Goal: Answer question/provide support: Share knowledge or assist other users

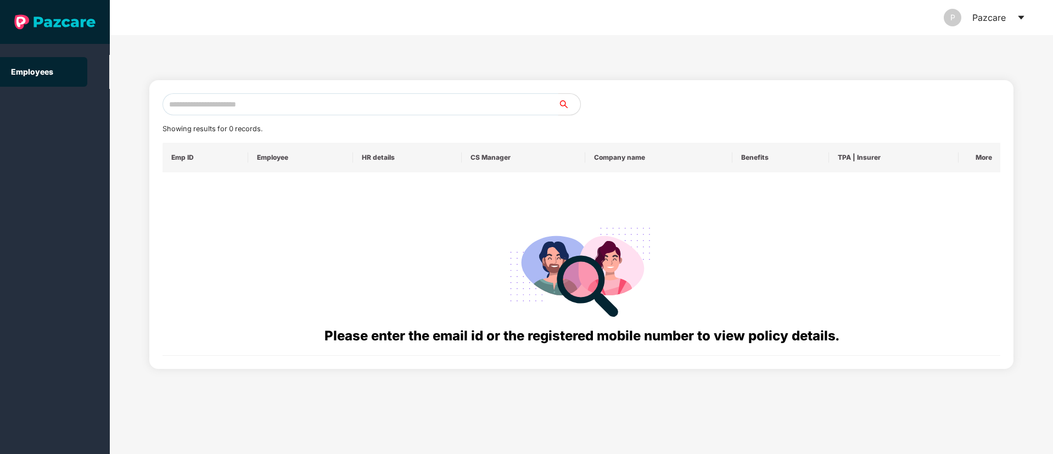
click at [216, 103] on input "text" at bounding box center [361, 104] width 396 height 22
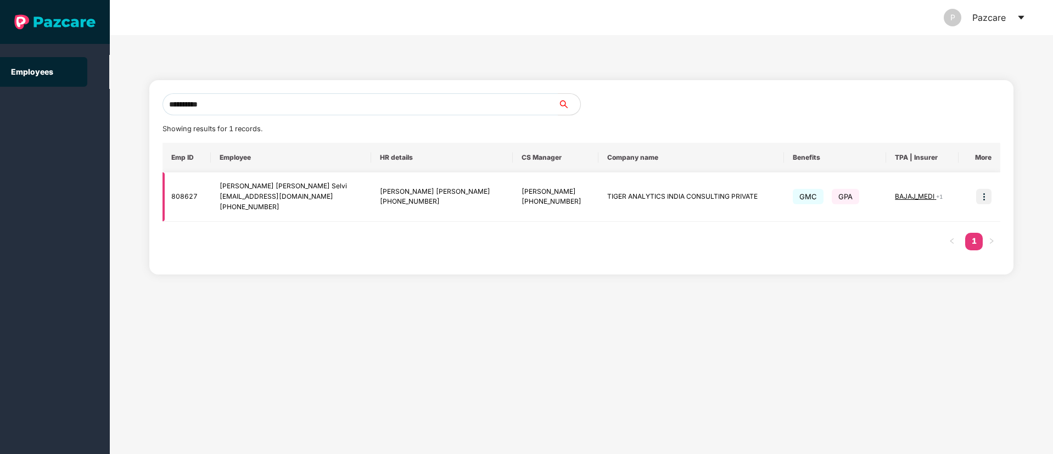
type input "**********"
click at [989, 196] on img at bounding box center [983, 196] width 15 height 15
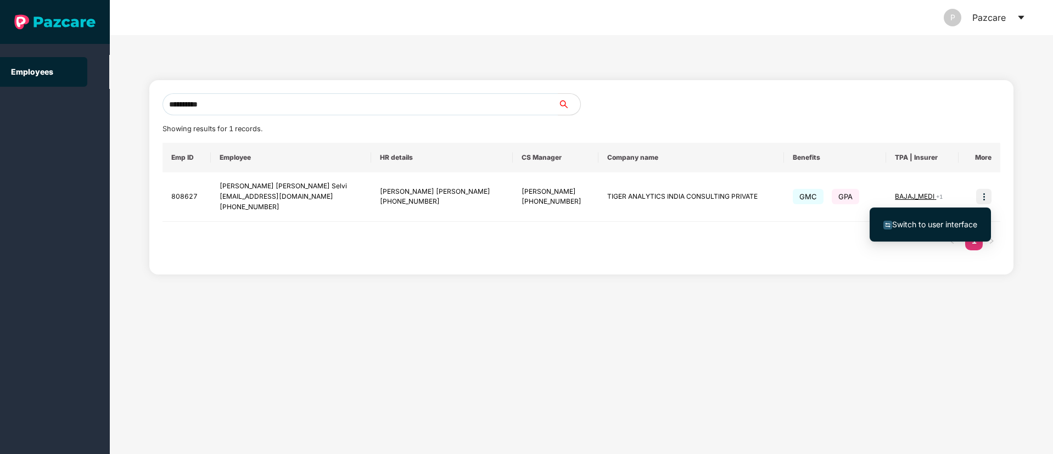
click at [916, 220] on span "Switch to user interface" at bounding box center [934, 224] width 85 height 9
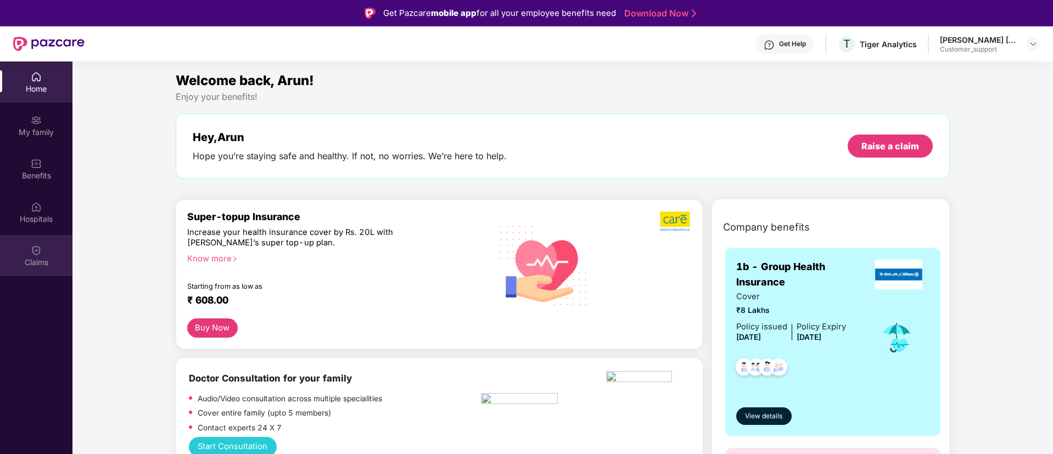
click at [36, 257] on div "Claims" at bounding box center [36, 262] width 72 height 11
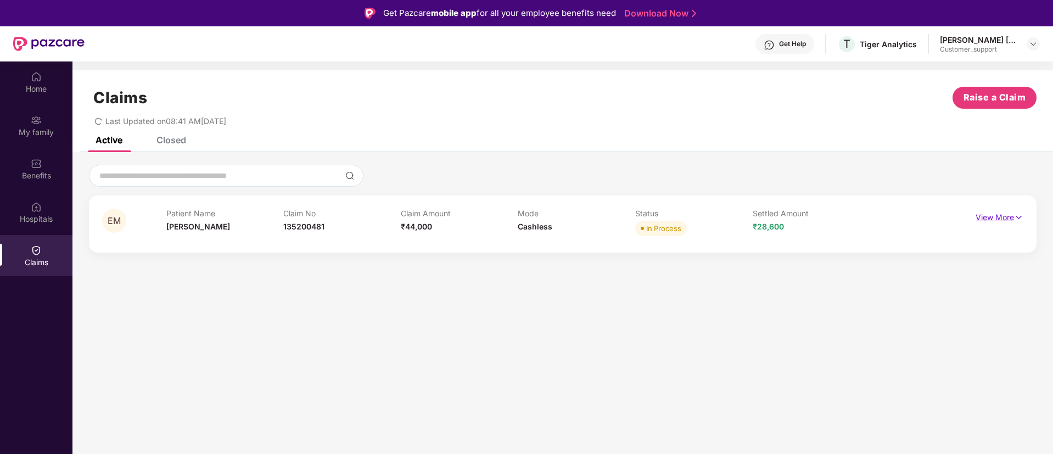
click at [1018, 217] on img at bounding box center [1018, 217] width 9 height 12
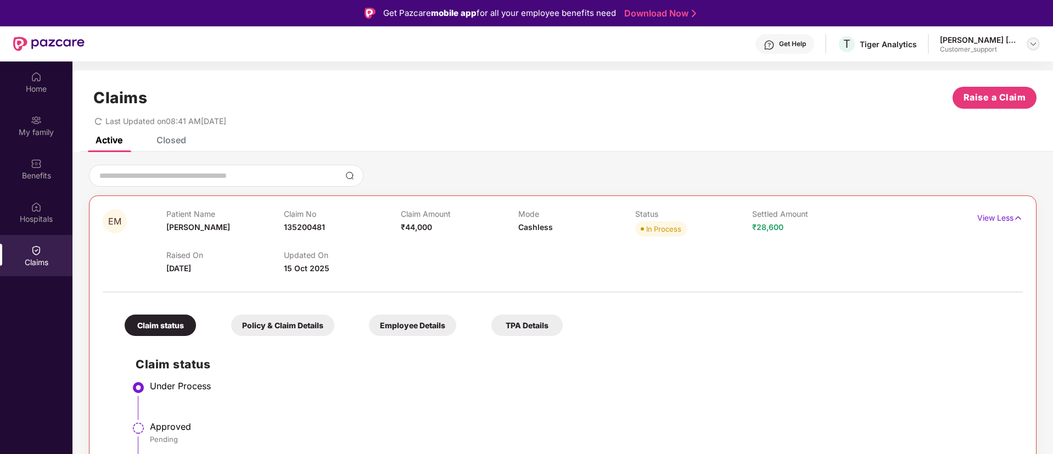
click at [1033, 42] on img at bounding box center [1033, 44] width 9 height 9
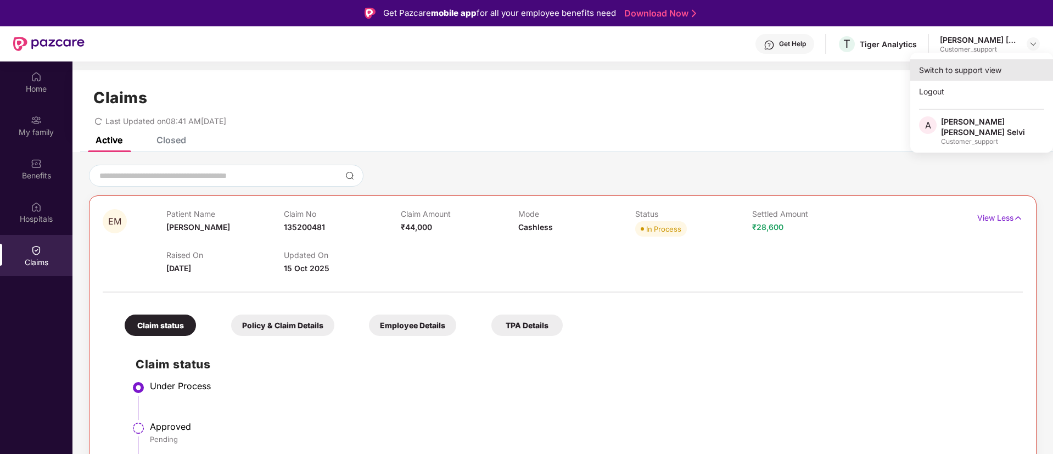
click at [944, 66] on div "Switch to support view" at bounding box center [981, 69] width 143 height 21
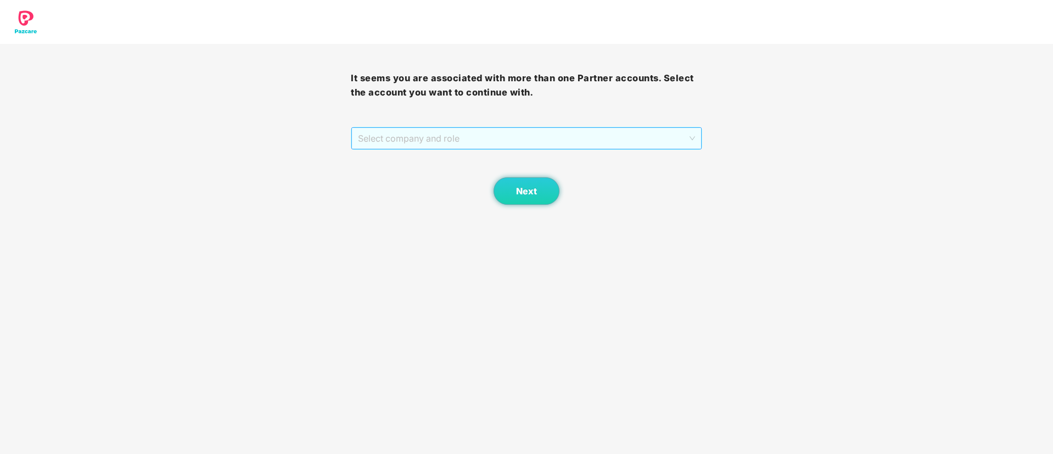
click at [459, 137] on span "Select company and role" at bounding box center [526, 138] width 337 height 21
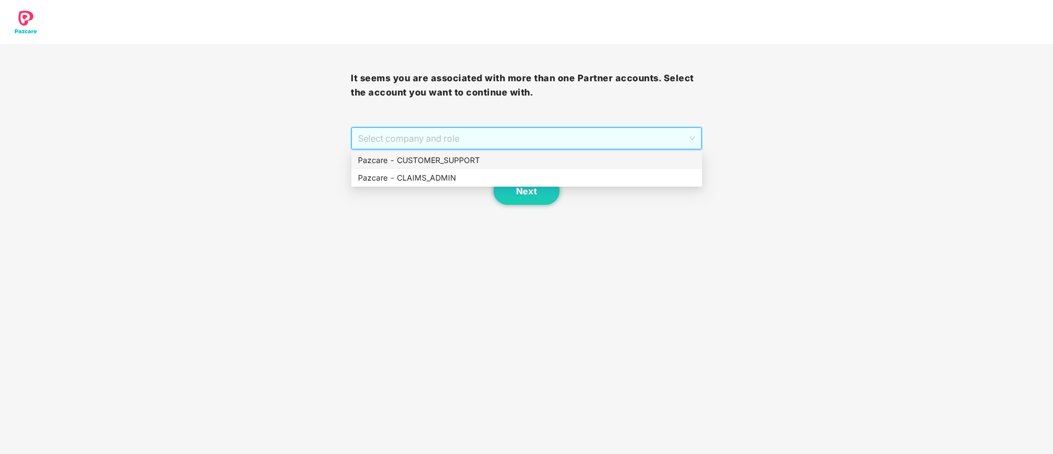
click at [429, 160] on div "Pazcare - CUSTOMER_SUPPORT" at bounding box center [527, 160] width 338 height 12
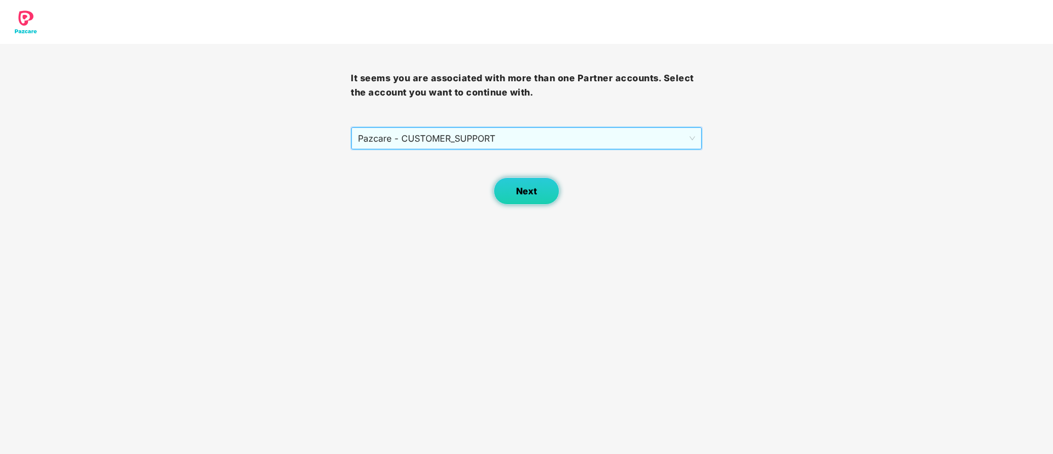
click at [515, 194] on button "Next" at bounding box center [527, 190] width 66 height 27
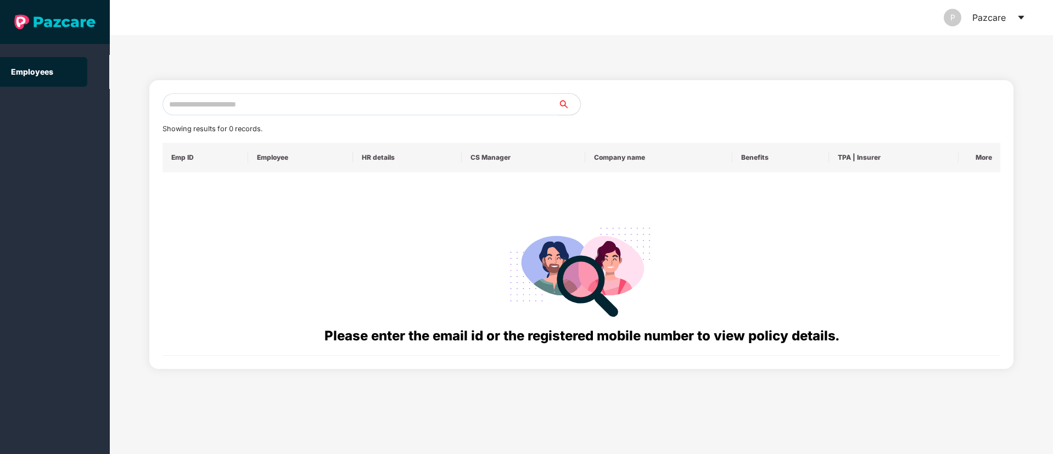
click at [209, 99] on input "text" at bounding box center [361, 104] width 396 height 22
paste input "**********"
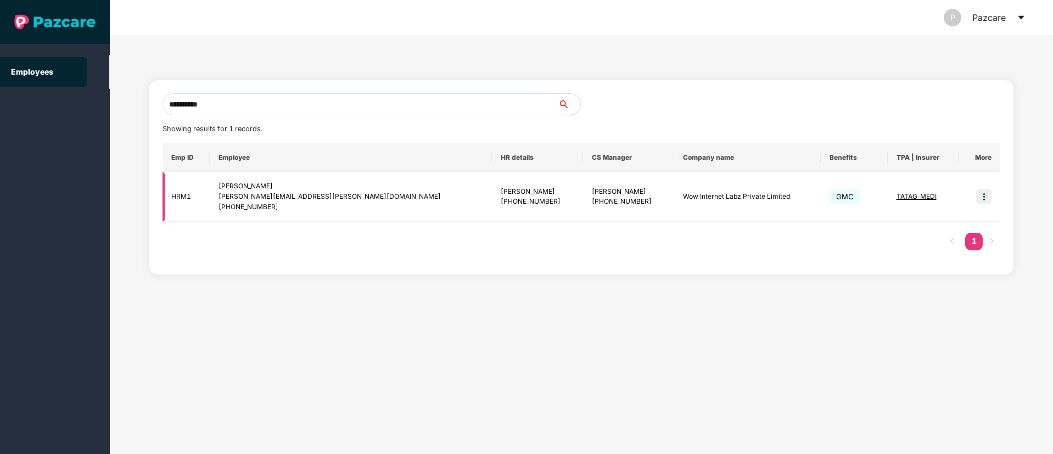
type input "**********"
click at [984, 199] on img at bounding box center [983, 196] width 15 height 15
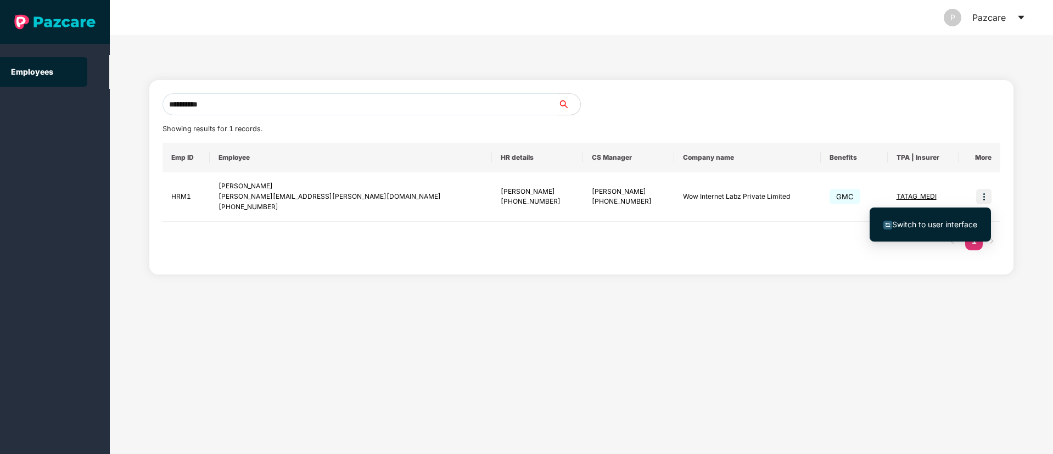
click at [929, 227] on span "Switch to user interface" at bounding box center [934, 224] width 85 height 9
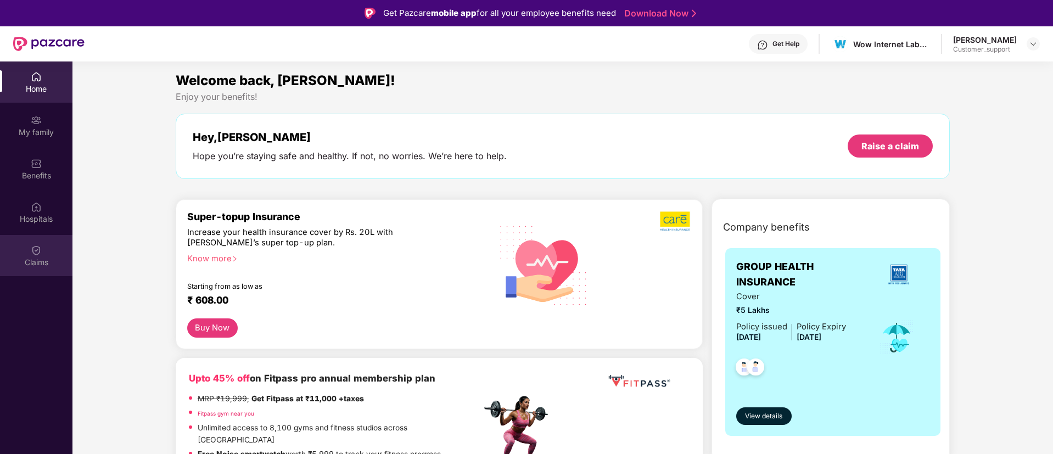
click at [35, 254] on img at bounding box center [36, 250] width 11 height 11
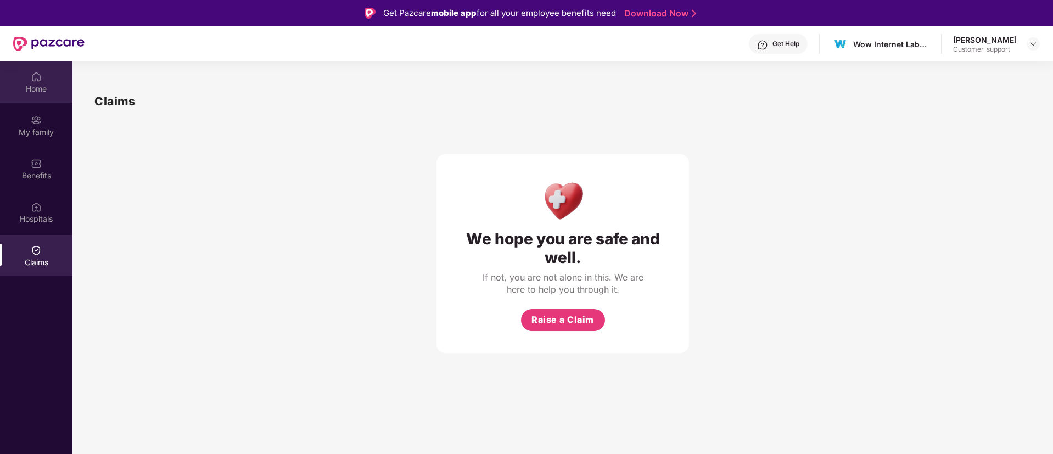
click at [33, 75] on img at bounding box center [36, 76] width 11 height 11
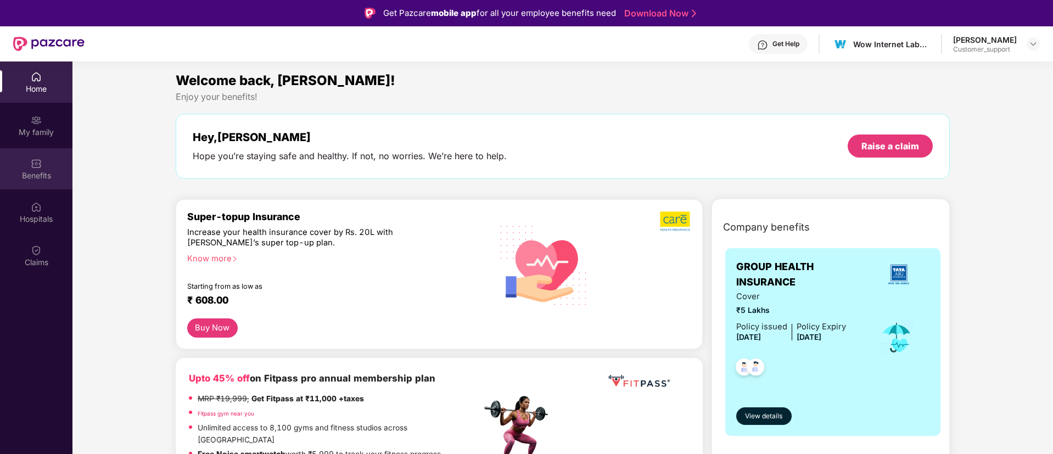
click at [32, 169] on img at bounding box center [36, 163] width 11 height 11
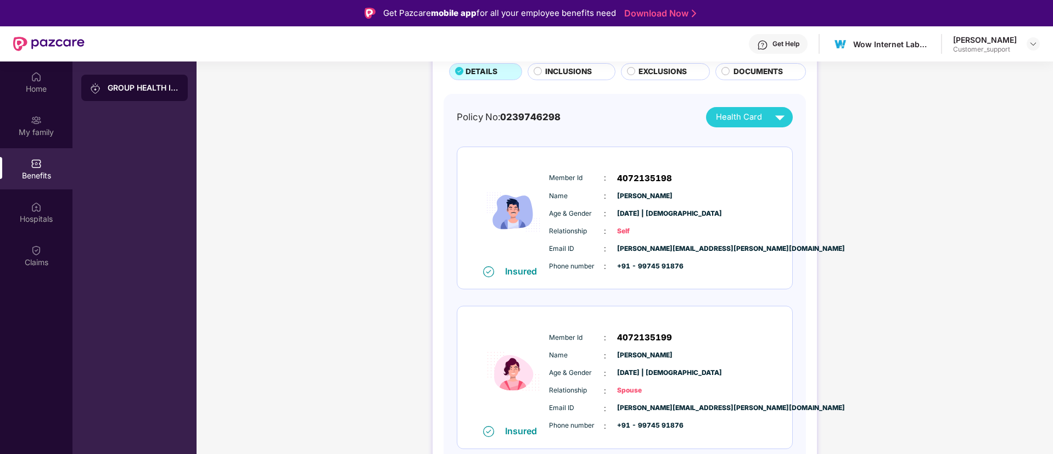
scroll to position [80, 0]
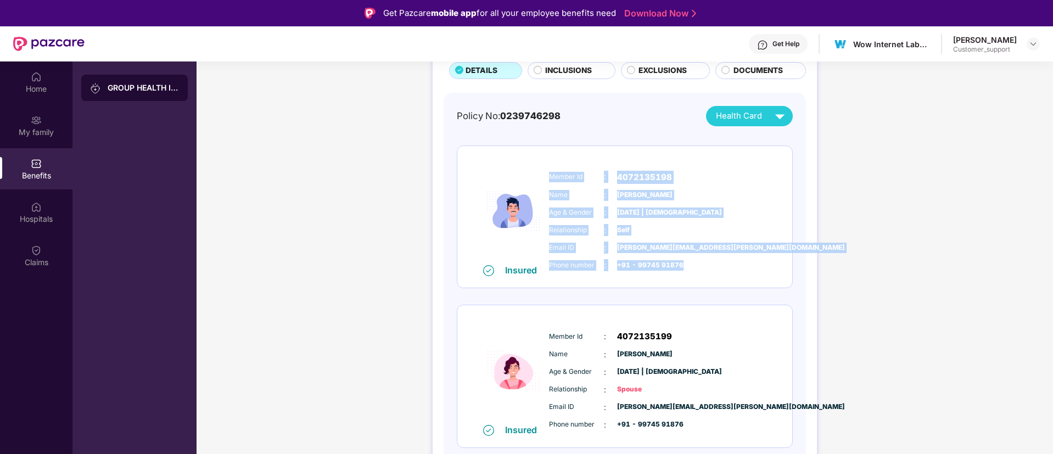
drag, startPoint x: 546, startPoint y: 175, endPoint x: 691, endPoint y: 264, distance: 169.6
click at [691, 264] on div "Member Id : 4072135198 Name : Chirag Chavda Age & Gender : 16 Oct 1994 | Male R…" at bounding box center [657, 221] width 223 height 112
copy div "Member Id : 4072135198 Name : Chirag Chavda Age & Gender : 16 Oct 1994 | Male R…"
click at [1032, 40] on img at bounding box center [1033, 44] width 9 height 9
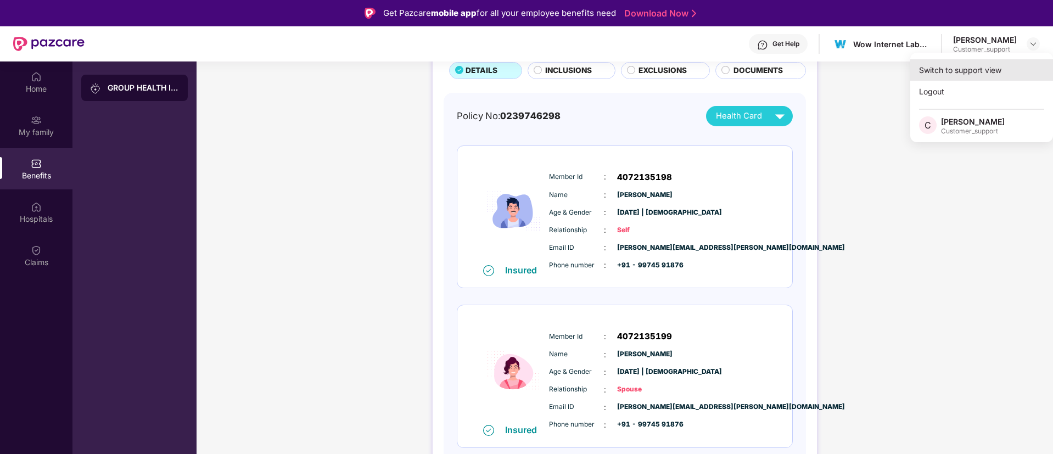
click at [954, 69] on div "Switch to support view" at bounding box center [981, 69] width 143 height 21
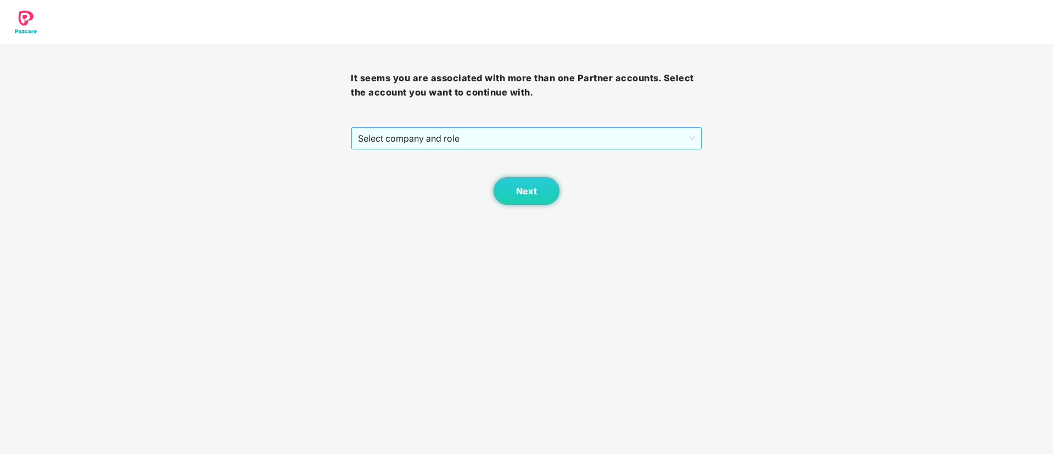
click at [447, 139] on span "Select company and role" at bounding box center [526, 138] width 337 height 21
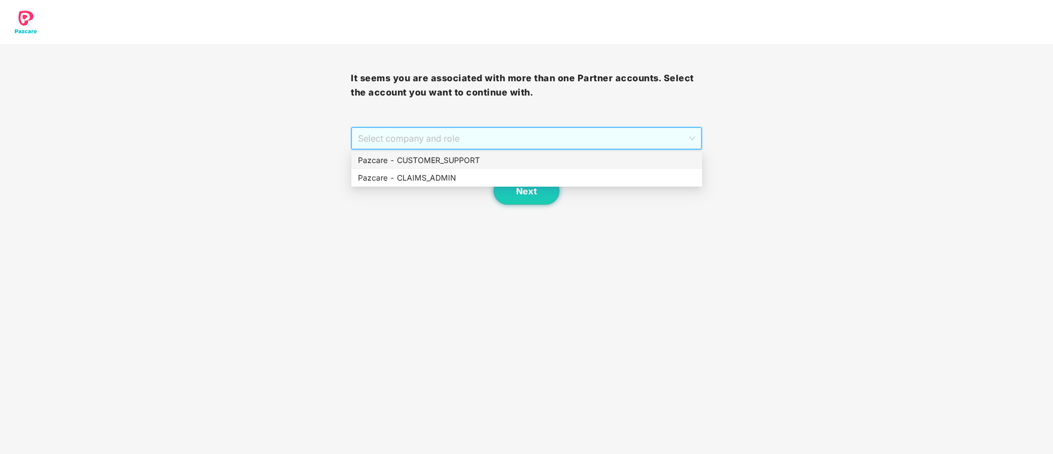
click at [459, 161] on div "Pazcare - CUSTOMER_SUPPORT" at bounding box center [527, 160] width 338 height 12
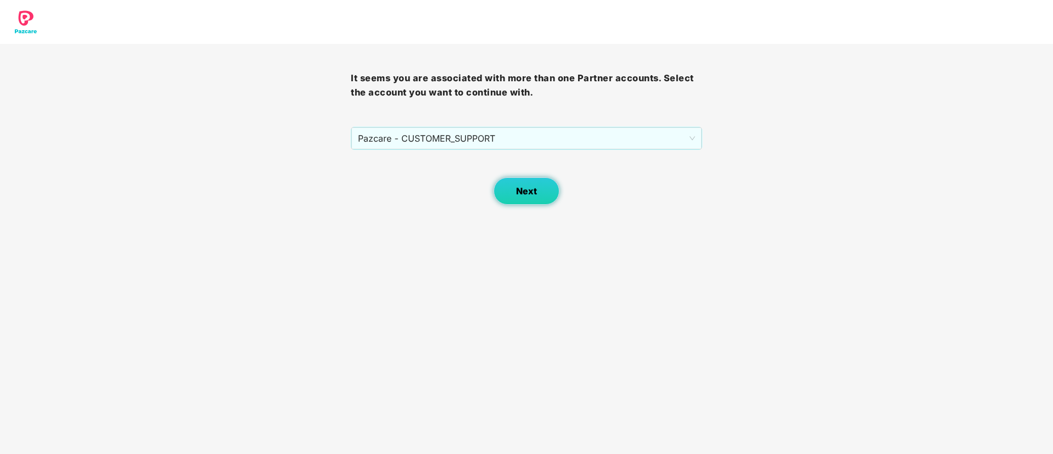
click at [514, 191] on button "Next" at bounding box center [527, 190] width 66 height 27
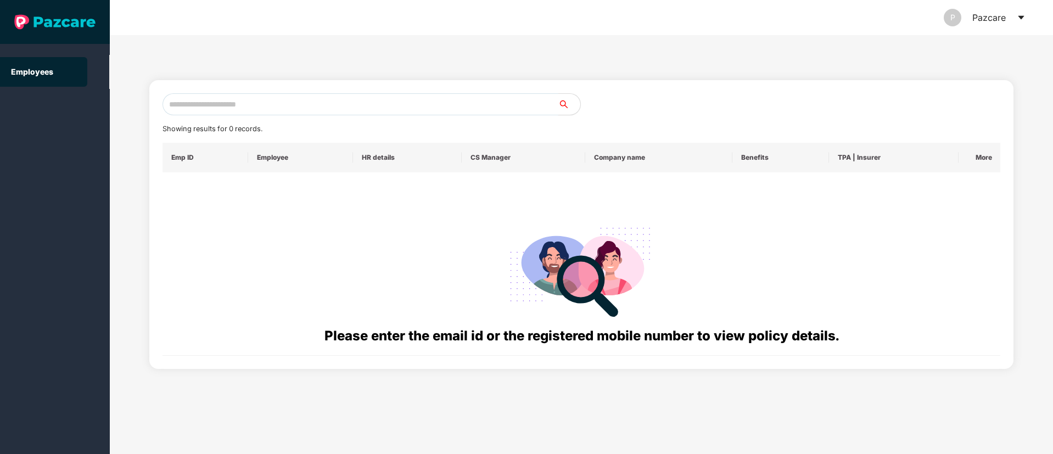
click at [226, 103] on input "text" at bounding box center [361, 104] width 396 height 22
paste input "**********"
type input "**********"
click at [188, 104] on input "text" at bounding box center [361, 104] width 396 height 22
paste input "**********"
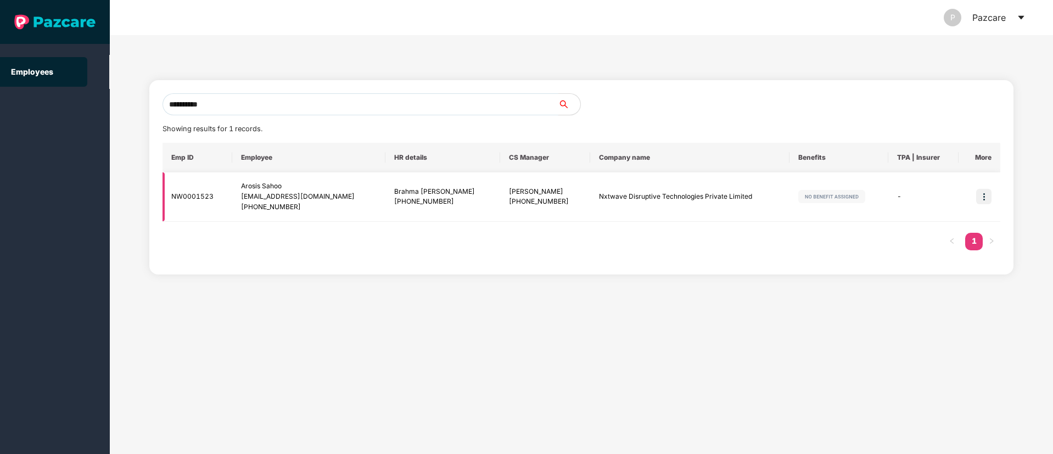
type input "**********"
click at [984, 198] on img at bounding box center [983, 196] width 15 height 15
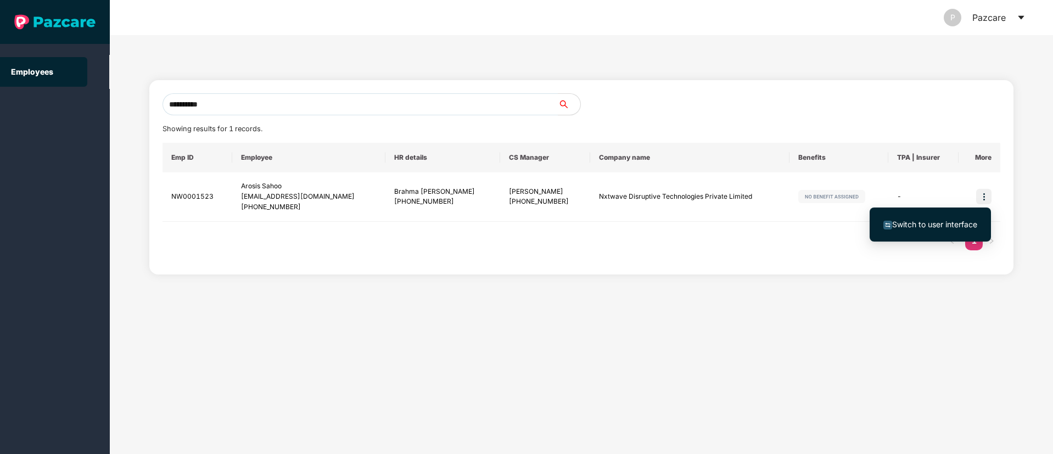
click at [917, 226] on span "Switch to user interface" at bounding box center [934, 224] width 85 height 9
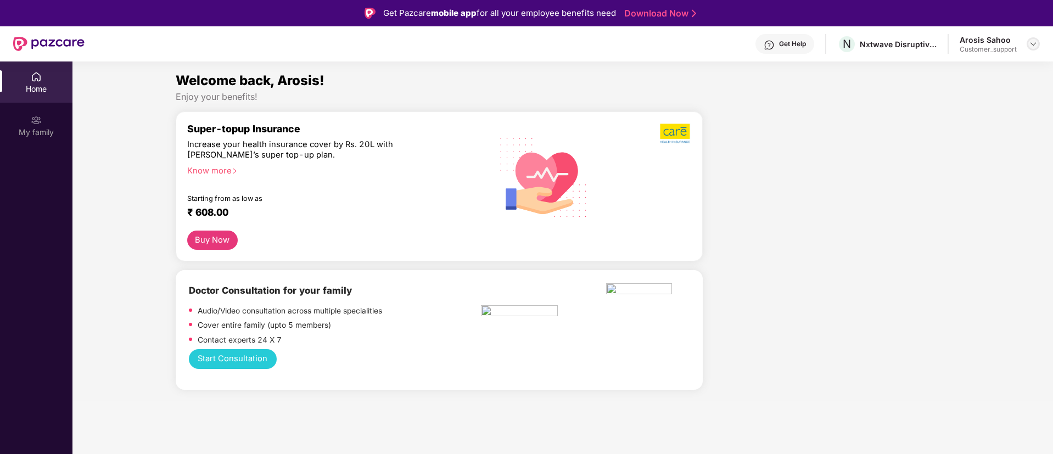
click at [1032, 44] on img at bounding box center [1033, 44] width 9 height 9
click at [952, 69] on div "Switch to support view" at bounding box center [981, 69] width 143 height 21
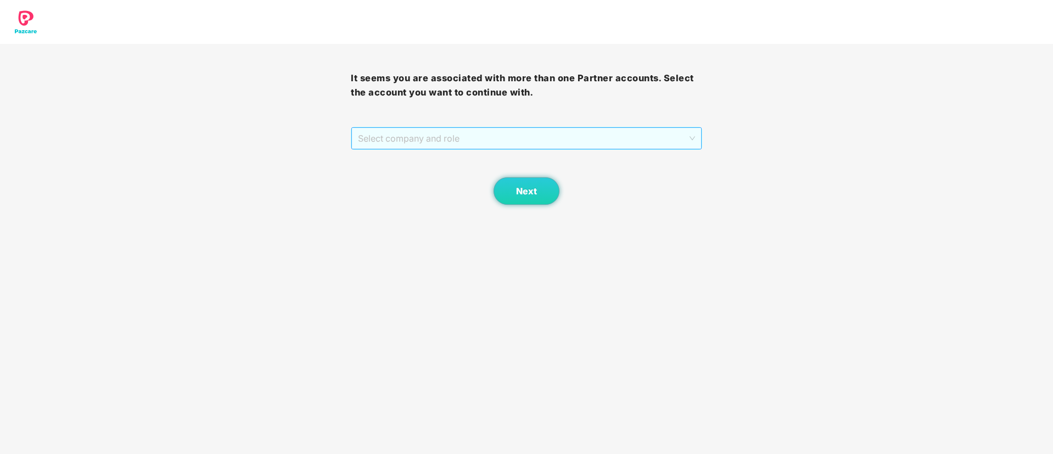
click at [417, 138] on span "Select company and role" at bounding box center [526, 138] width 337 height 21
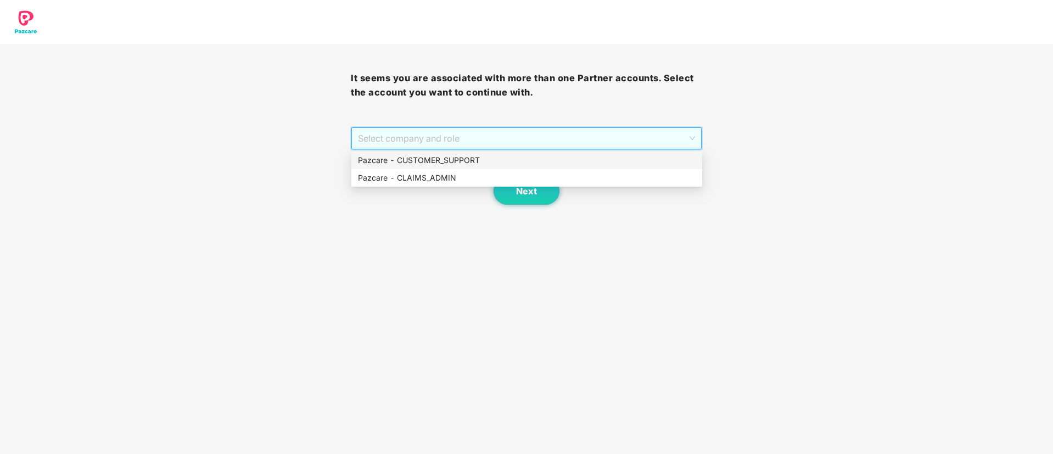
click at [413, 160] on div "Pazcare - CUSTOMER_SUPPORT" at bounding box center [527, 160] width 338 height 12
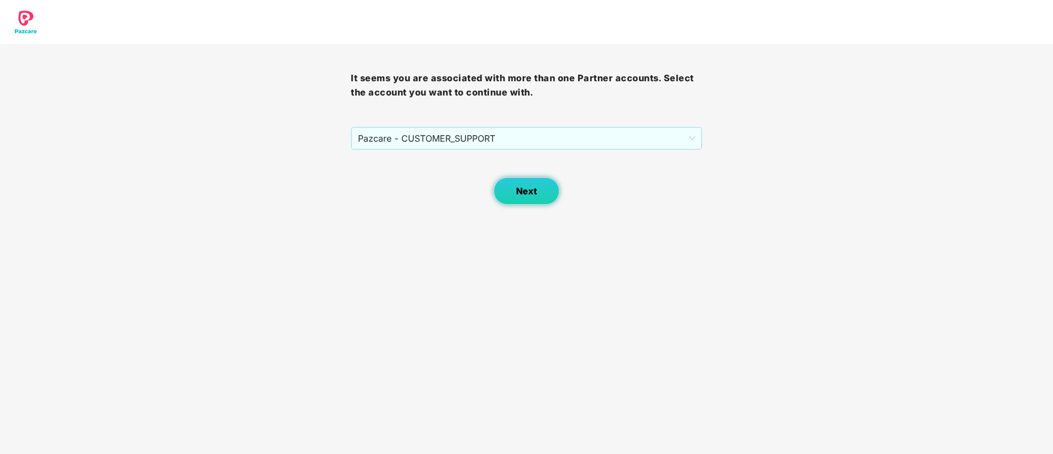
click at [520, 197] on button "Next" at bounding box center [527, 190] width 66 height 27
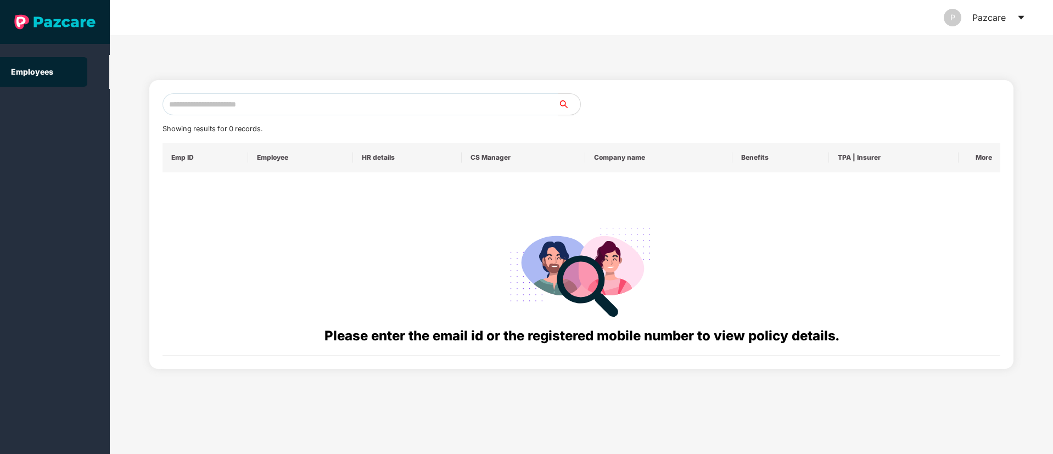
click at [198, 108] on input "text" at bounding box center [361, 104] width 396 height 22
click at [199, 108] on input "text" at bounding box center [361, 104] width 396 height 22
paste input "**********"
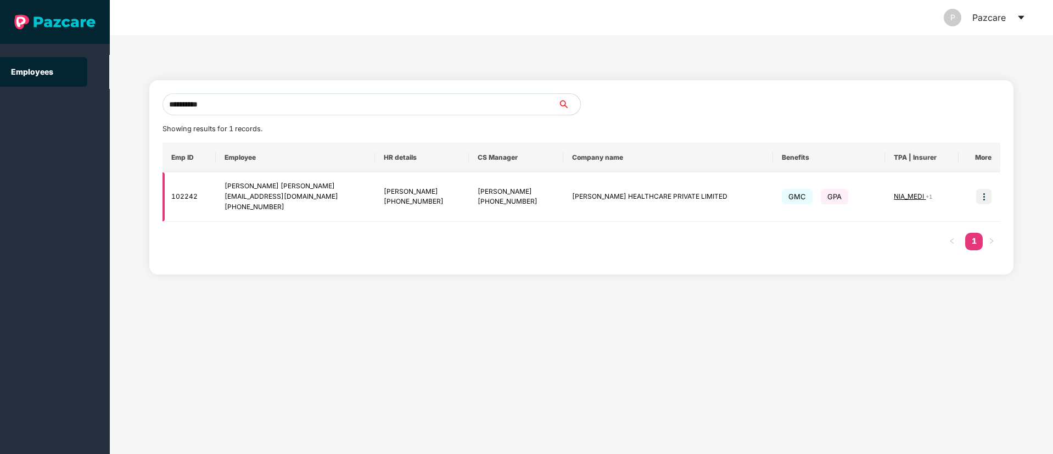
type input "**********"
click at [983, 199] on img at bounding box center [983, 196] width 15 height 15
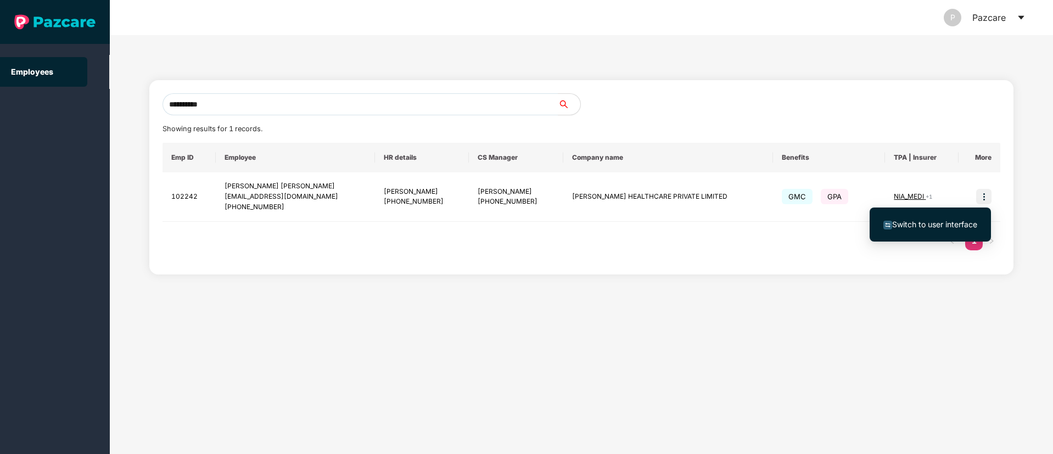
click at [925, 228] on span "Switch to user interface" at bounding box center [934, 224] width 85 height 9
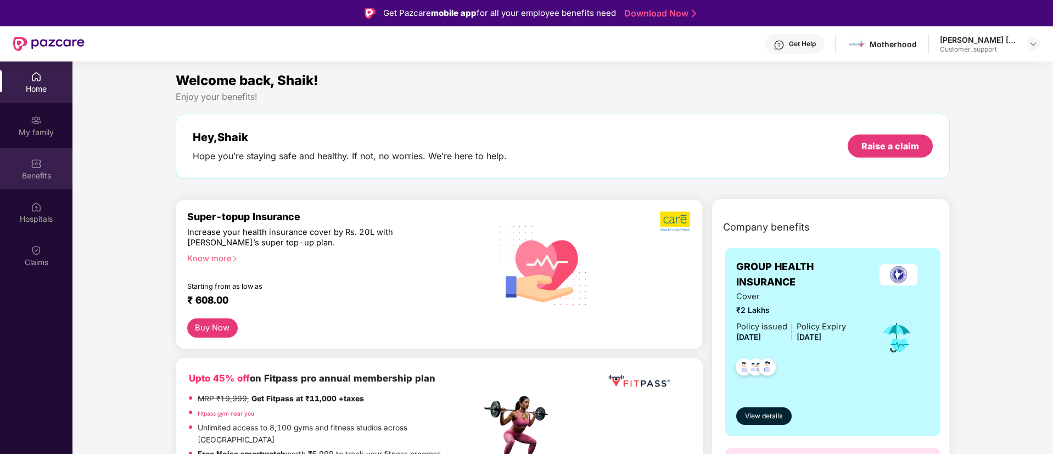
click at [35, 180] on div "Benefits" at bounding box center [36, 175] width 72 height 11
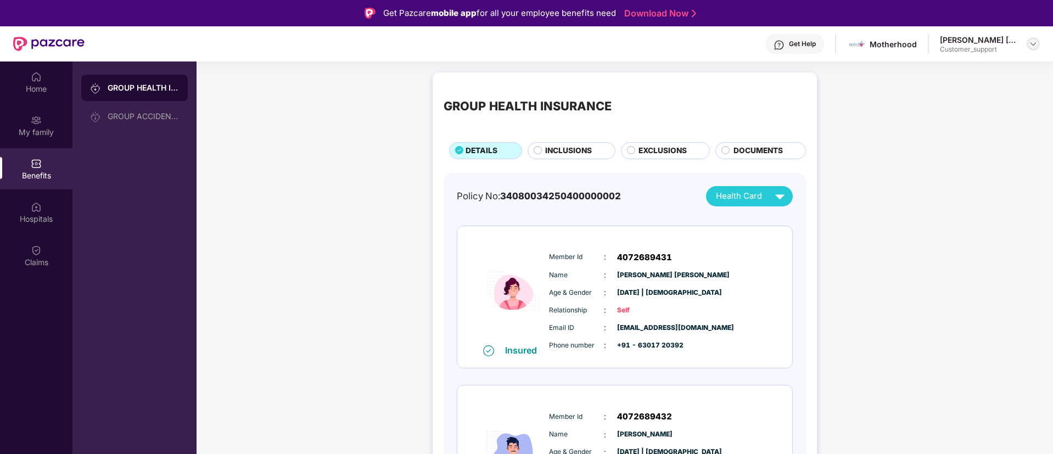
click at [1029, 44] on img at bounding box center [1033, 44] width 9 height 9
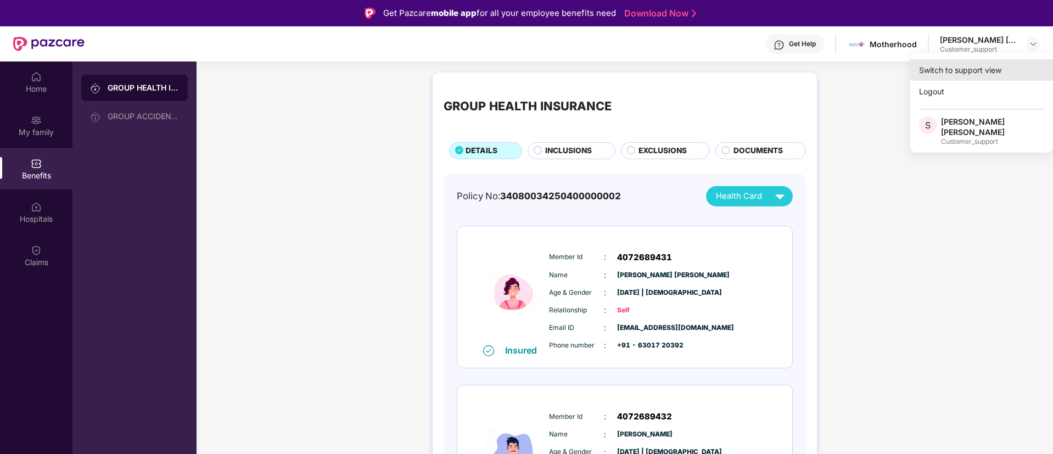
click at [971, 74] on div "Switch to support view" at bounding box center [981, 69] width 143 height 21
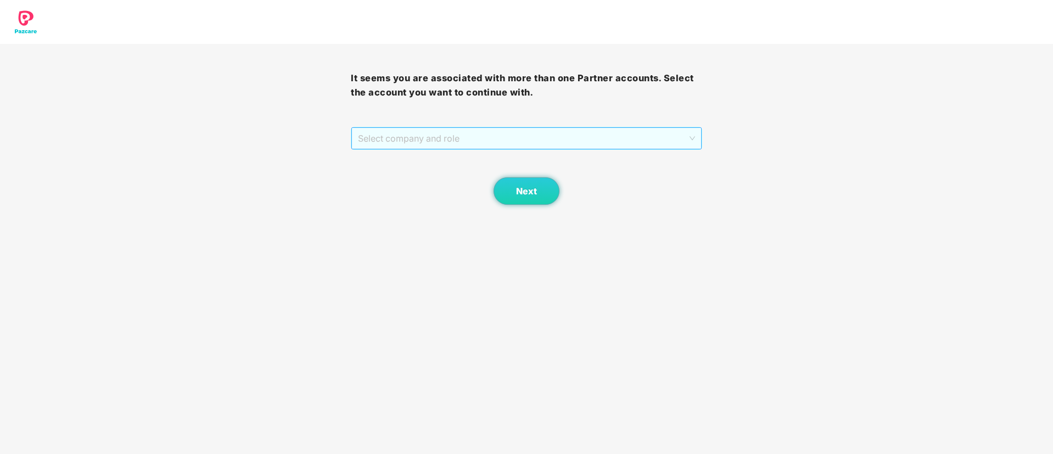
click at [597, 145] on span "Select company and role" at bounding box center [526, 138] width 337 height 21
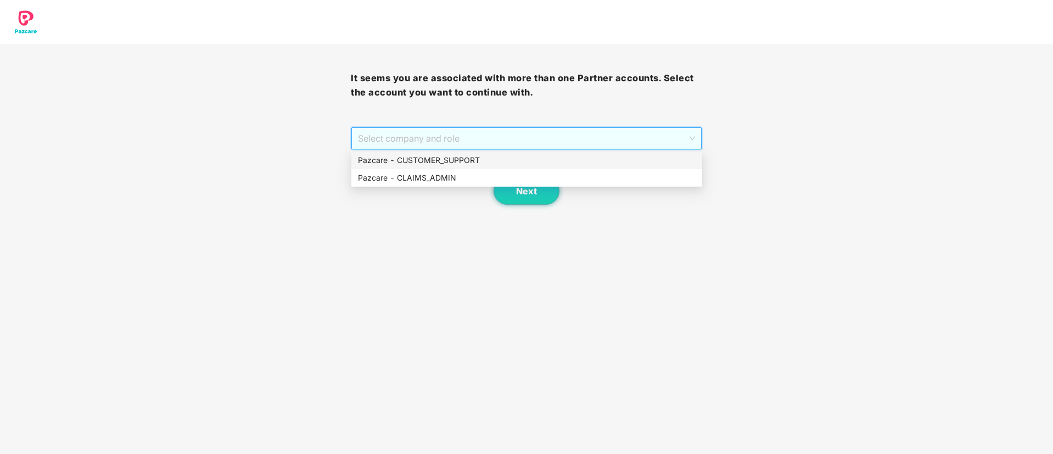
click at [495, 163] on div "Pazcare - CUSTOMER_SUPPORT" at bounding box center [527, 160] width 338 height 12
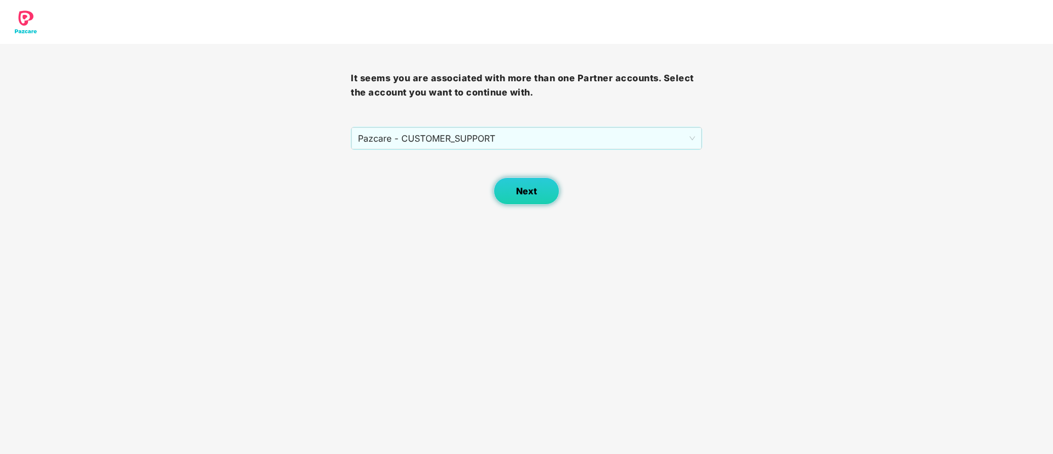
click at [518, 188] on span "Next" at bounding box center [526, 191] width 21 height 10
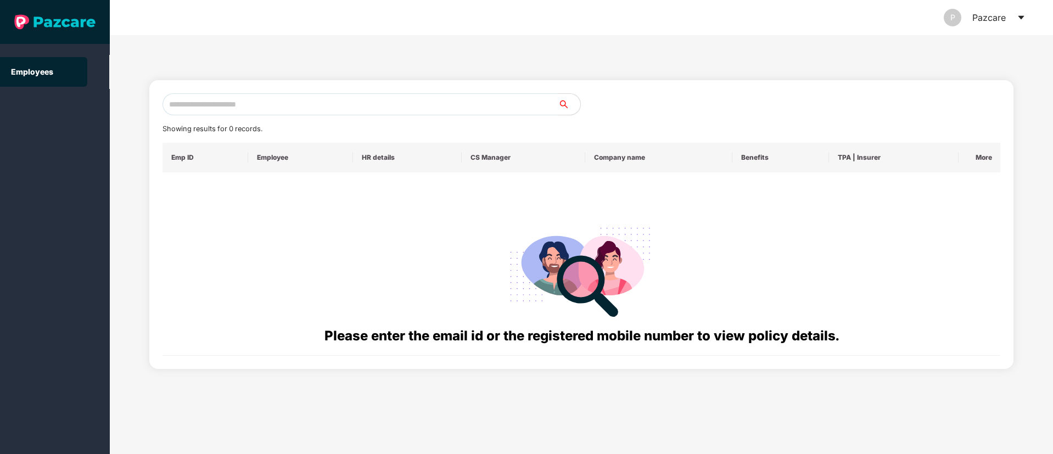
click at [186, 96] on input "text" at bounding box center [361, 104] width 396 height 22
paste input "**********"
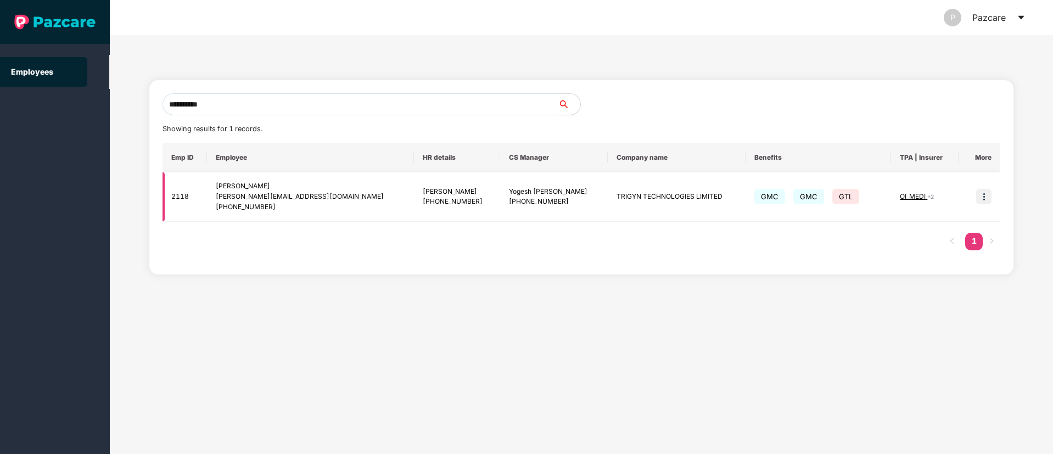
type input "**********"
click at [984, 198] on img at bounding box center [983, 196] width 15 height 15
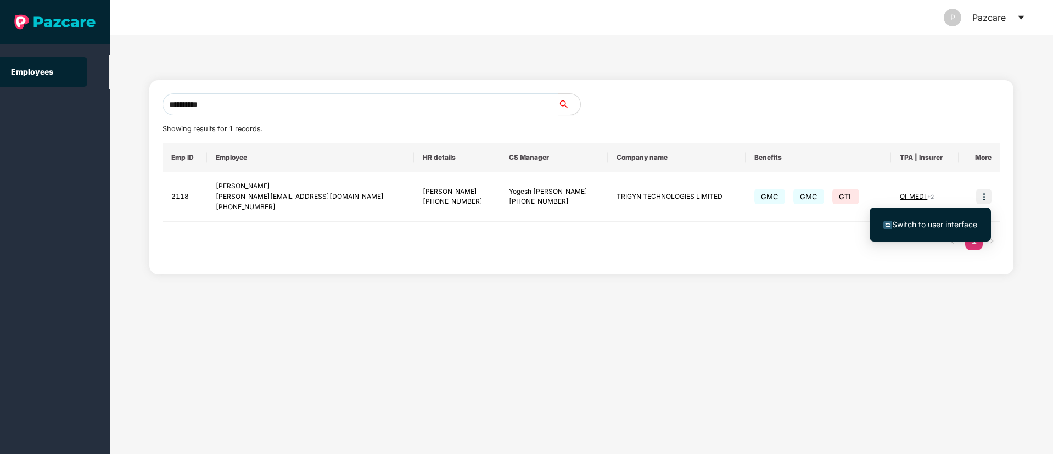
click at [935, 222] on span "Switch to user interface" at bounding box center [934, 224] width 85 height 9
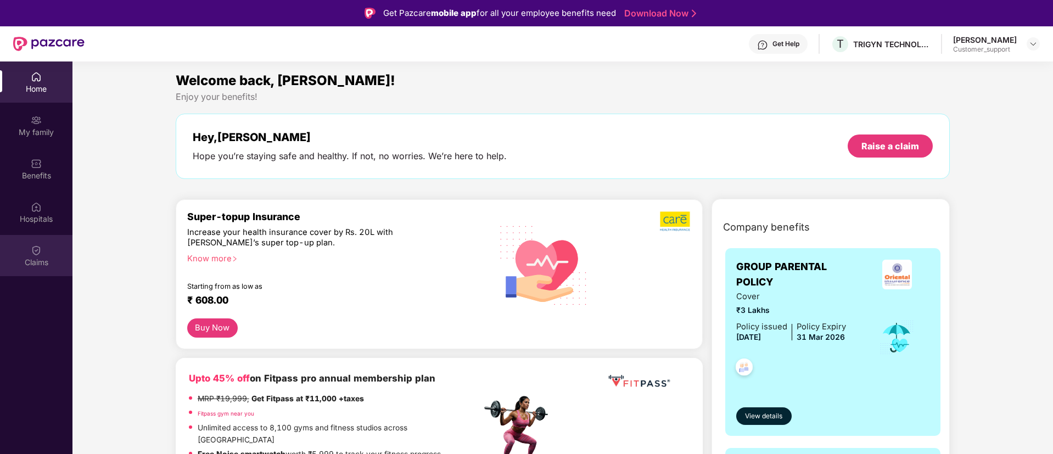
click at [33, 261] on div "Claims" at bounding box center [36, 262] width 72 height 11
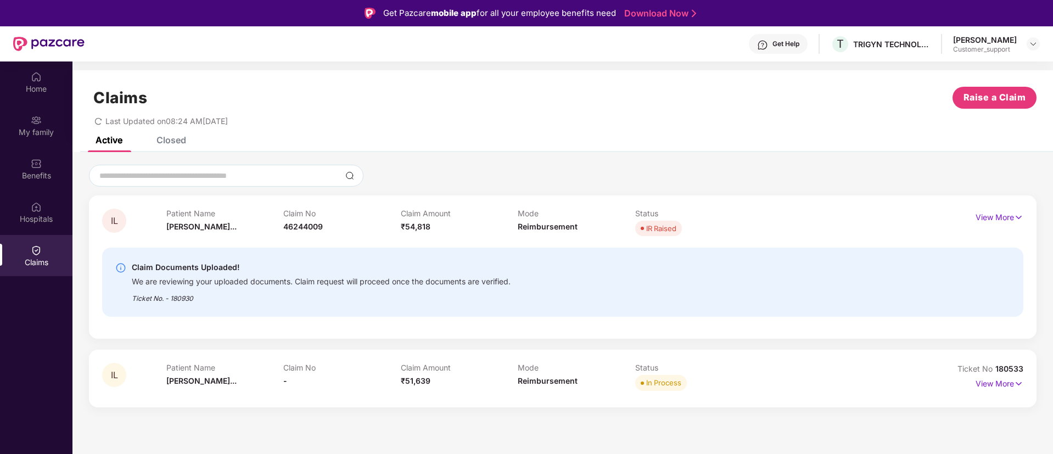
click at [1026, 380] on div "IL Patient Name Ibeyaima Lais... Claim No - Claim Amount ₹51,639 Mode Reimburse…" at bounding box center [563, 378] width 948 height 57
click at [1020, 383] on img at bounding box center [1018, 384] width 9 height 12
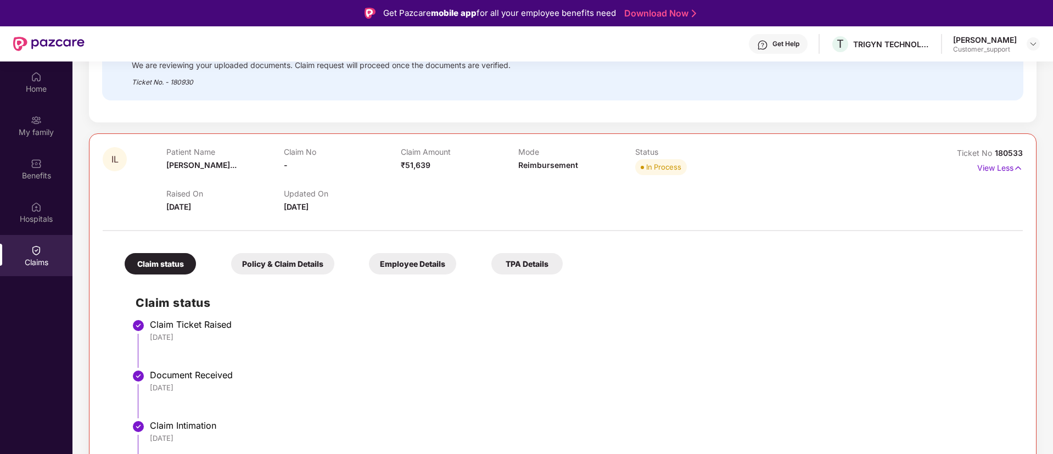
scroll to position [213, 0]
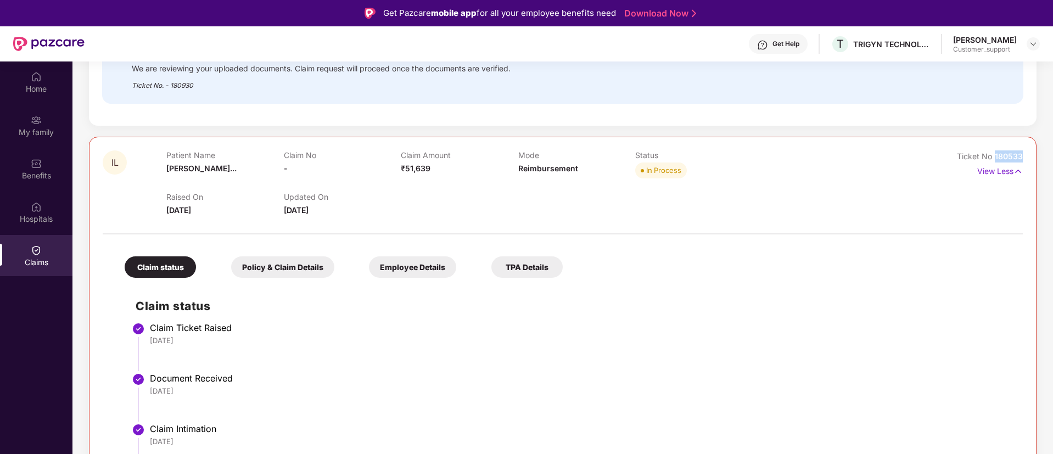
drag, startPoint x: 1023, startPoint y: 159, endPoint x: 993, endPoint y: 156, distance: 30.8
click at [993, 156] on div "IL Patient Name Ibeyaima Lais... Claim No - Claim Amount ₹51,639 Mode Reimburse…" at bounding box center [563, 373] width 948 height 472
copy span "180533"
click at [1032, 43] on img at bounding box center [1033, 44] width 9 height 9
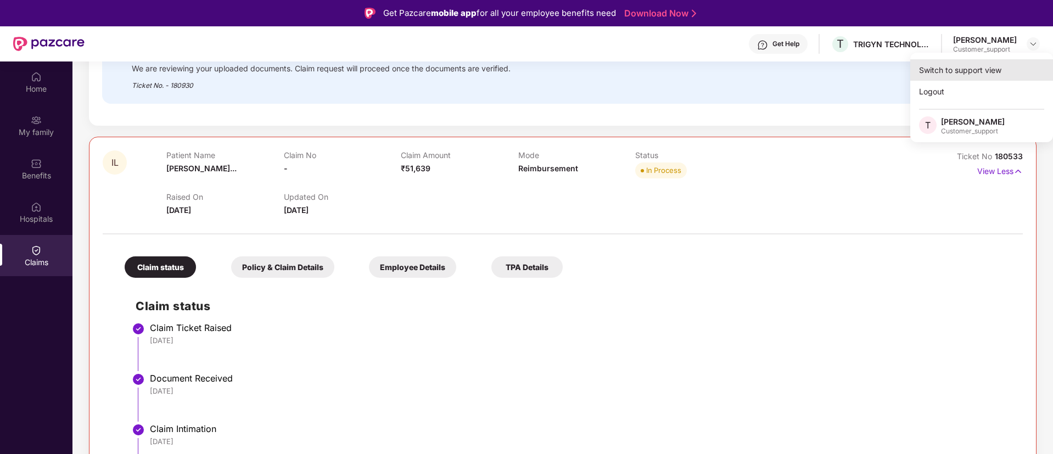
click at [956, 68] on div "Switch to support view" at bounding box center [981, 69] width 143 height 21
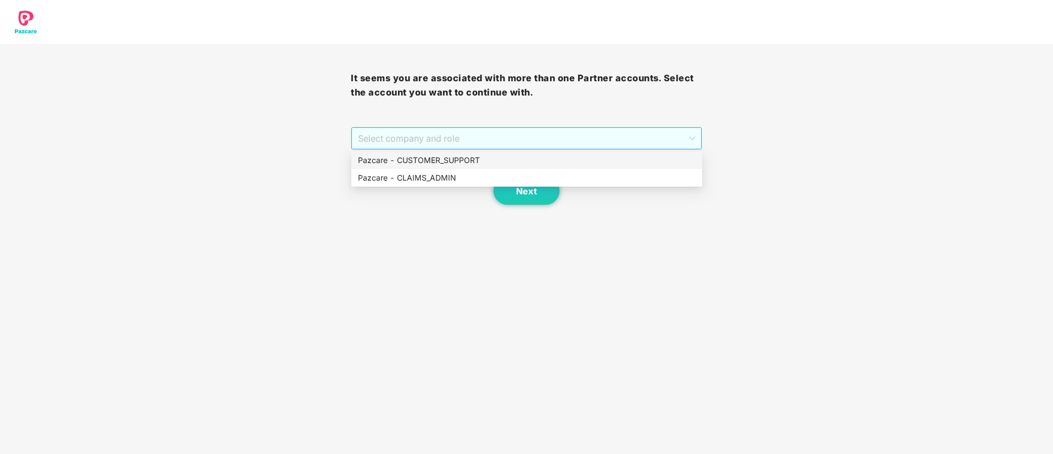
click at [553, 136] on span "Select company and role" at bounding box center [526, 138] width 337 height 21
click at [474, 161] on div "Pazcare - CUSTOMER_SUPPORT" at bounding box center [527, 160] width 338 height 12
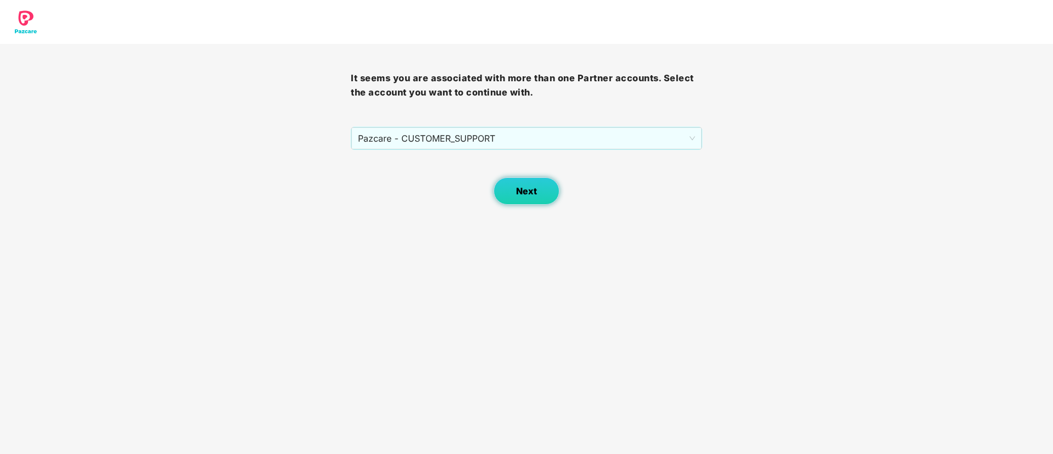
click at [520, 183] on button "Next" at bounding box center [527, 190] width 66 height 27
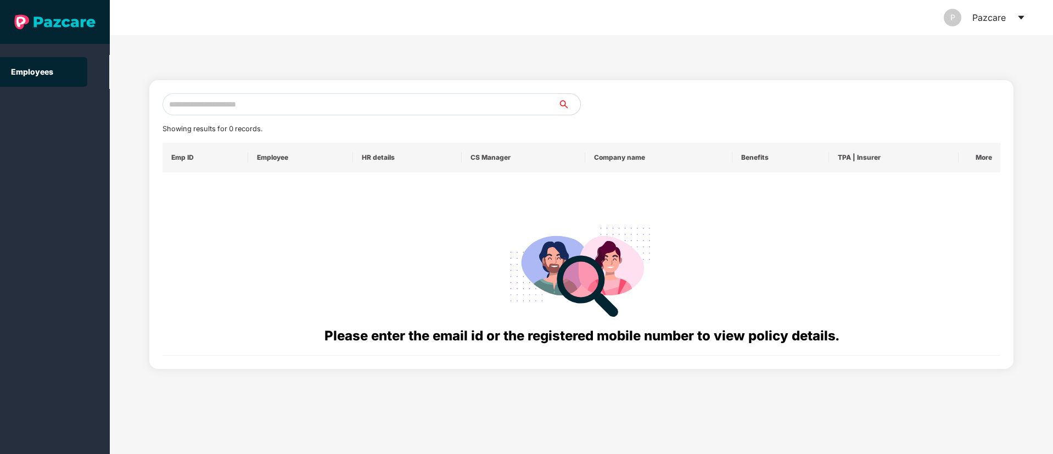
click at [196, 104] on input "text" at bounding box center [361, 104] width 396 height 22
paste input "******"
type input "*"
click at [200, 108] on input "text" at bounding box center [361, 104] width 396 height 22
paste input "**********"
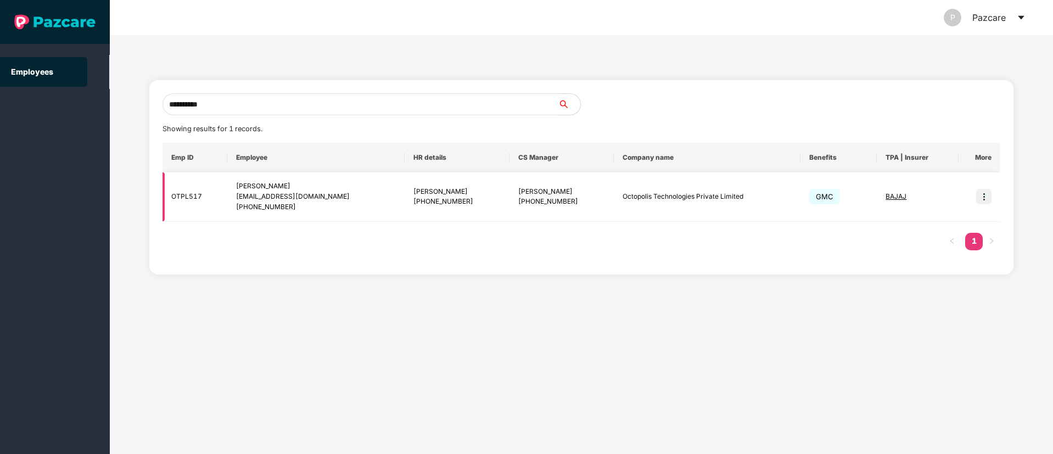
type input "**********"
click at [982, 197] on img at bounding box center [983, 196] width 15 height 15
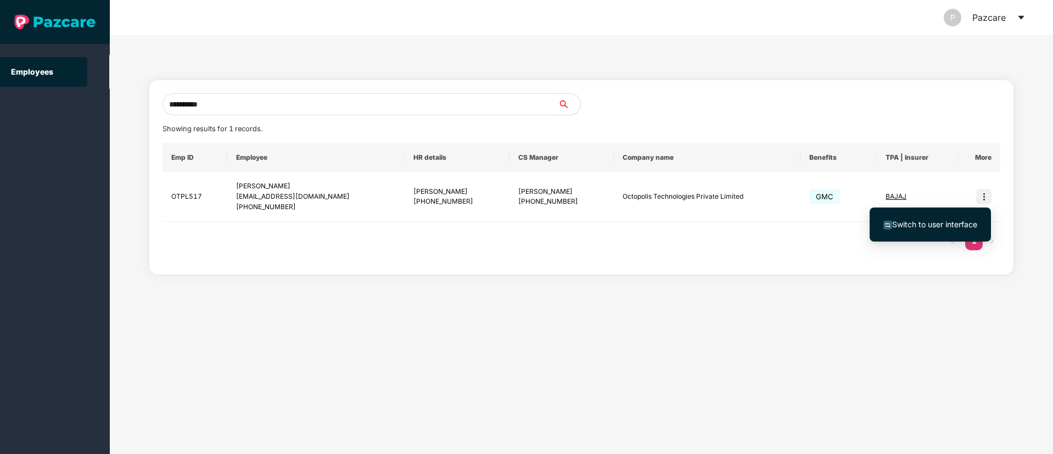
click at [938, 222] on span "Switch to user interface" at bounding box center [934, 224] width 85 height 9
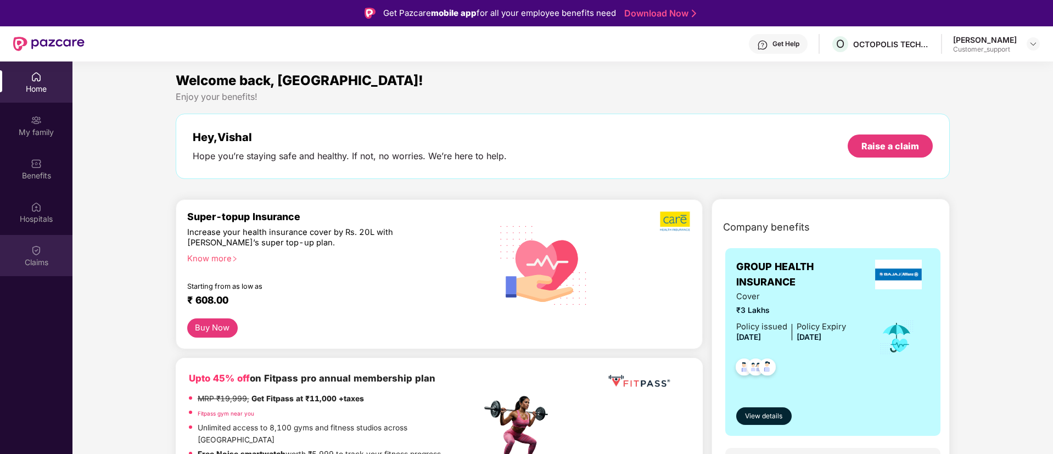
click at [29, 253] on div "Claims" at bounding box center [36, 255] width 72 height 41
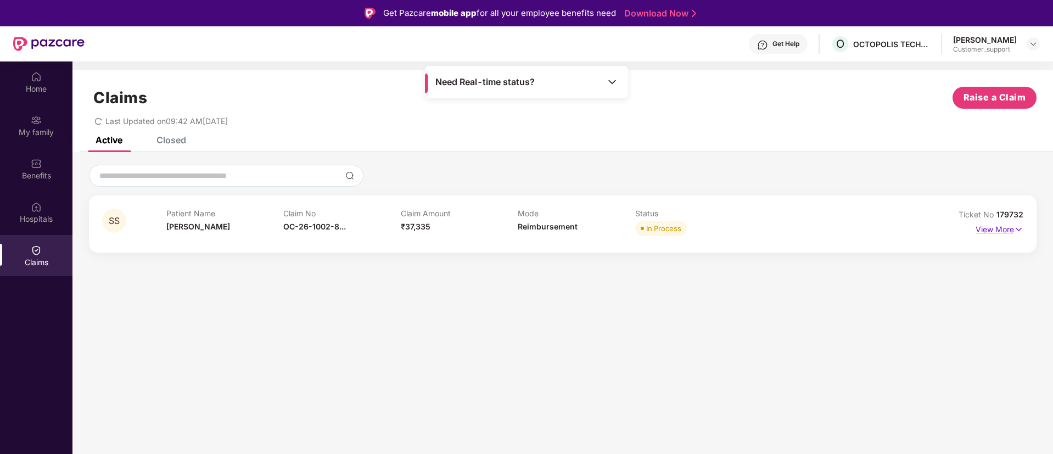
click at [1019, 231] on img at bounding box center [1018, 229] width 9 height 12
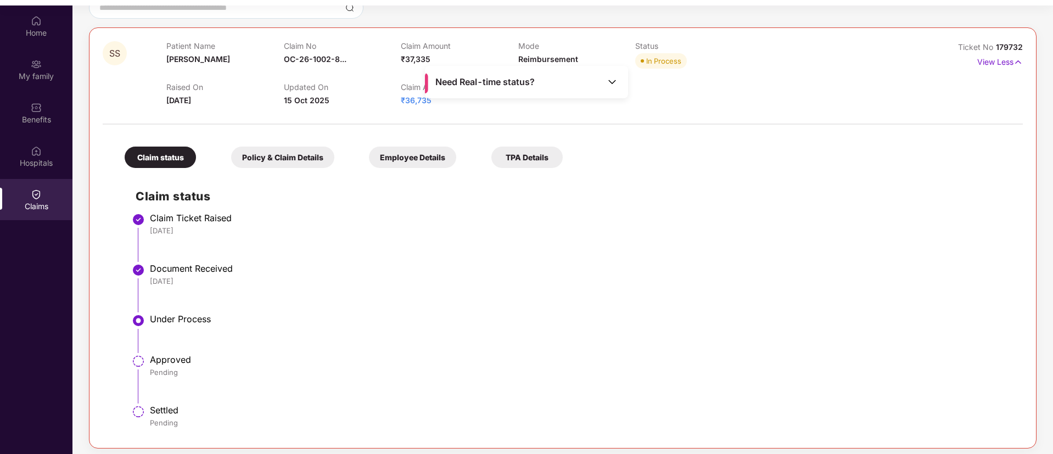
scroll to position [61, 0]
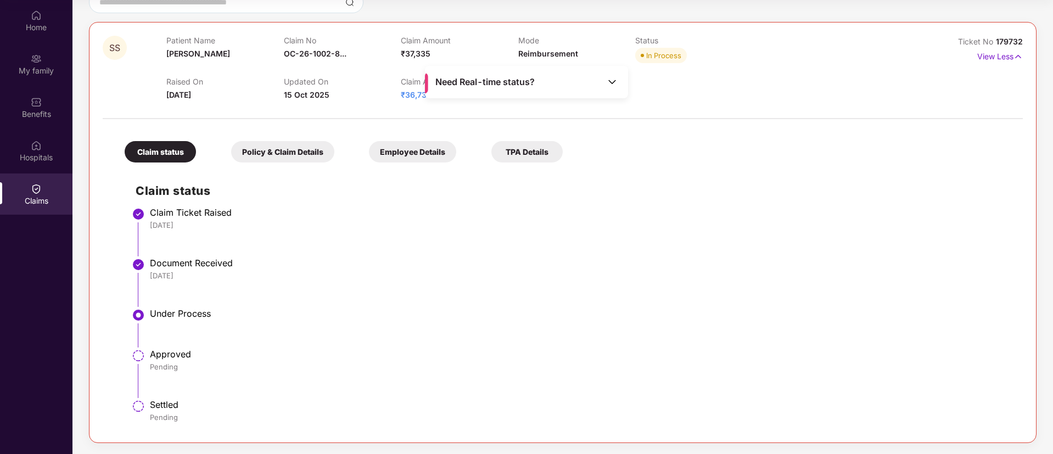
click at [614, 79] on img at bounding box center [612, 81] width 11 height 11
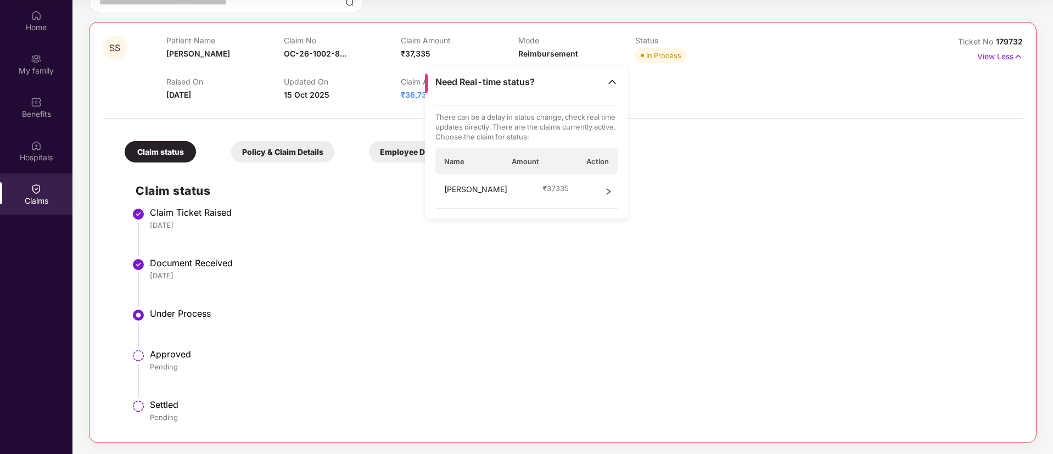
click at [747, 297] on li "Document Received 28 Sep 2025" at bounding box center [574, 286] width 876 height 51
click at [612, 79] on img at bounding box center [612, 81] width 11 height 11
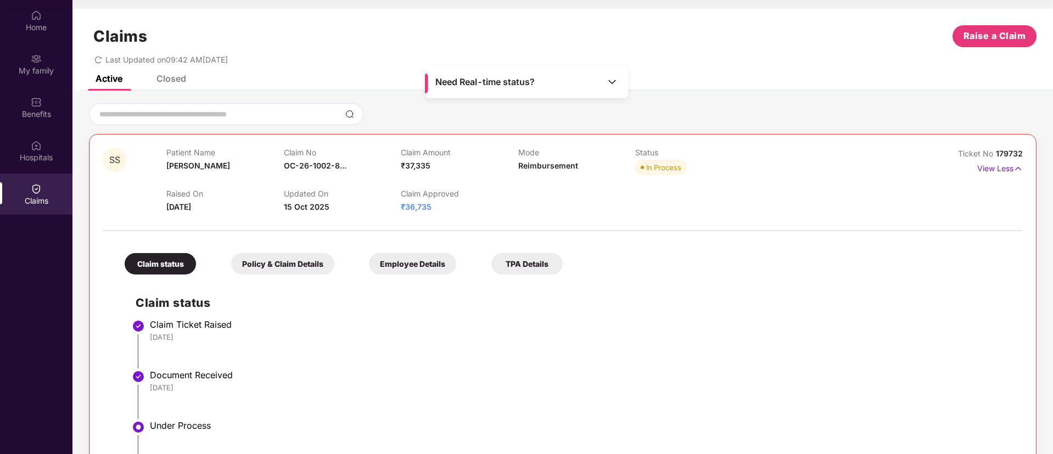
scroll to position [0, 0]
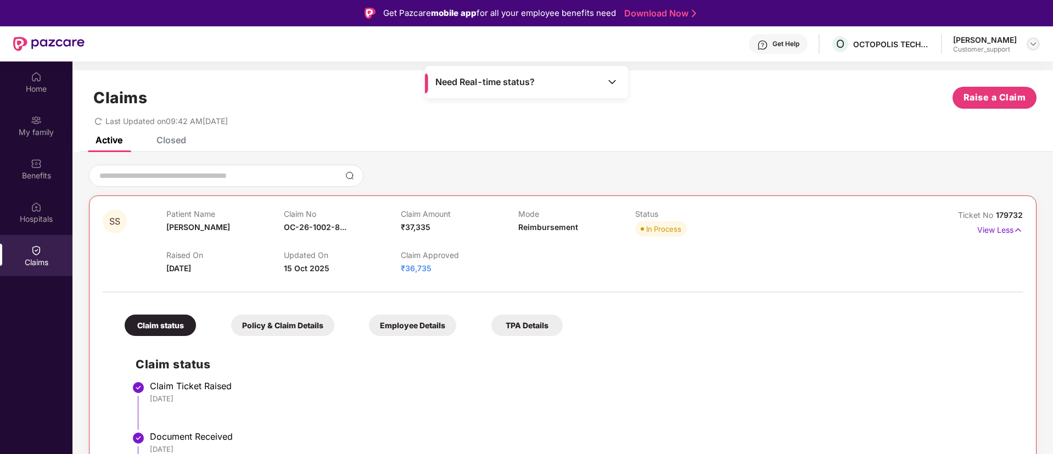
click at [1034, 43] on img at bounding box center [1033, 44] width 9 height 9
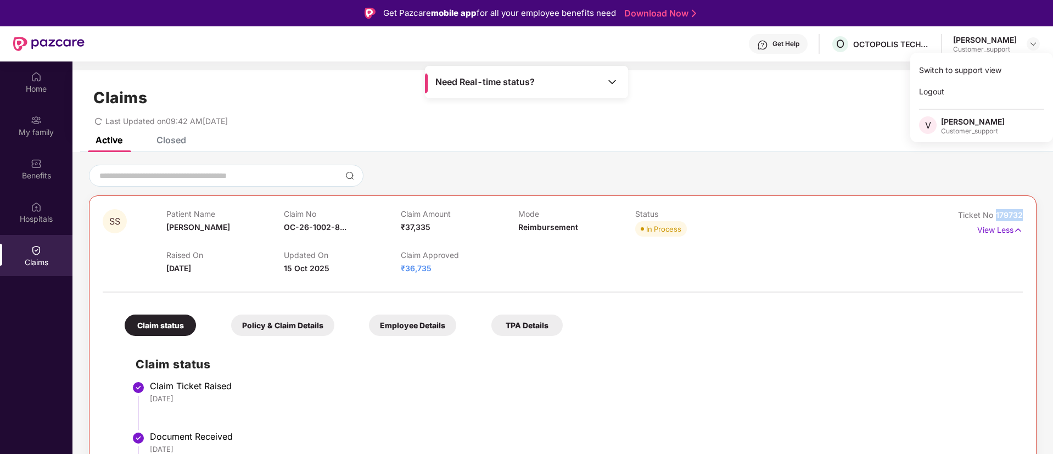
drag, startPoint x: 1020, startPoint y: 214, endPoint x: 995, endPoint y: 214, distance: 24.7
click at [995, 214] on div "Ticket No 179732" at bounding box center [990, 215] width 65 height 12
copy span "179732"
click at [1035, 40] on img at bounding box center [1033, 44] width 9 height 9
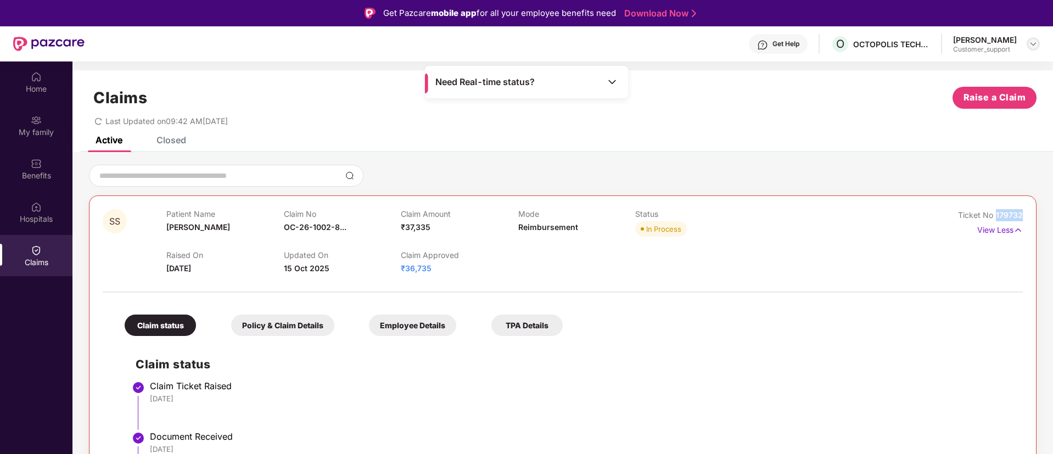
click at [1035, 40] on img at bounding box center [1033, 44] width 9 height 9
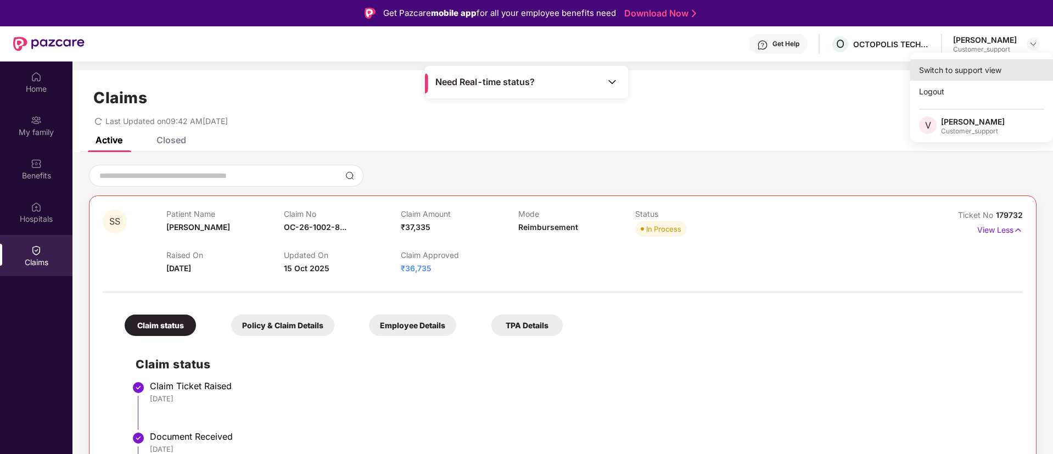
click at [966, 62] on div "Switch to support view" at bounding box center [981, 69] width 143 height 21
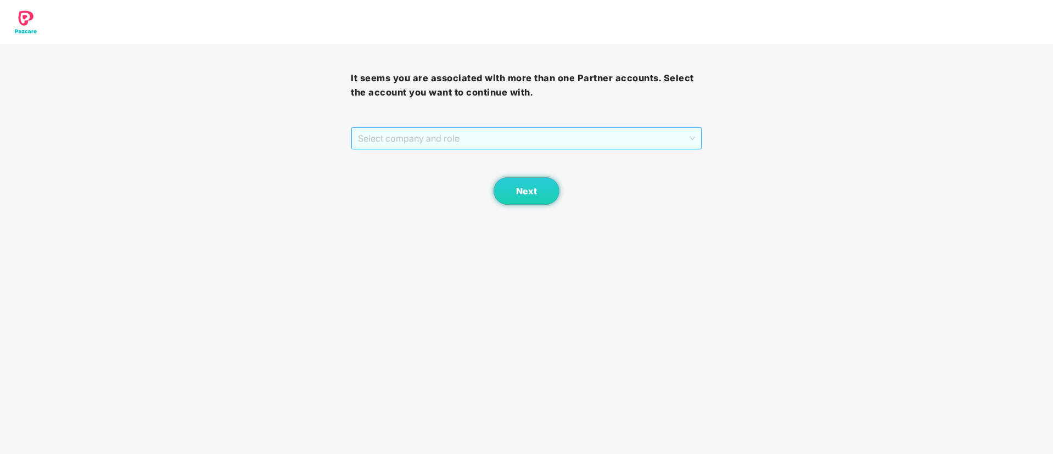
click at [492, 132] on span "Select company and role" at bounding box center [526, 138] width 337 height 21
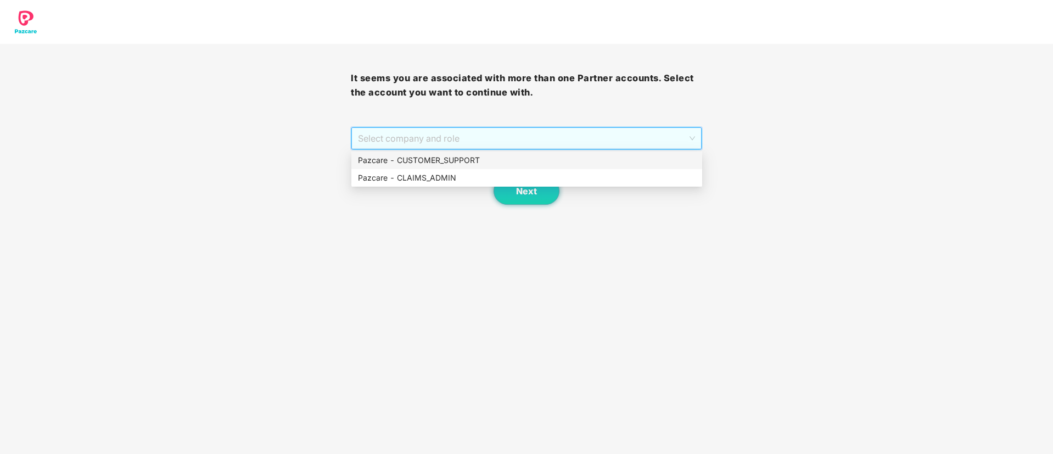
click at [463, 159] on div "Pazcare - CUSTOMER_SUPPORT" at bounding box center [527, 160] width 338 height 12
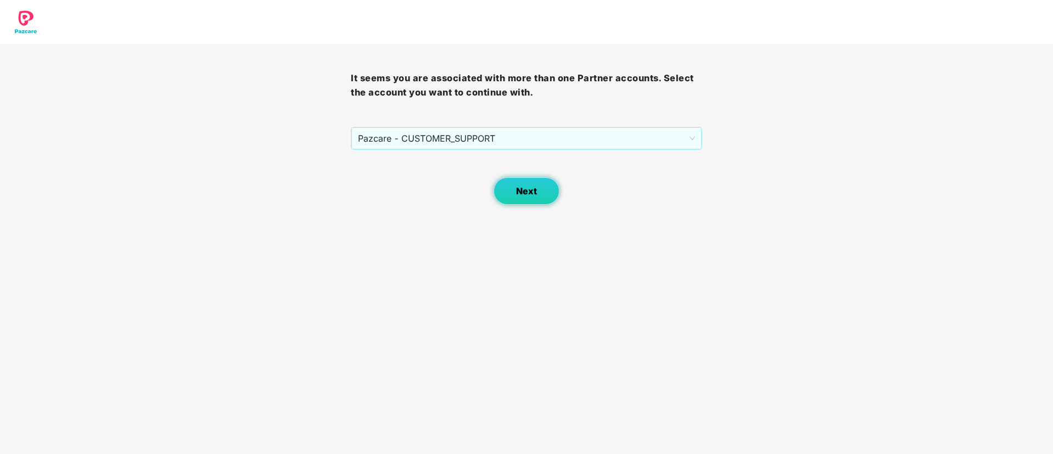
click at [519, 191] on span "Next" at bounding box center [526, 191] width 21 height 10
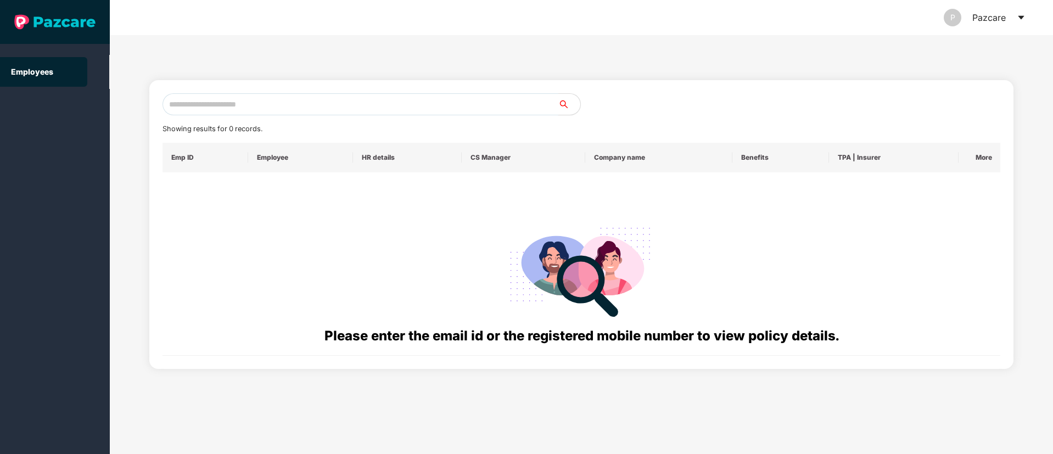
click at [210, 107] on input "text" at bounding box center [361, 104] width 396 height 22
paste input "**********"
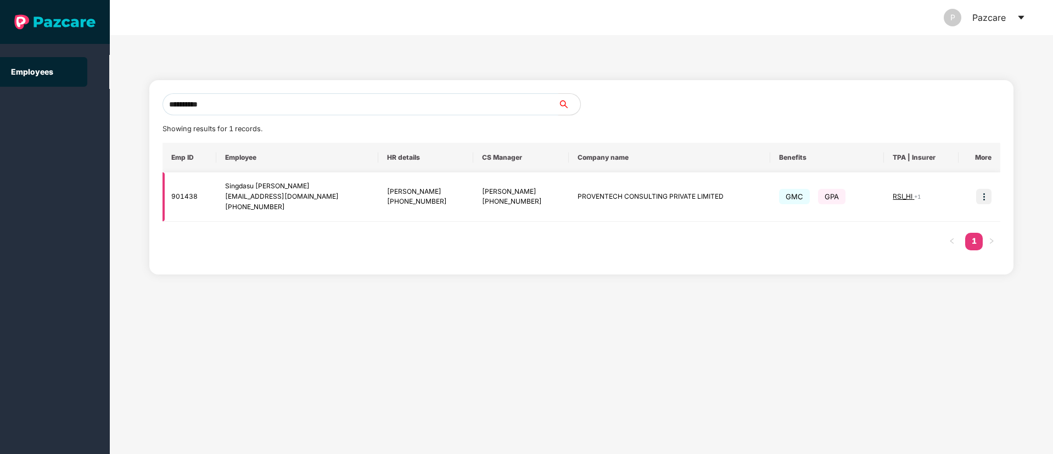
type input "**********"
click at [985, 200] on img at bounding box center [983, 196] width 15 height 15
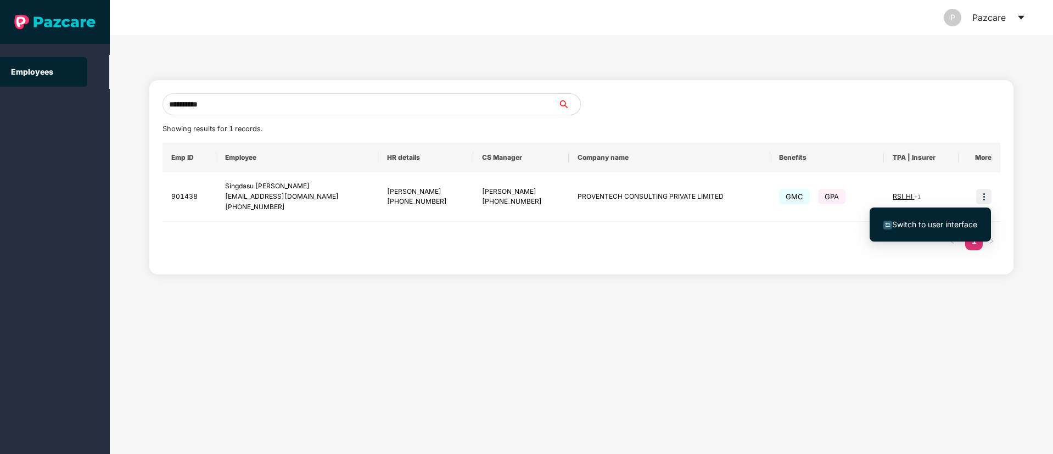
click at [942, 224] on span "Switch to user interface" at bounding box center [934, 224] width 85 height 9
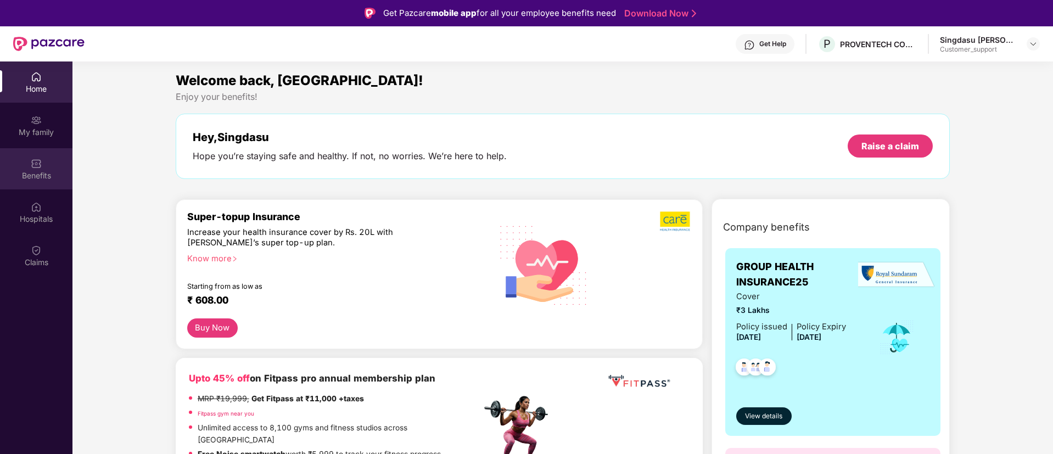
click at [30, 176] on div "Benefits" at bounding box center [36, 175] width 72 height 11
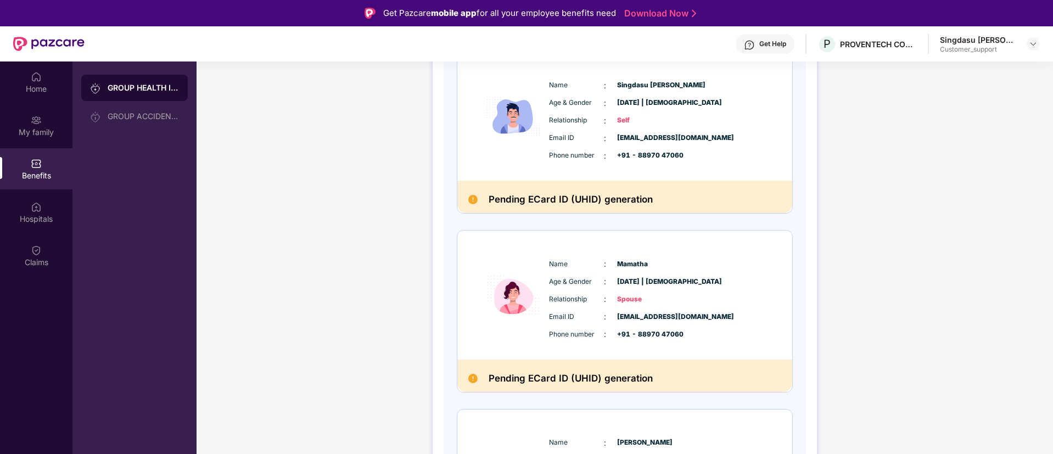
scroll to position [38, 0]
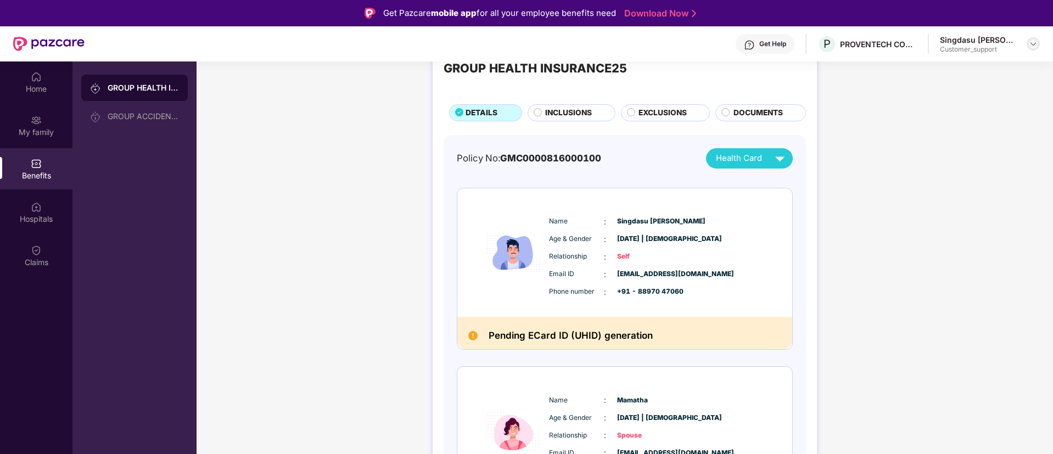
click at [1029, 45] on img at bounding box center [1033, 44] width 9 height 9
click at [966, 66] on div "Switch to support view" at bounding box center [981, 69] width 143 height 21
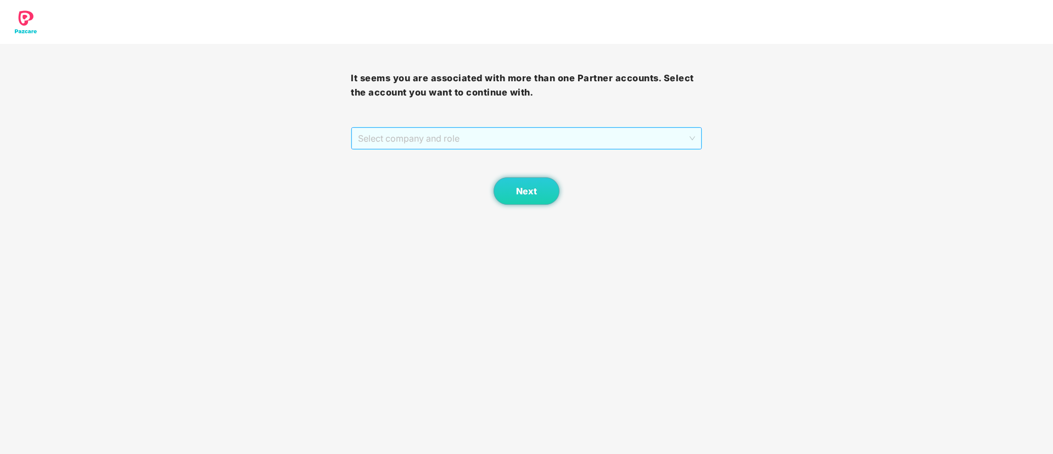
click at [468, 136] on span "Select company and role" at bounding box center [526, 138] width 337 height 21
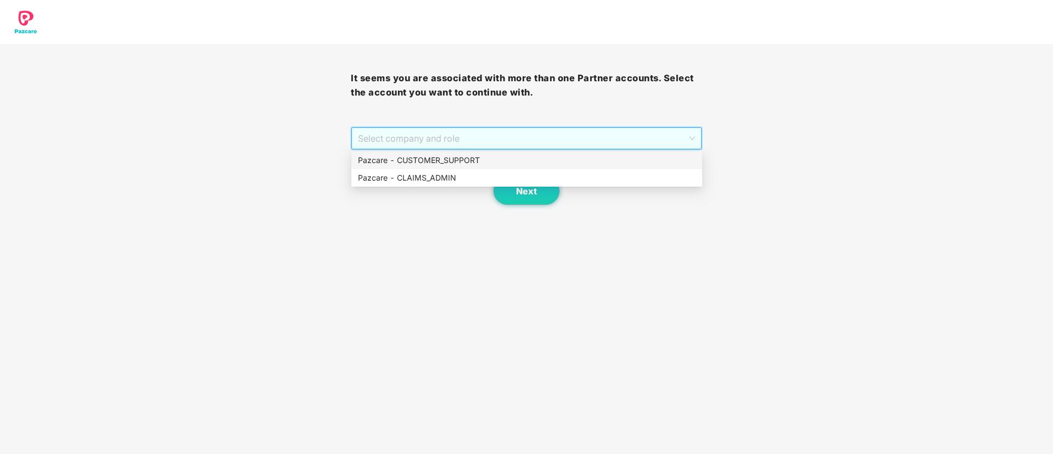
click at [436, 155] on div "Pazcare - CUSTOMER_SUPPORT" at bounding box center [527, 160] width 338 height 12
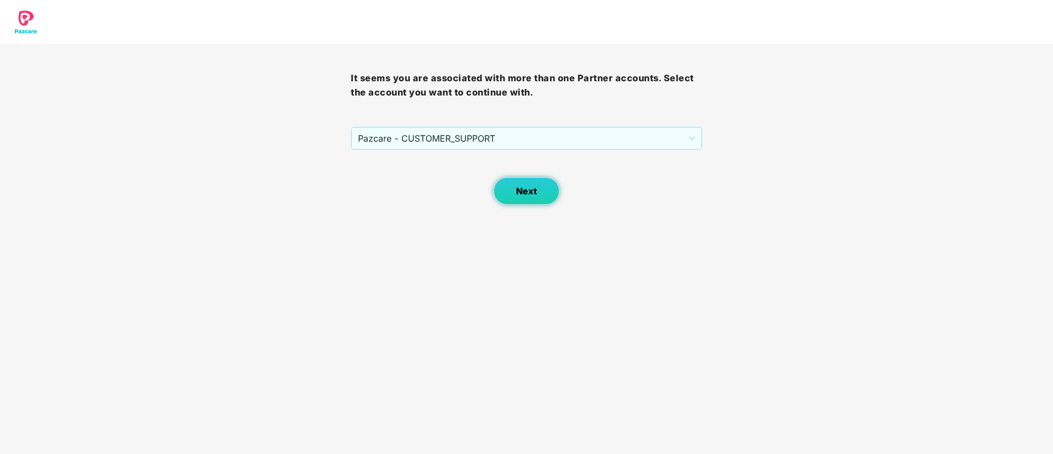
click at [523, 192] on span "Next" at bounding box center [526, 191] width 21 height 10
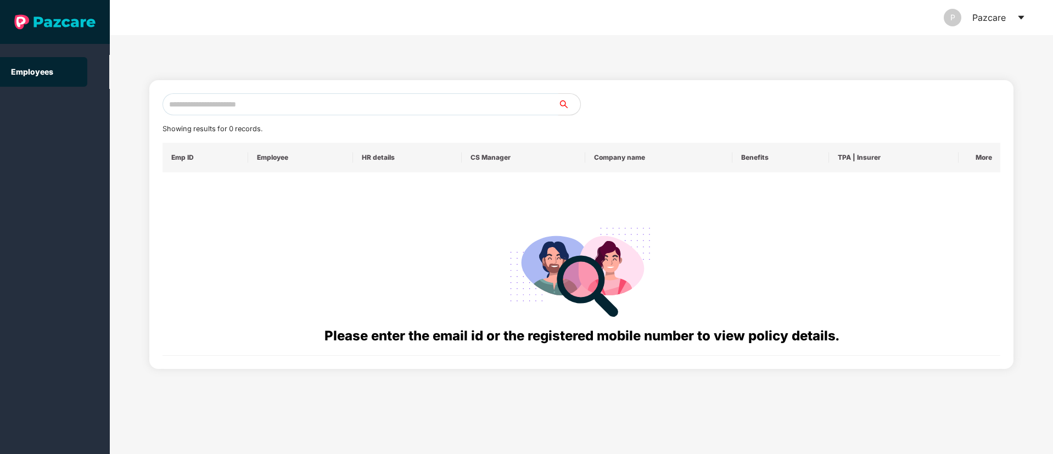
click at [256, 99] on input "text" at bounding box center [361, 104] width 396 height 22
paste input "**********"
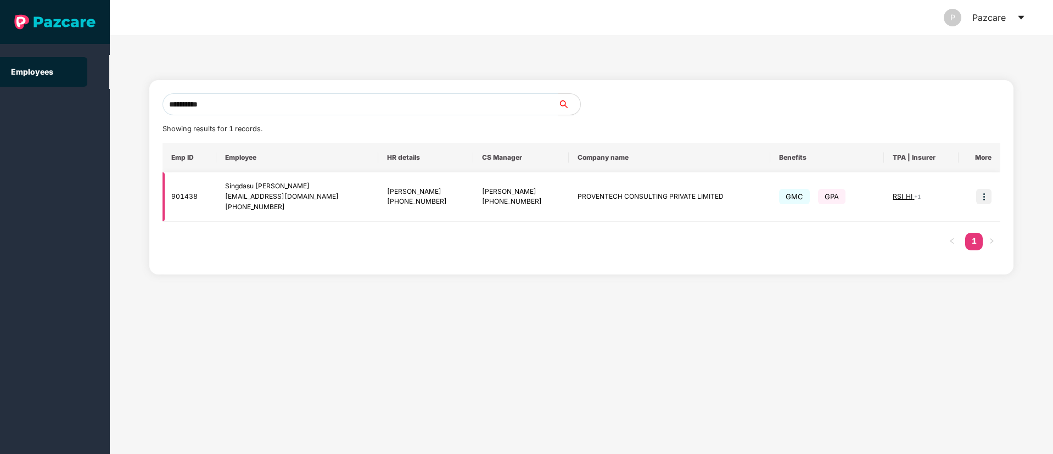
type input "**********"
click at [907, 194] on span "RSI_HI" at bounding box center [903, 196] width 21 height 8
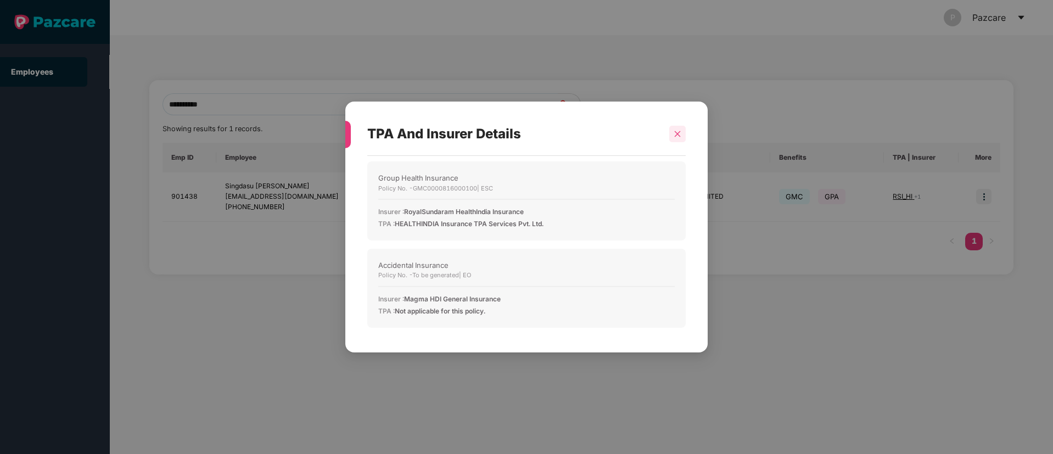
click at [680, 138] on div at bounding box center [677, 134] width 16 height 16
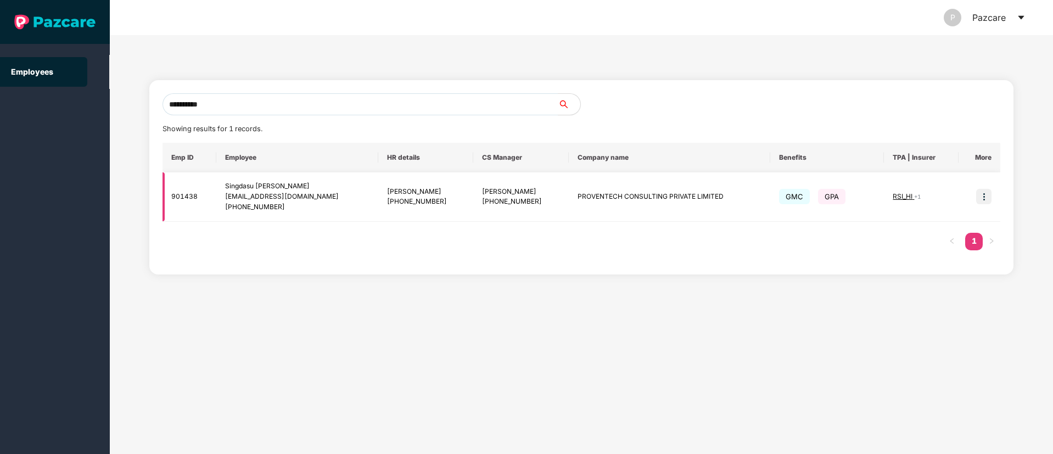
click at [984, 195] on img at bounding box center [983, 196] width 15 height 15
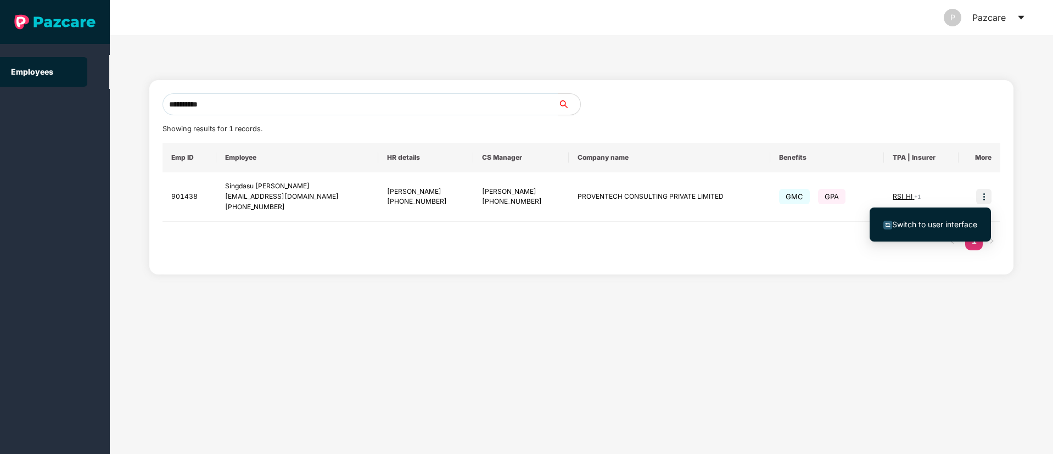
click at [925, 220] on span "Switch to user interface" at bounding box center [934, 224] width 85 height 9
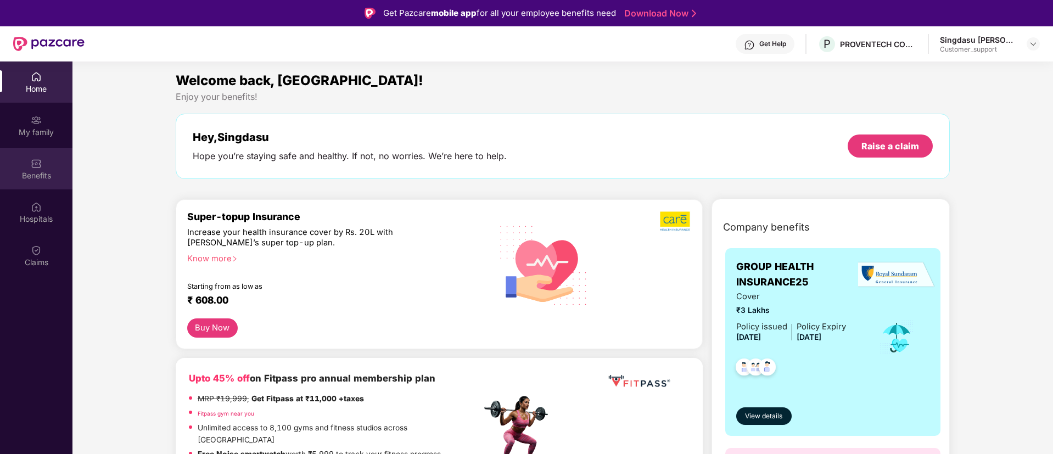
click at [30, 169] on div "Benefits" at bounding box center [36, 168] width 72 height 41
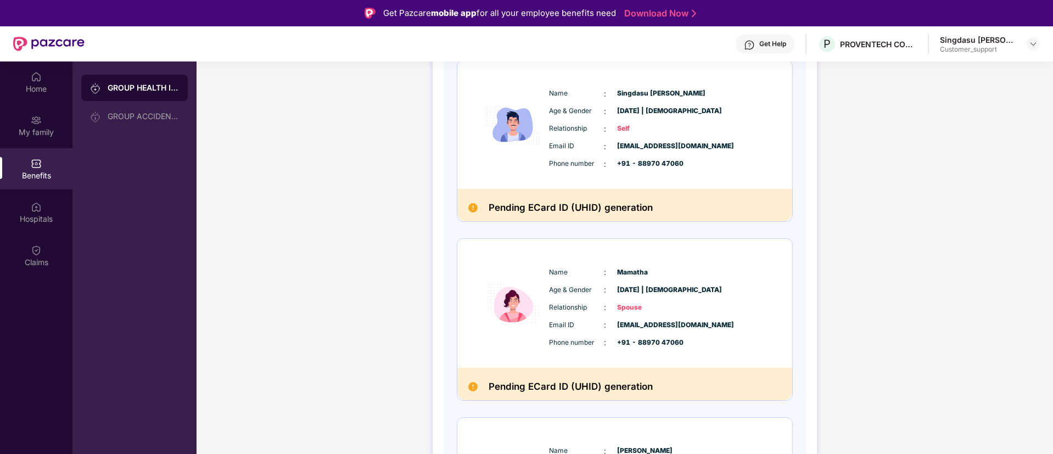
scroll to position [166, 0]
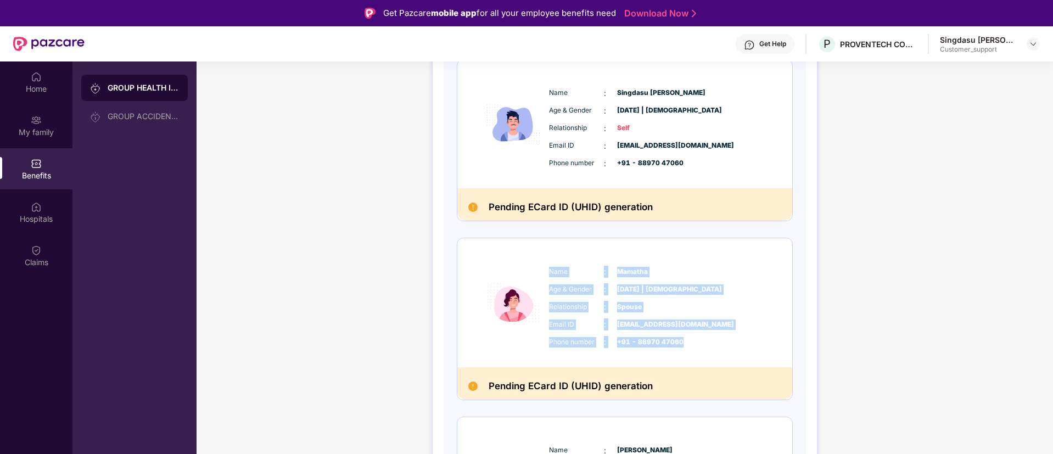
drag, startPoint x: 549, startPoint y: 273, endPoint x: 682, endPoint y: 344, distance: 151.3
click at [682, 344] on div "Name : Mamatha Age & Gender : 19 Sept 1998 | Female Relationship : Spouse Email…" at bounding box center [657, 306] width 223 height 93
copy div "Name : Mamatha Age & Gender : 19 Sept 1998 | Female Relationship : Spouse Email…"
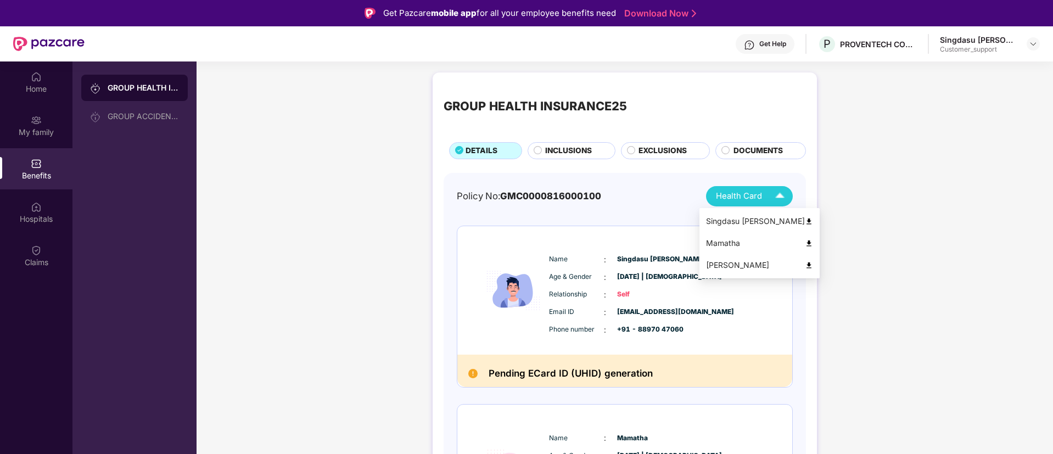
click at [738, 243] on div "Mamatha" at bounding box center [759, 243] width 107 height 12
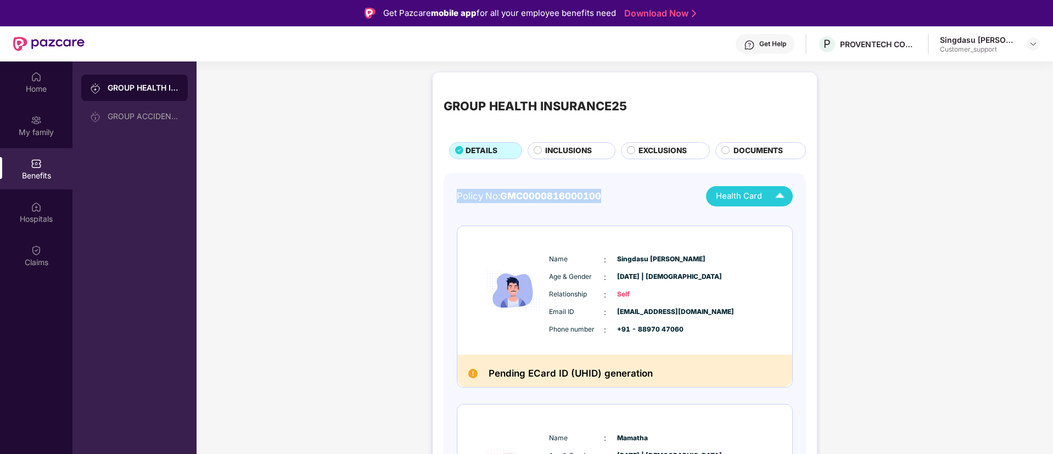
drag, startPoint x: 456, startPoint y: 194, endPoint x: 613, endPoint y: 194, distance: 157.0
click at [613, 194] on div "Policy No: GMC0000816000100 Health Card" at bounding box center [625, 196] width 336 height 20
copy div "Policy No: GMC0000816000100"
click at [1038, 46] on div at bounding box center [1033, 43] width 13 height 13
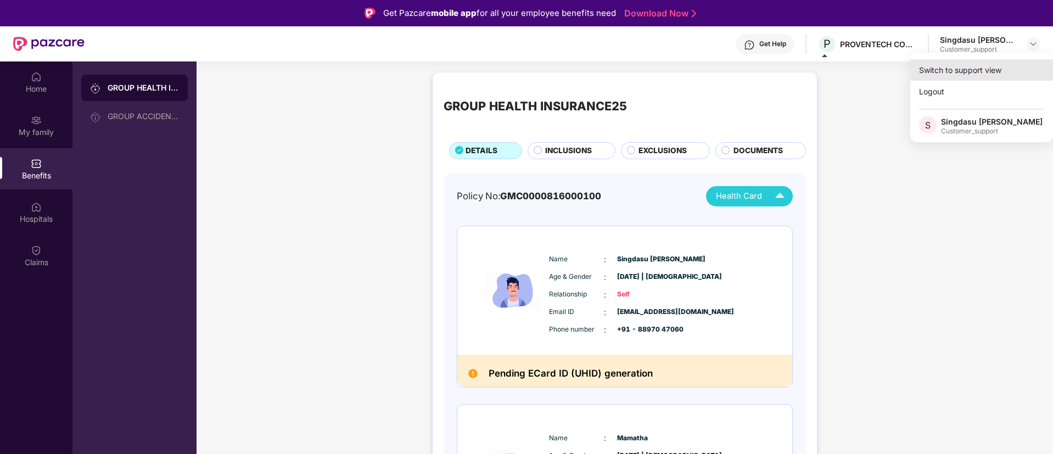
click at [977, 69] on div "Switch to support view" at bounding box center [981, 69] width 143 height 21
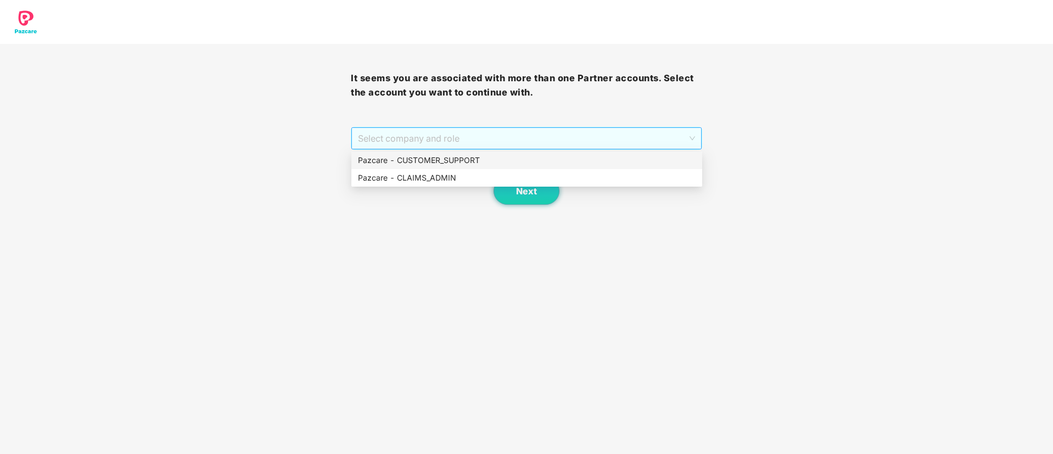
click at [597, 137] on span "Select company and role" at bounding box center [526, 138] width 337 height 21
click at [473, 163] on div "Pazcare - CUSTOMER_SUPPORT" at bounding box center [527, 160] width 338 height 12
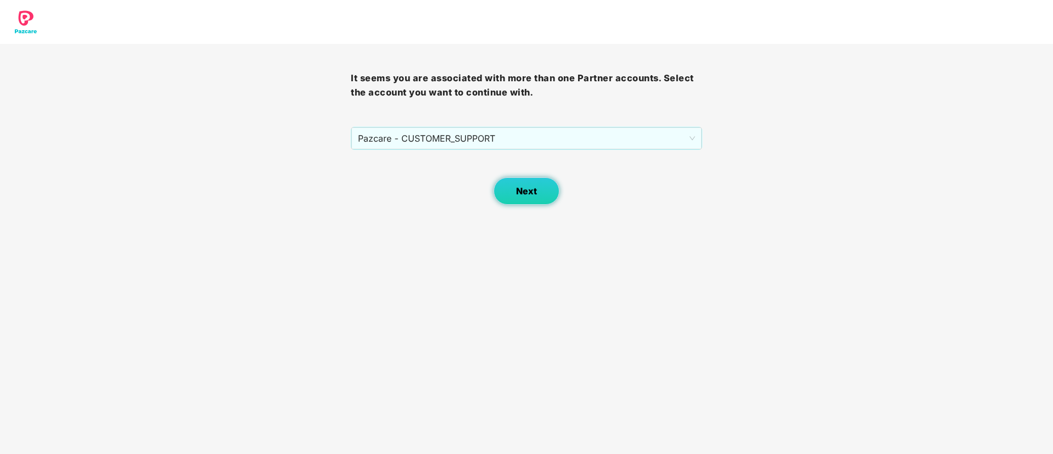
click at [523, 187] on span "Next" at bounding box center [526, 191] width 21 height 10
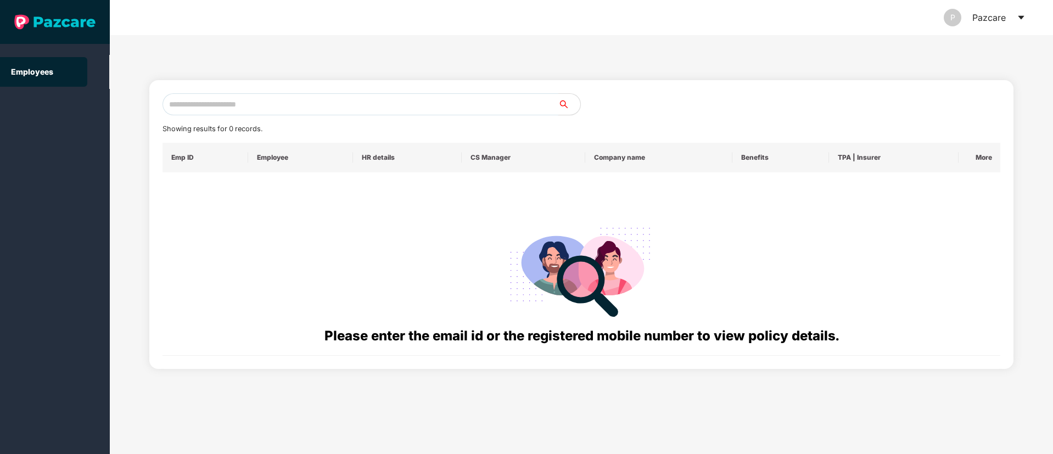
click at [184, 106] on input "text" at bounding box center [361, 104] width 396 height 22
paste input "**********"
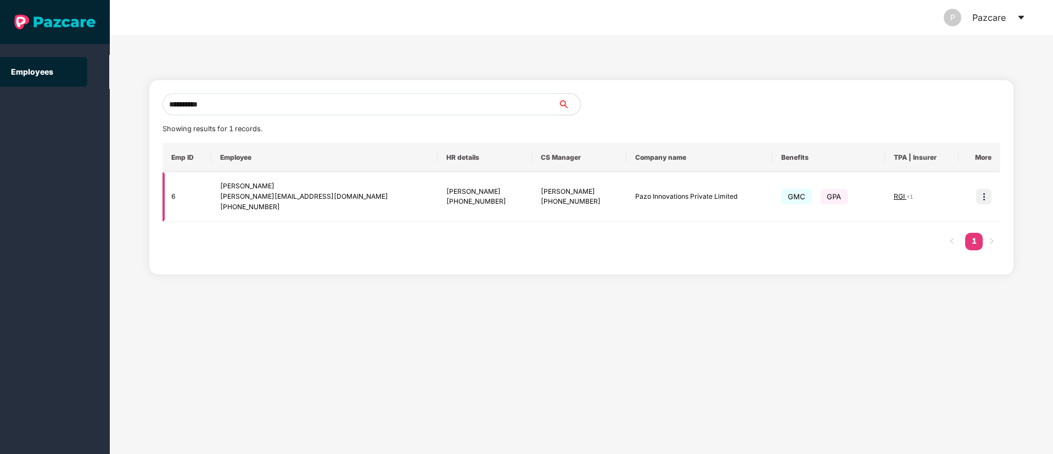
type input "**********"
click at [990, 200] on img at bounding box center [983, 196] width 15 height 15
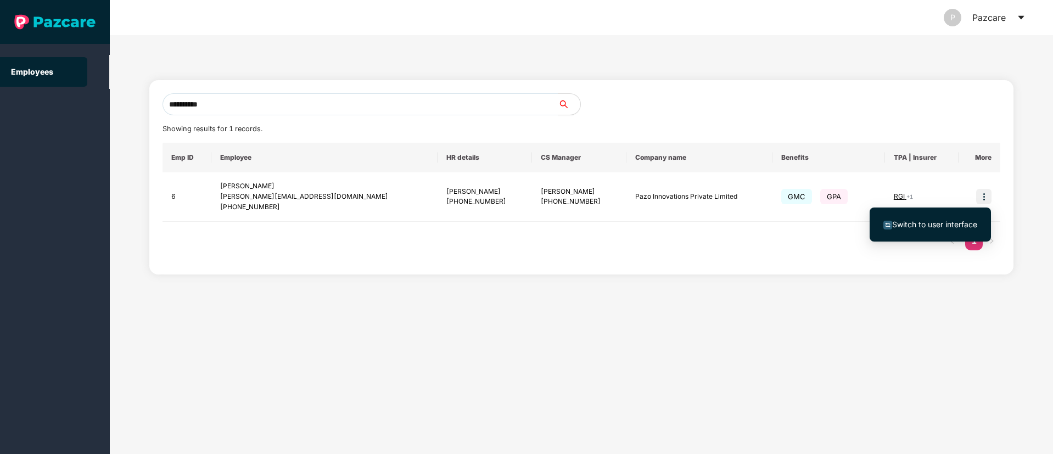
click at [929, 227] on span "Switch to user interface" at bounding box center [934, 224] width 85 height 9
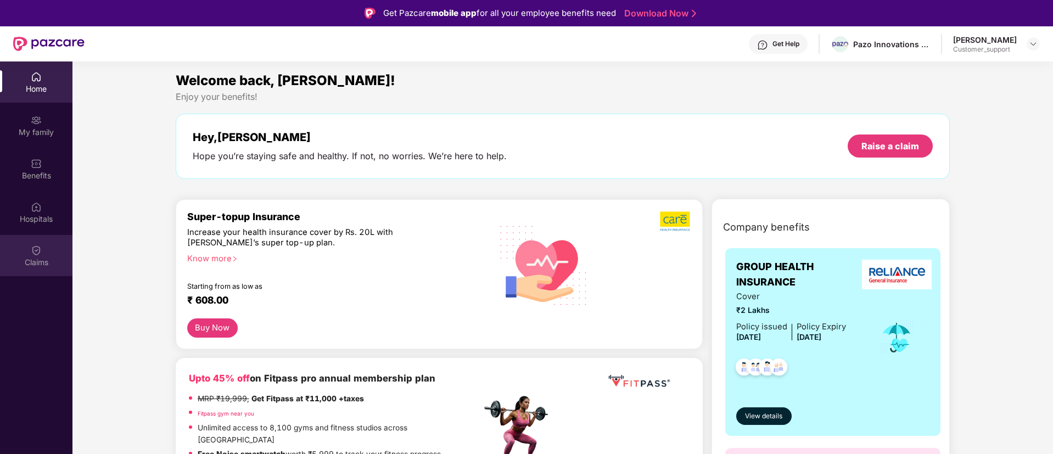
click at [30, 255] on div "Claims" at bounding box center [36, 255] width 72 height 41
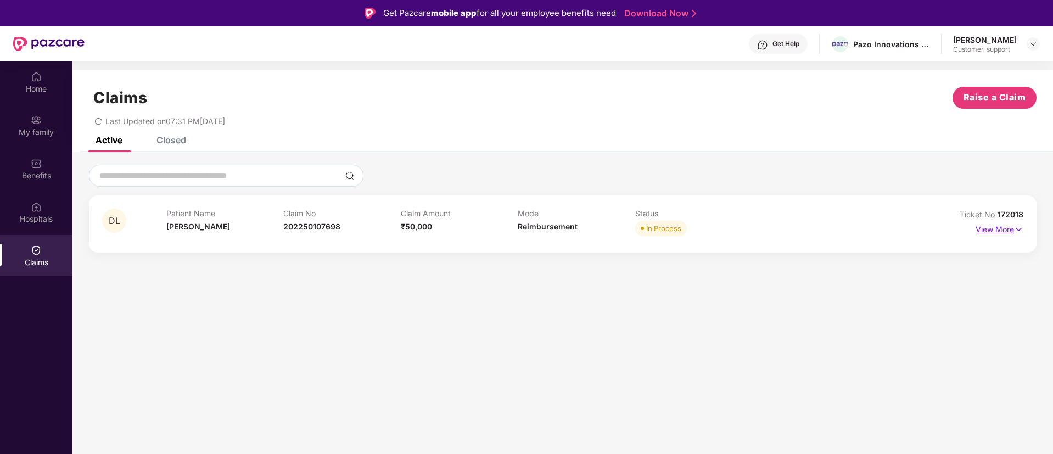
click at [1022, 231] on img at bounding box center [1018, 229] width 9 height 12
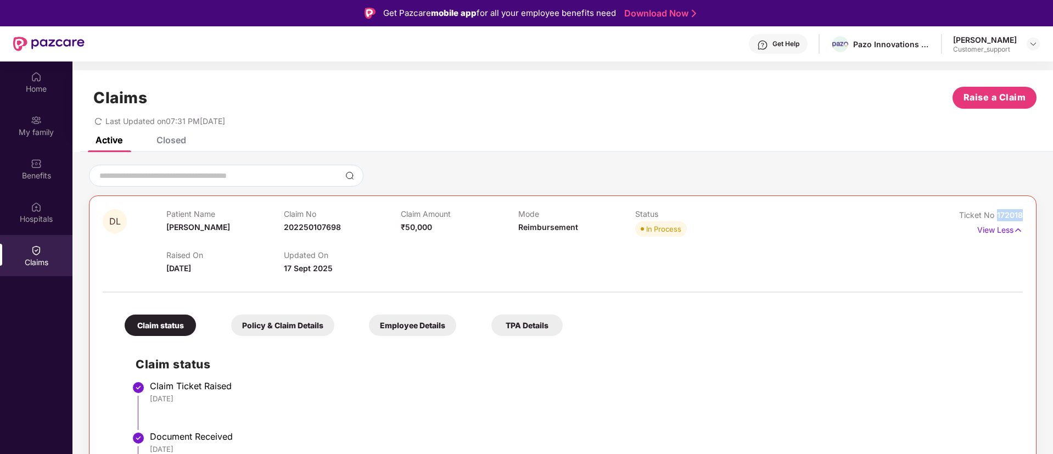
drag, startPoint x: 1023, startPoint y: 215, endPoint x: 996, endPoint y: 218, distance: 27.6
click at [996, 218] on div "DL Patient Name Dhana Lakshmi Claim No 202250107698 Claim Amount ₹50,000 Mode R…" at bounding box center [563, 431] width 948 height 472
copy span "172018"
click at [1034, 44] on img at bounding box center [1033, 44] width 9 height 9
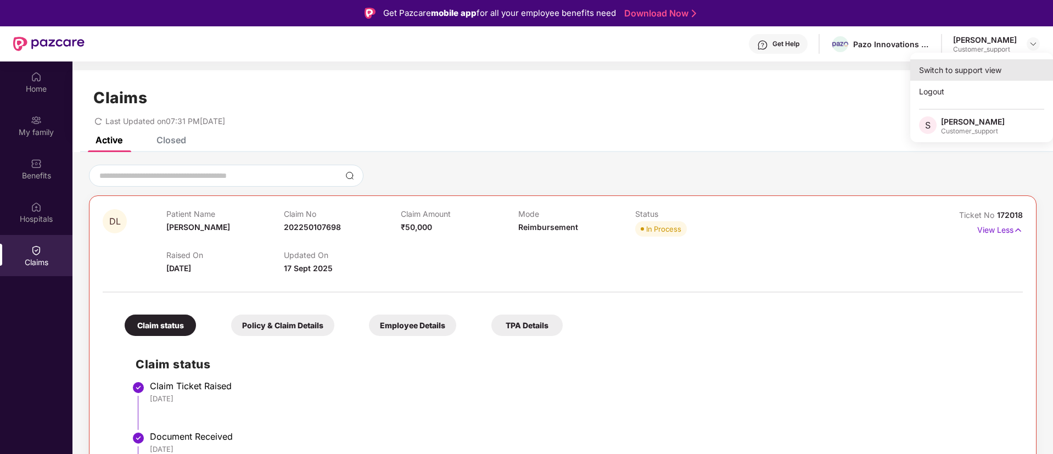
click at [961, 69] on div "Switch to support view" at bounding box center [981, 69] width 143 height 21
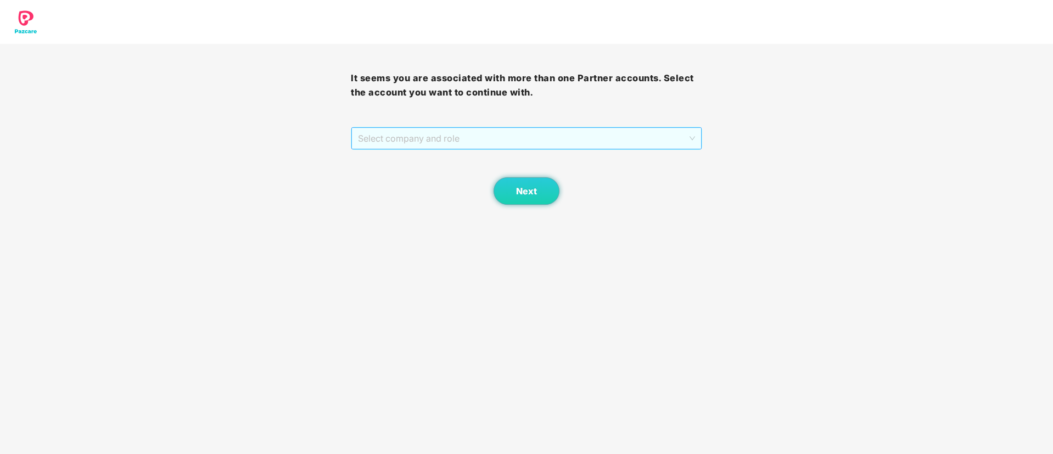
click at [438, 137] on span "Select company and role" at bounding box center [526, 138] width 337 height 21
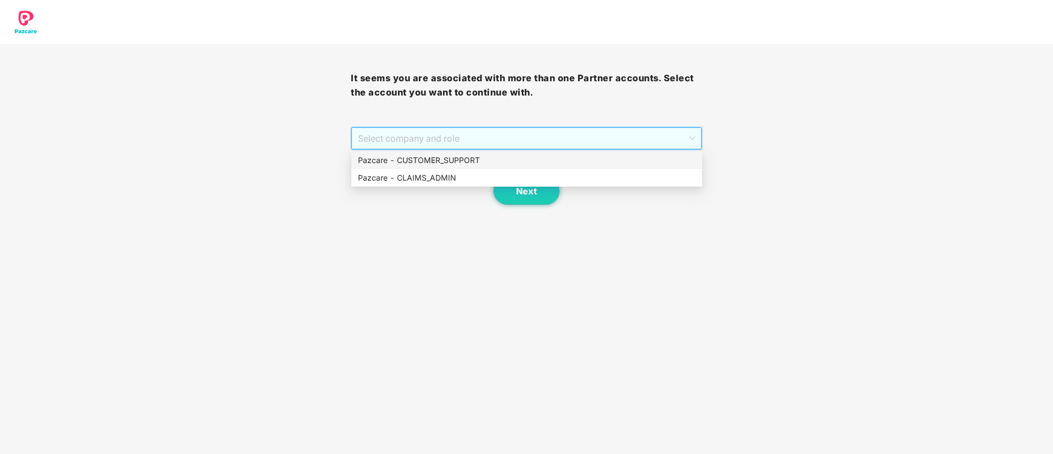
click at [442, 164] on div "Pazcare - CUSTOMER_SUPPORT" at bounding box center [527, 160] width 338 height 12
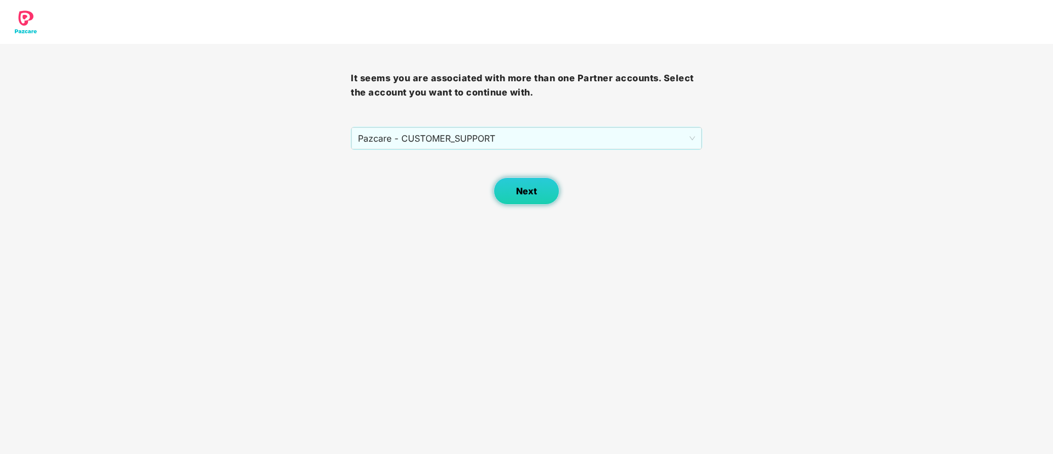
click at [516, 195] on button "Next" at bounding box center [527, 190] width 66 height 27
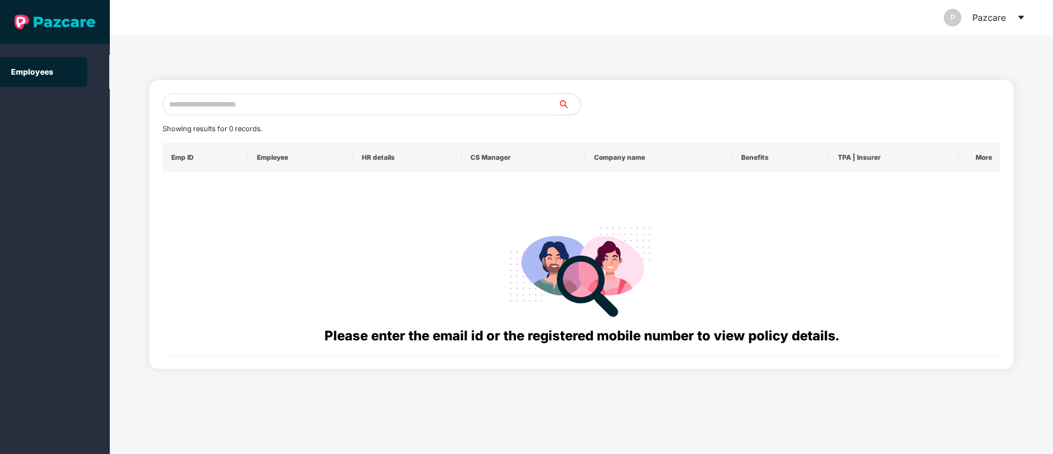
click at [196, 105] on input "text" at bounding box center [361, 104] width 396 height 22
click at [178, 105] on input "text" at bounding box center [361, 104] width 396 height 22
paste input "**********"
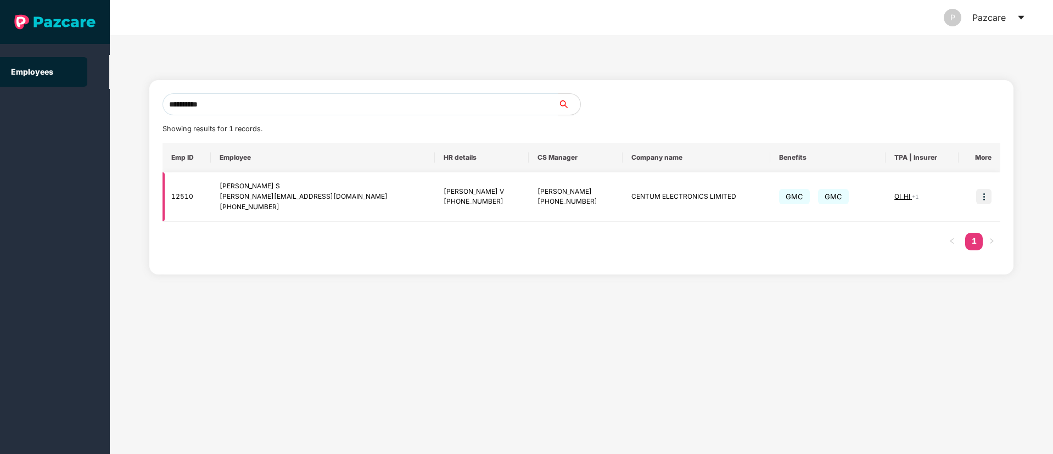
type input "**********"
click at [985, 190] on img at bounding box center [983, 196] width 15 height 15
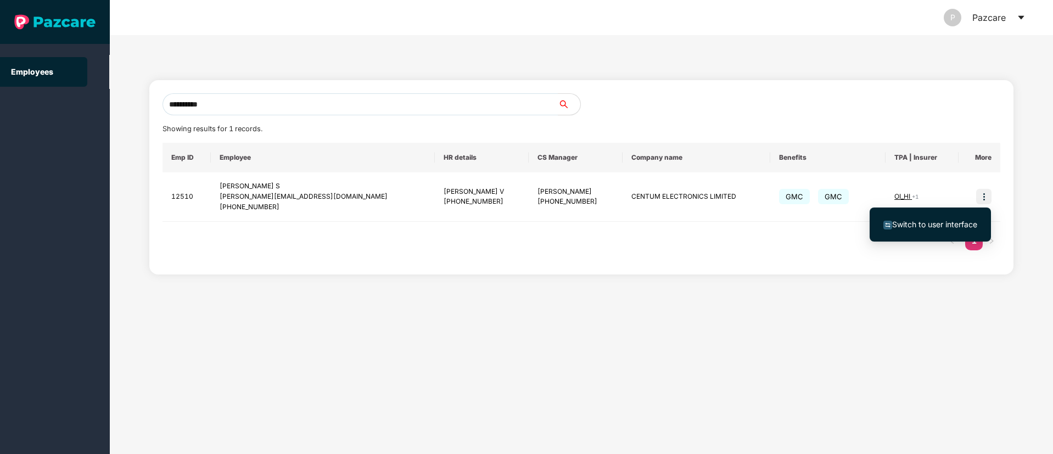
click at [929, 220] on span "Switch to user interface" at bounding box center [934, 224] width 85 height 9
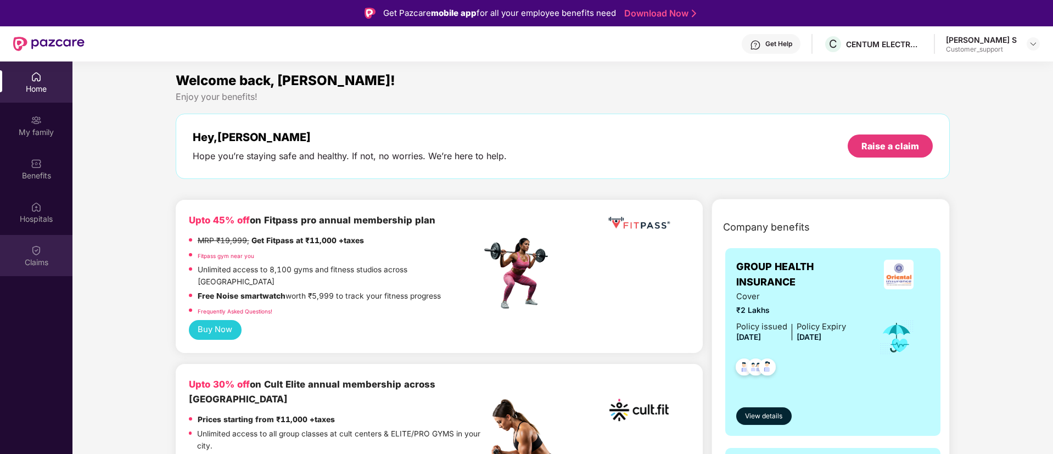
click at [30, 254] on div "Claims" at bounding box center [36, 255] width 72 height 41
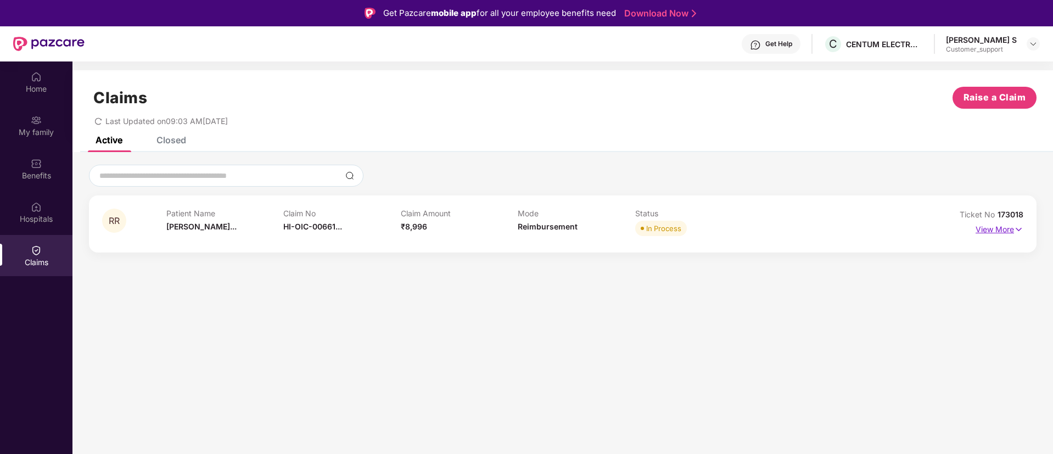
click at [1017, 223] on img at bounding box center [1018, 229] width 9 height 12
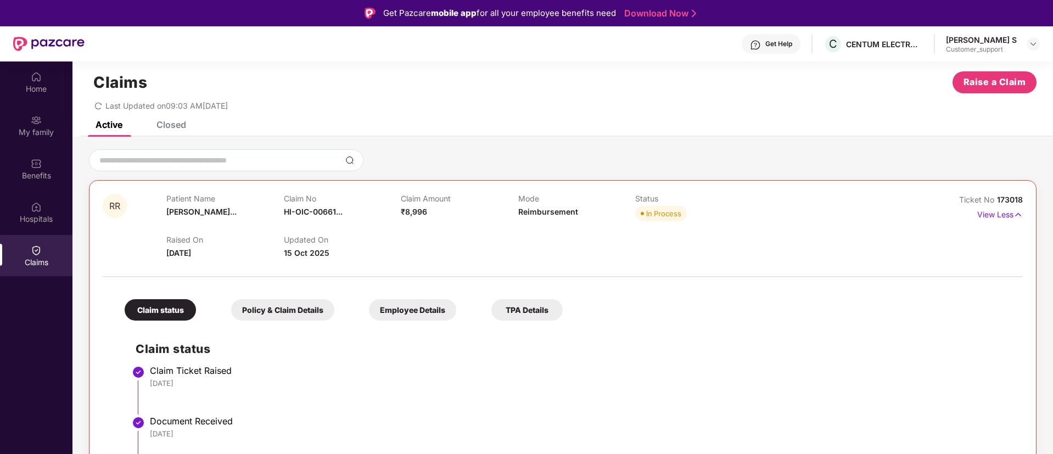
scroll to position [13, 0]
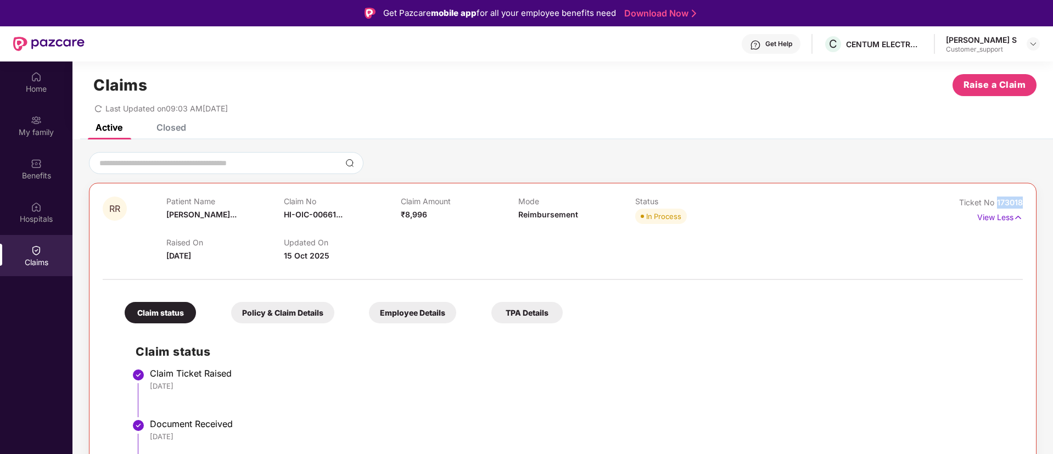
drag, startPoint x: 1020, startPoint y: 200, endPoint x: 993, endPoint y: 201, distance: 26.9
click at [993, 201] on div "Ticket No 173018" at bounding box center [991, 203] width 64 height 12
copy span "173018"
click at [1033, 42] on img at bounding box center [1033, 44] width 9 height 9
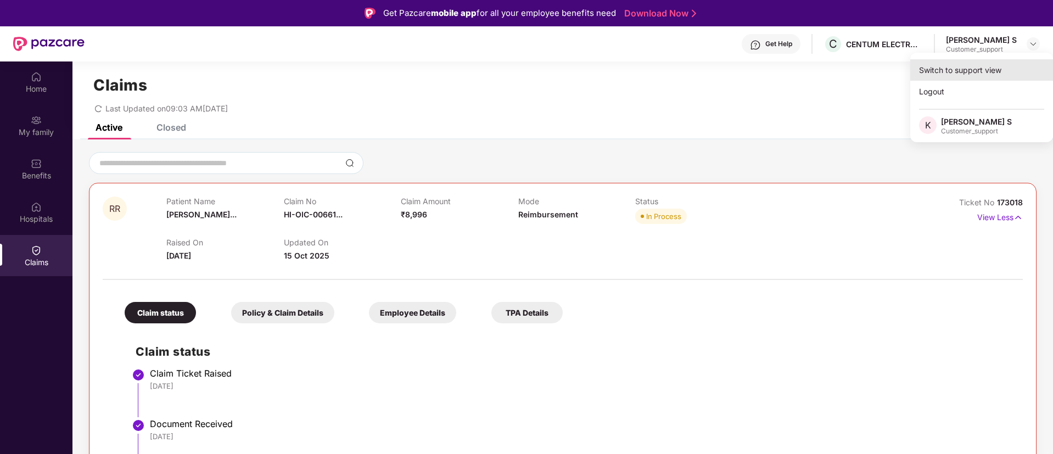
click at [973, 68] on div "Switch to support view" at bounding box center [981, 69] width 143 height 21
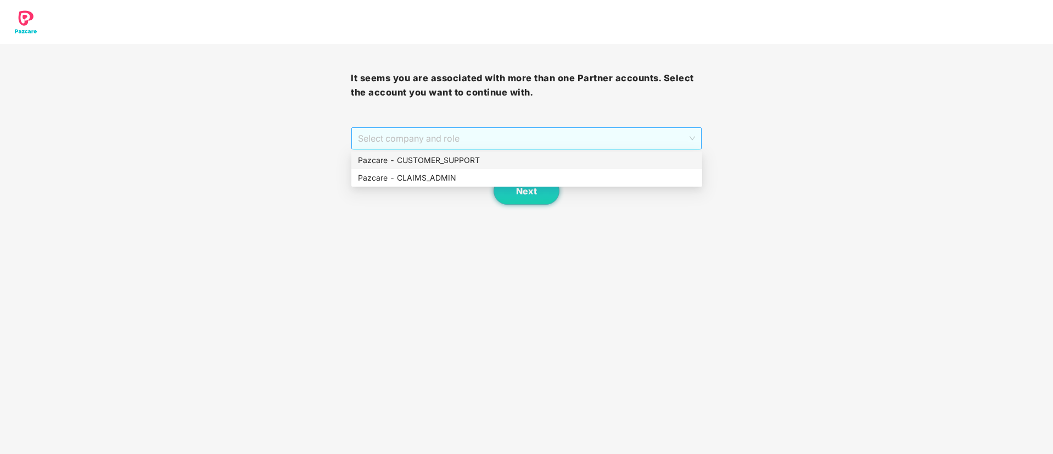
click at [500, 135] on span "Select company and role" at bounding box center [526, 138] width 337 height 21
click at [460, 160] on div "Pazcare - CUSTOMER_SUPPORT" at bounding box center [527, 160] width 338 height 12
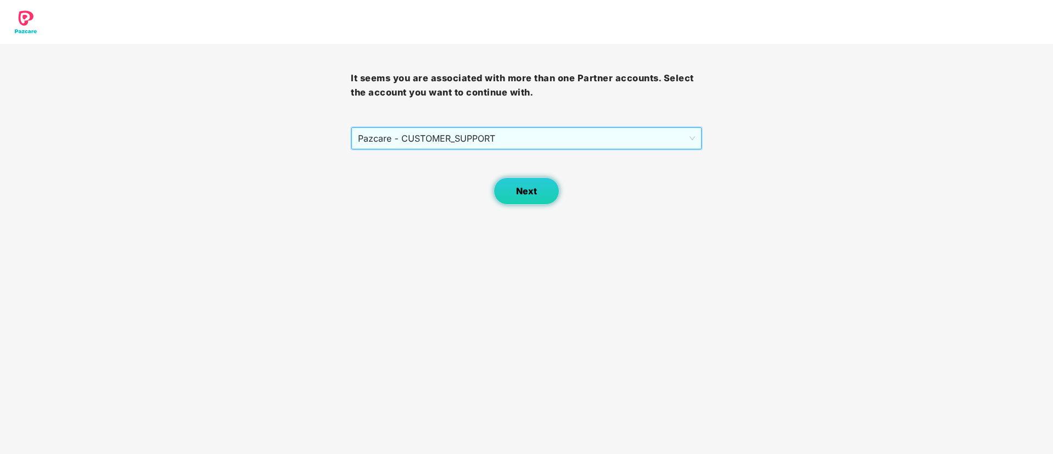
click at [529, 192] on span "Next" at bounding box center [526, 191] width 21 height 10
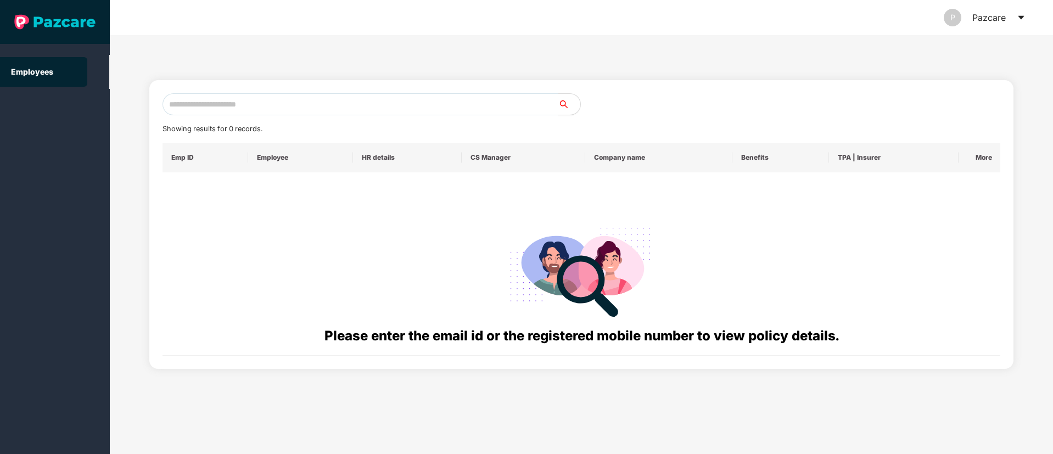
click at [211, 107] on input "text" at bounding box center [361, 104] width 396 height 22
paste input "**********"
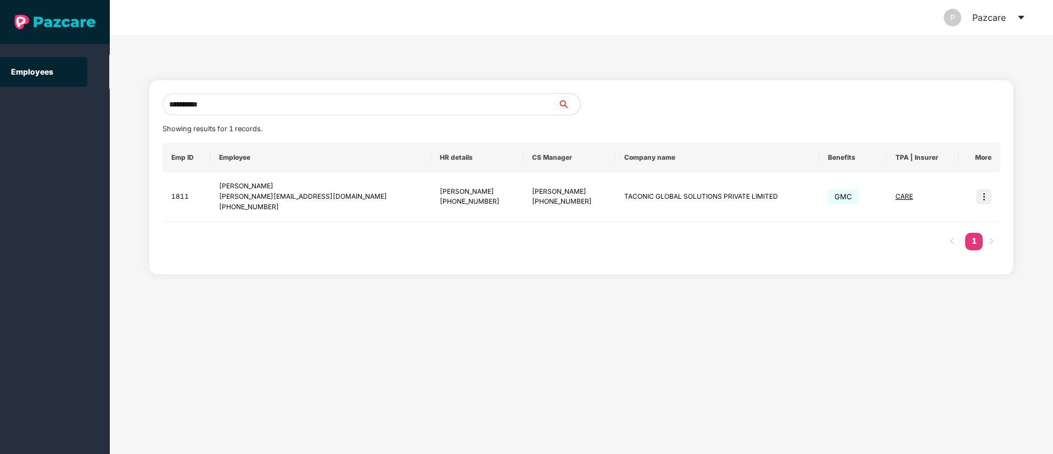
type input "**********"
click at [983, 198] on img at bounding box center [983, 196] width 15 height 15
click at [926, 225] on span "Switch to user interface" at bounding box center [934, 224] width 85 height 9
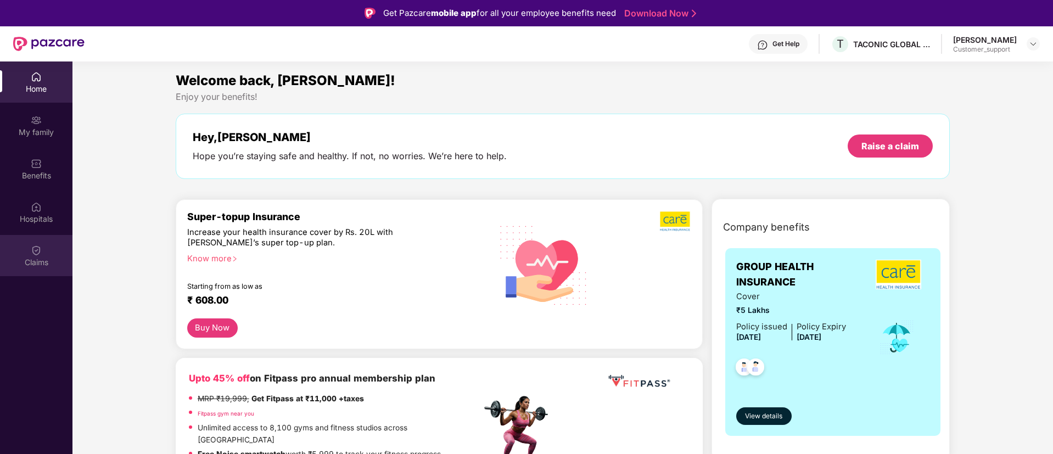
click at [33, 252] on img at bounding box center [36, 250] width 11 height 11
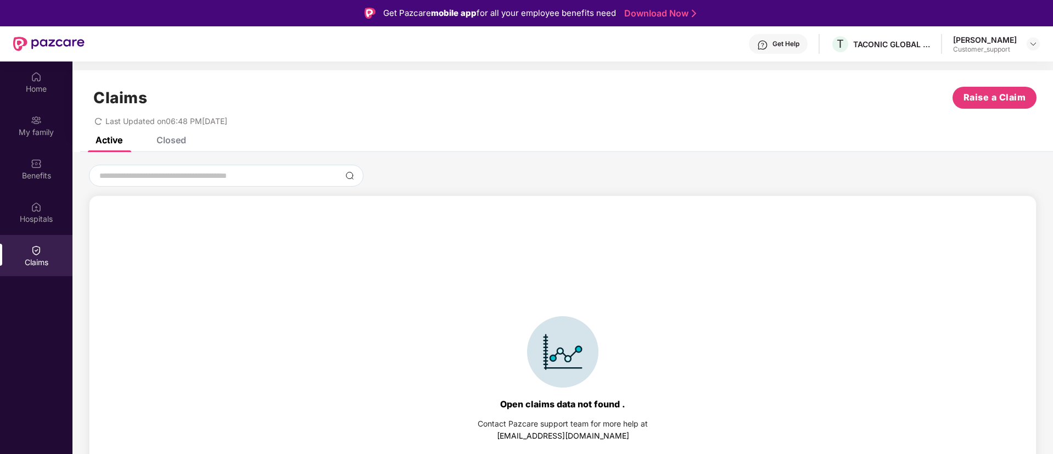
click at [172, 142] on div "Closed" at bounding box center [171, 140] width 30 height 11
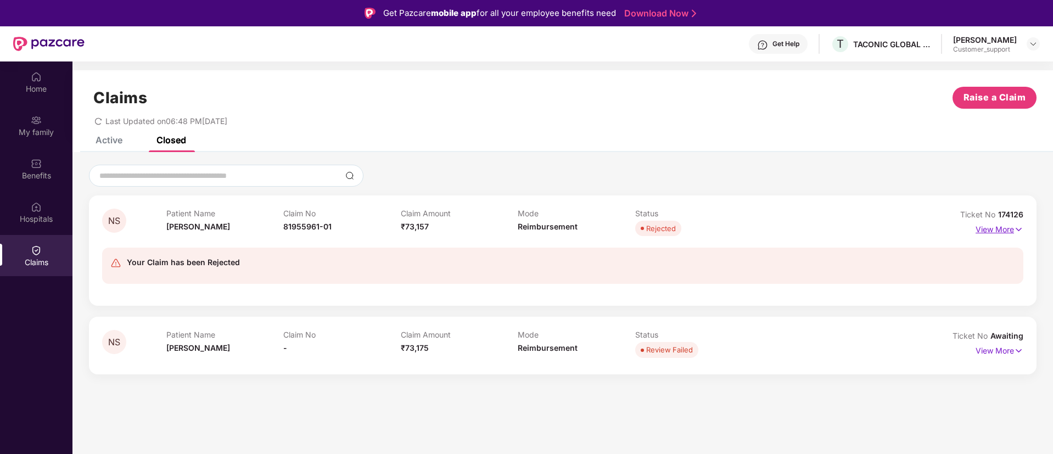
click at [1017, 228] on img at bounding box center [1018, 229] width 9 height 12
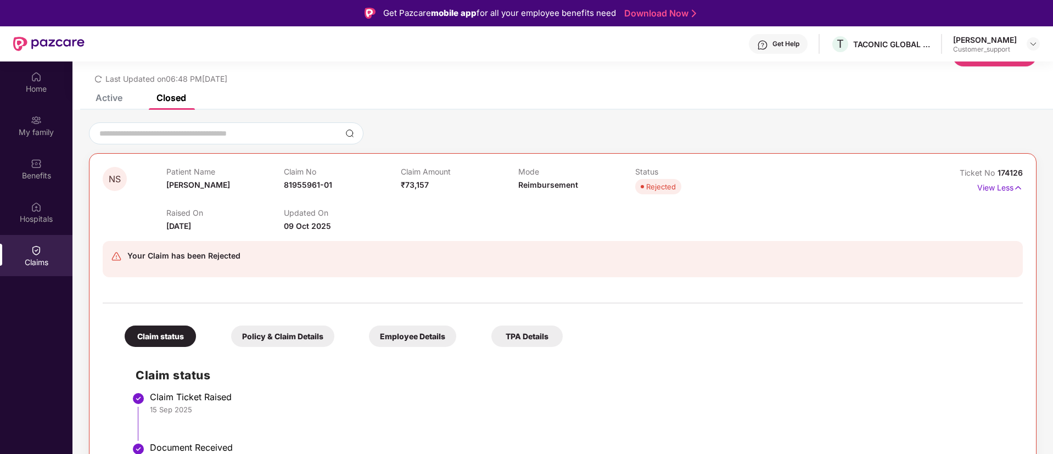
scroll to position [43, 0]
drag, startPoint x: 1025, startPoint y: 173, endPoint x: 997, endPoint y: 175, distance: 28.1
click at [997, 175] on div "NS Patient Name Neena Sharma Claim No 81955961-01 Claim Amount ₹73,157 Mode Rei…" at bounding box center [563, 395] width 948 height 484
copy span "174126"
click at [1034, 45] on img at bounding box center [1033, 44] width 9 height 9
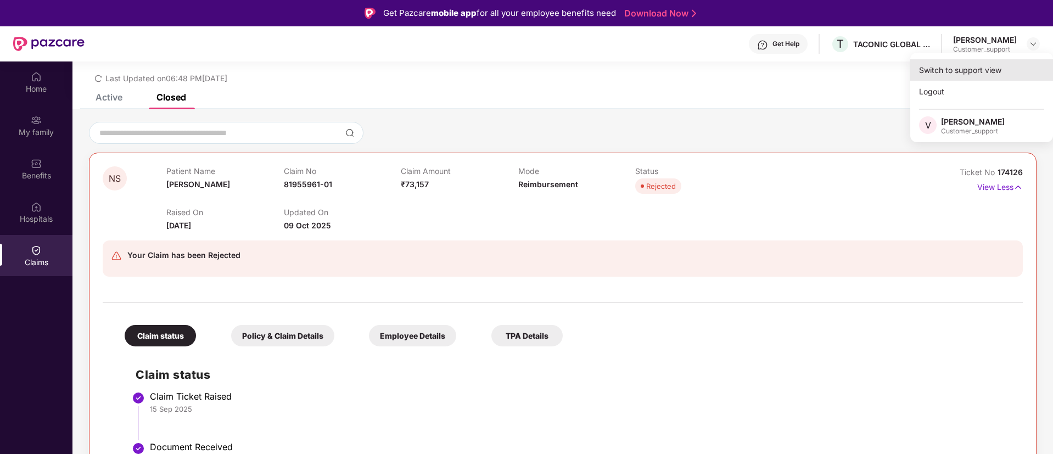
click at [964, 63] on div "Switch to support view" at bounding box center [981, 69] width 143 height 21
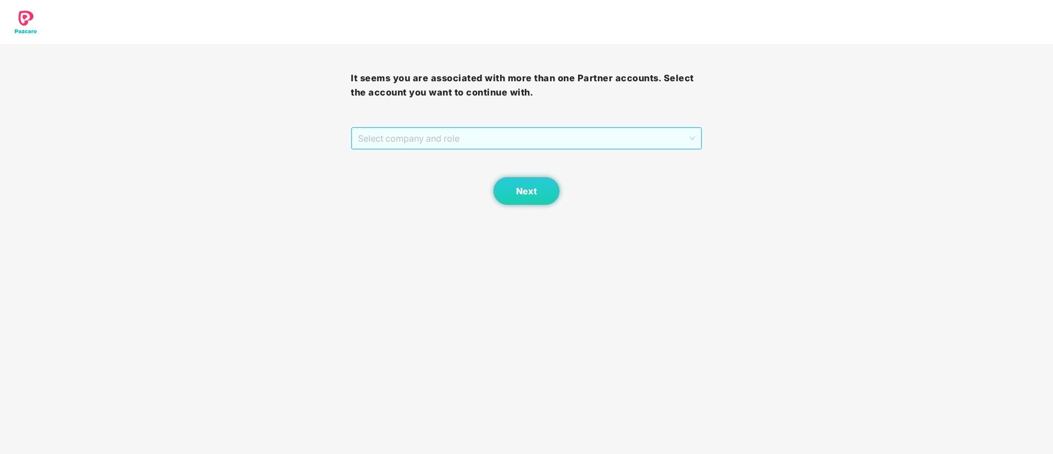
click at [481, 141] on span "Select company and role" at bounding box center [526, 138] width 337 height 21
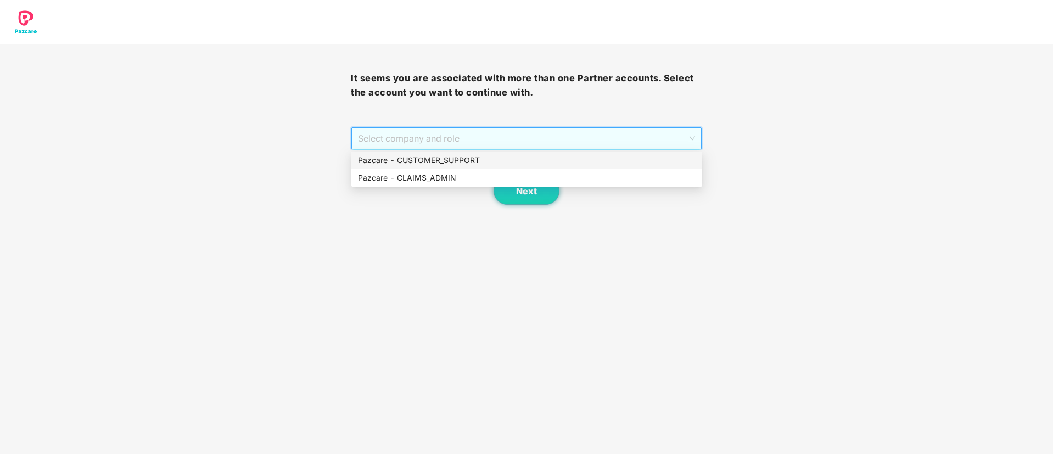
click at [457, 160] on div "Pazcare - CUSTOMER_SUPPORT" at bounding box center [527, 160] width 338 height 12
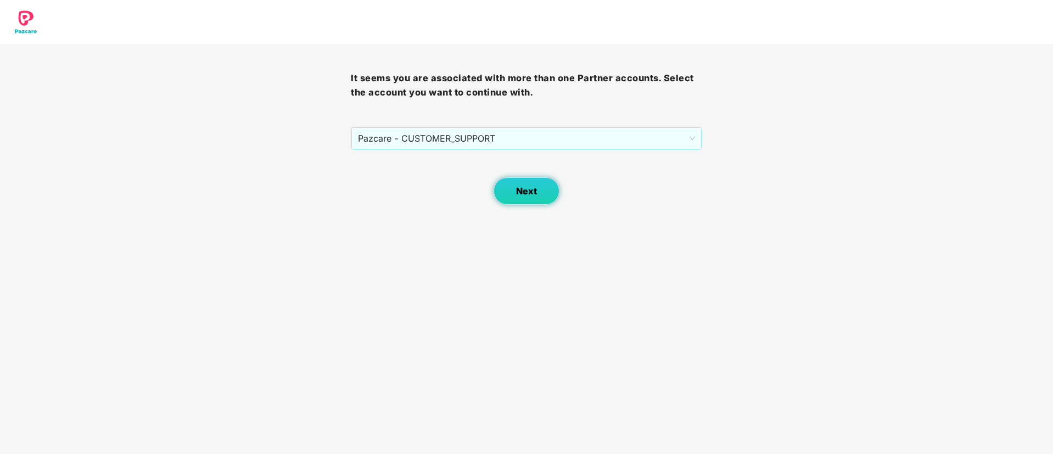
click at [540, 192] on button "Next" at bounding box center [527, 190] width 66 height 27
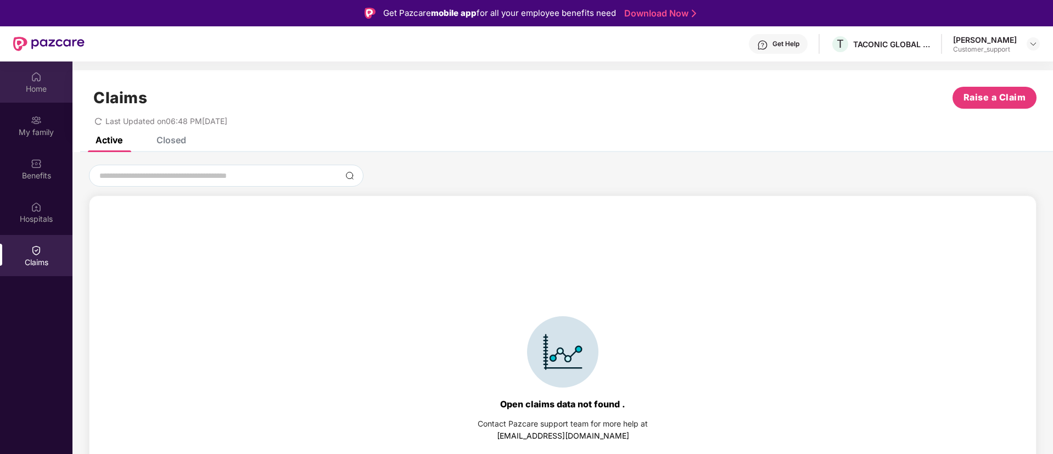
click at [33, 87] on div "Home" at bounding box center [36, 88] width 72 height 11
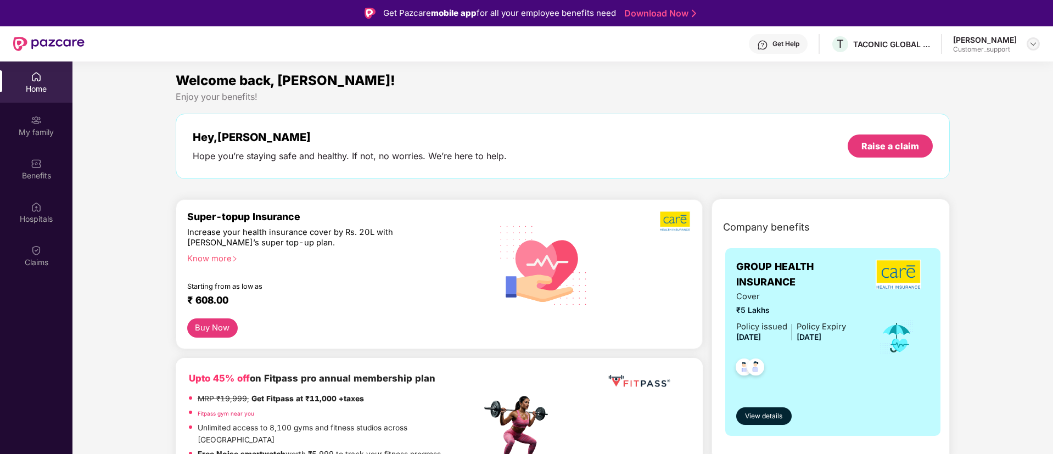
click at [1033, 41] on img at bounding box center [1033, 44] width 9 height 9
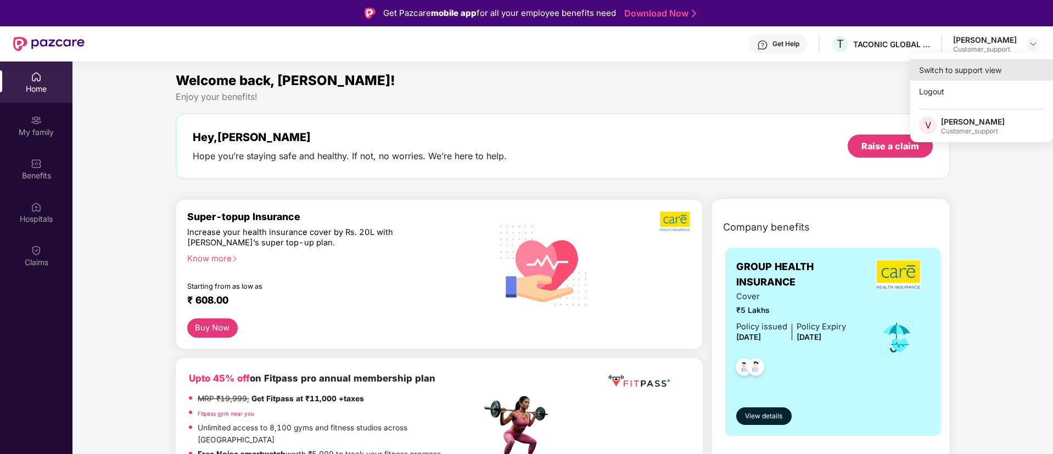
click at [995, 71] on div "Switch to support view" at bounding box center [981, 69] width 143 height 21
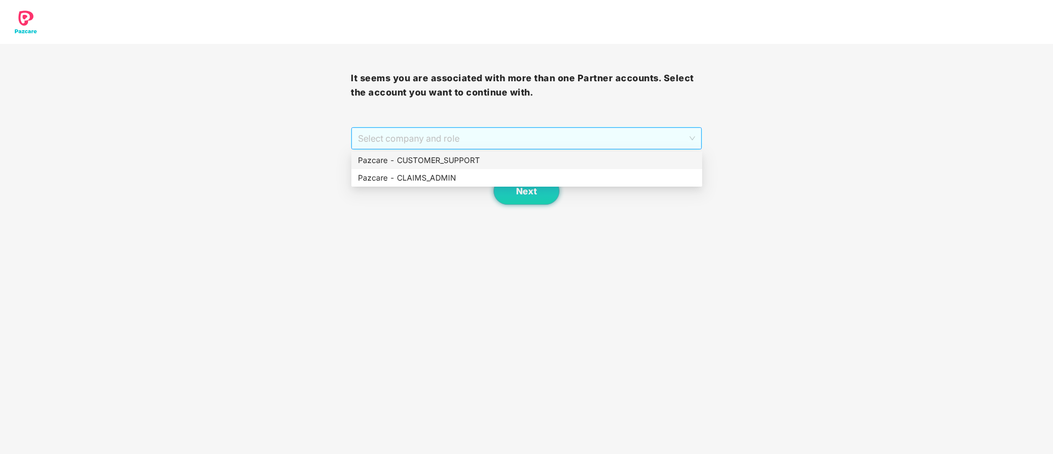
click at [503, 138] on span "Select company and role" at bounding box center [526, 138] width 337 height 21
click at [429, 159] on div "Pazcare - CUSTOMER_SUPPORT" at bounding box center [527, 160] width 338 height 12
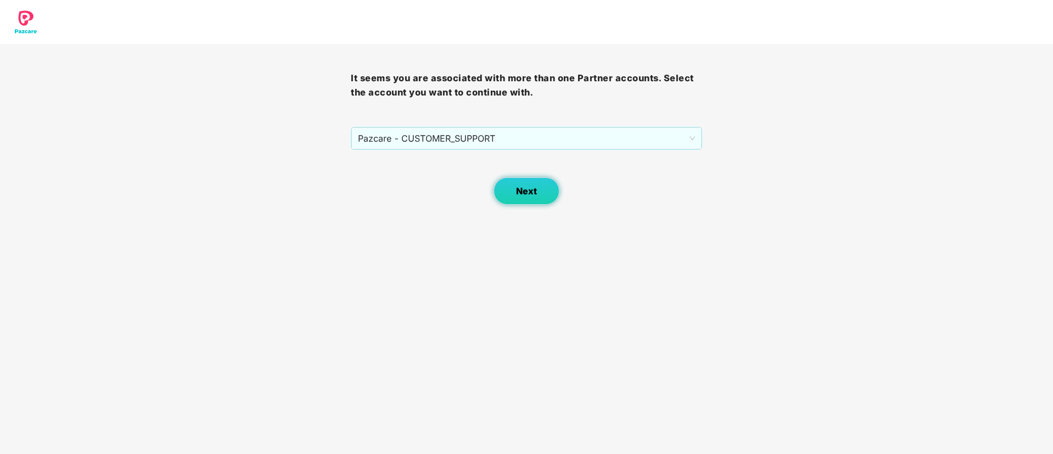
click at [528, 193] on span "Next" at bounding box center [526, 191] width 21 height 10
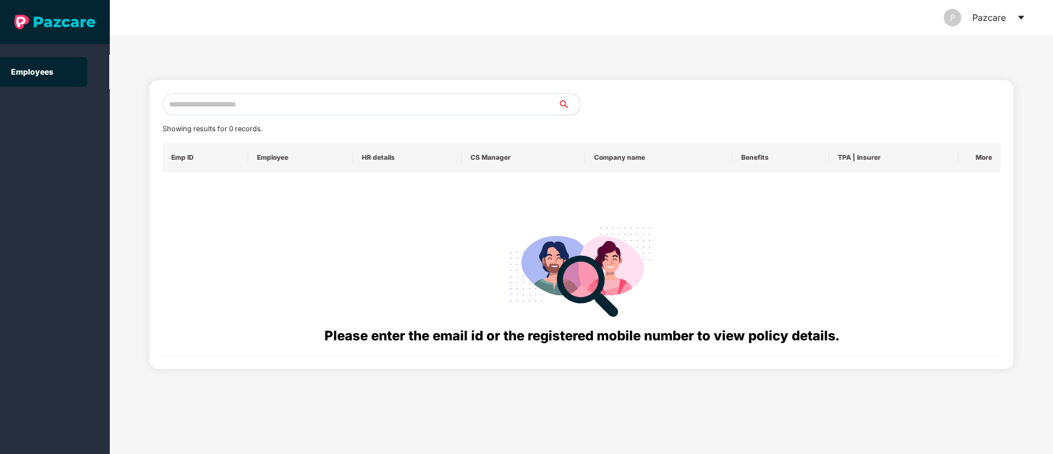
click at [191, 102] on input "text" at bounding box center [361, 104] width 396 height 22
paste input "**********"
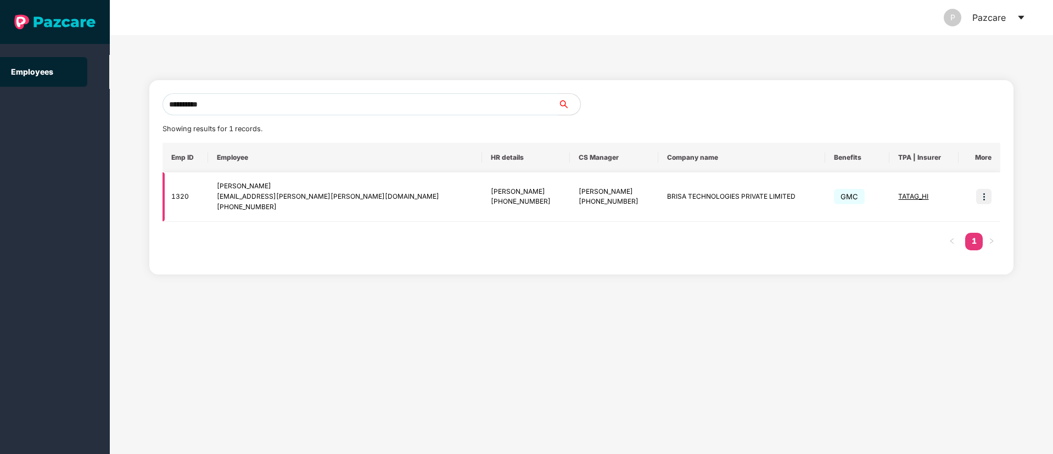
type input "**********"
click at [983, 197] on img at bounding box center [983, 196] width 15 height 15
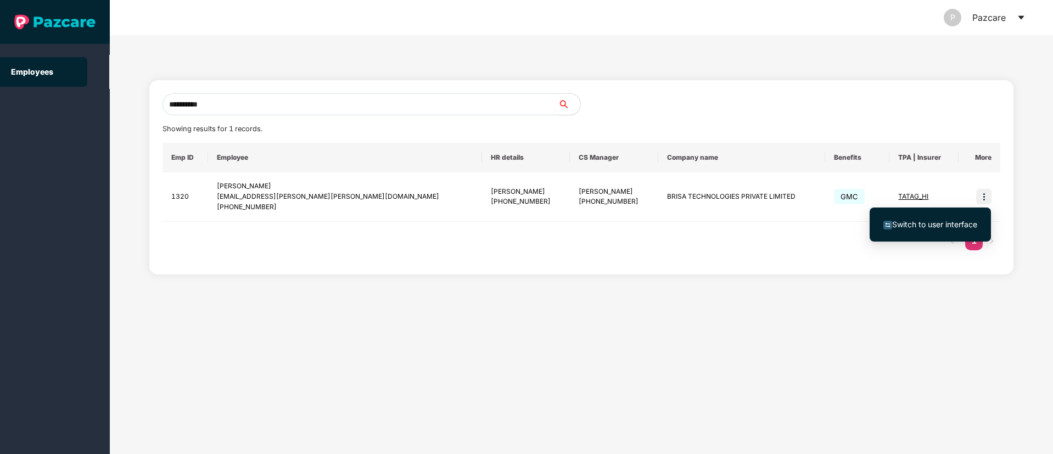
click at [950, 226] on span "Switch to user interface" at bounding box center [934, 224] width 85 height 9
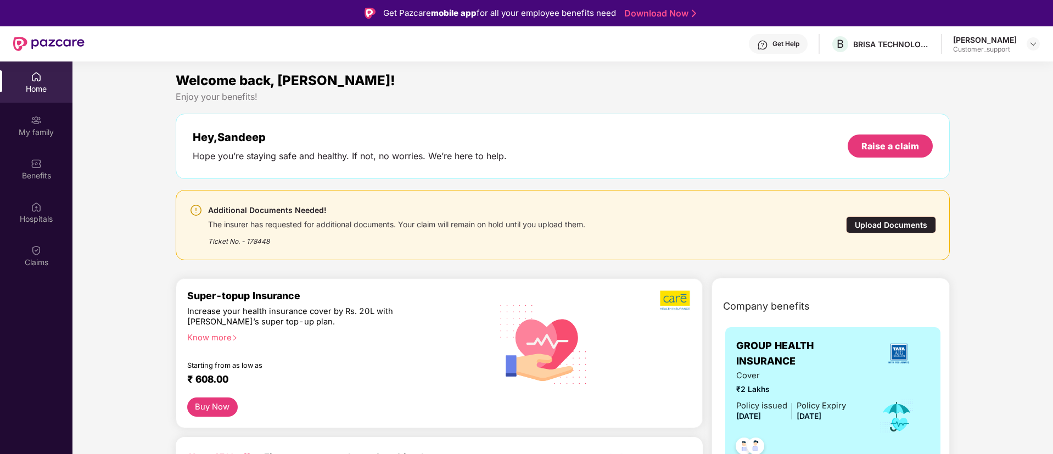
click at [897, 228] on div "Upload Documents" at bounding box center [891, 224] width 90 height 17
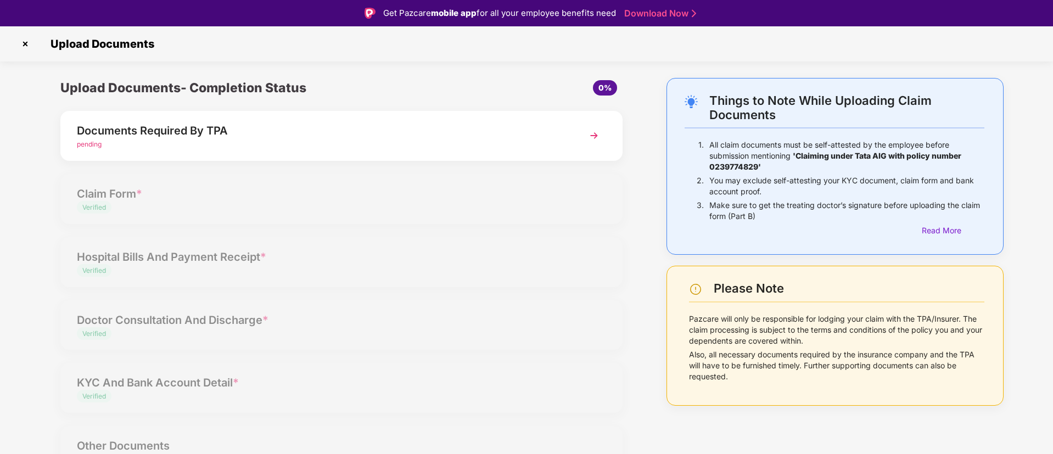
click at [593, 142] on img at bounding box center [594, 136] width 20 height 20
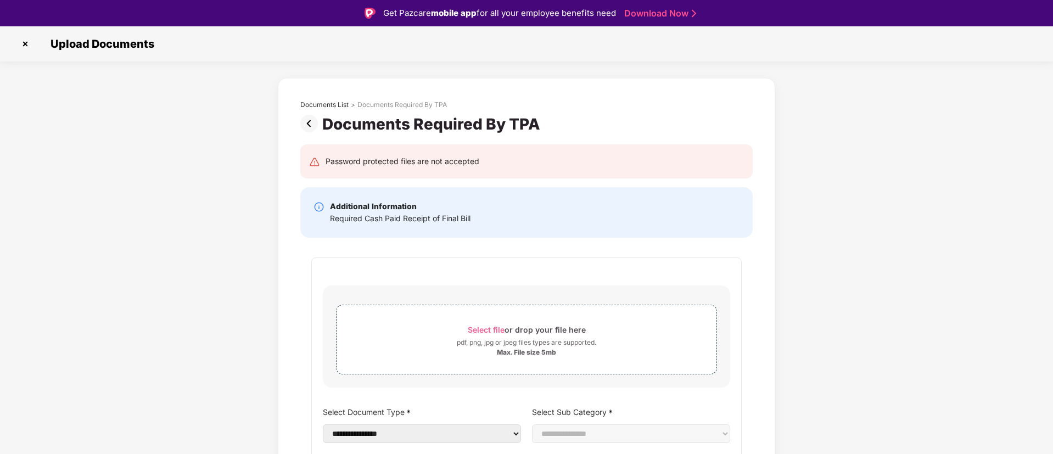
click at [26, 46] on img at bounding box center [25, 44] width 18 height 18
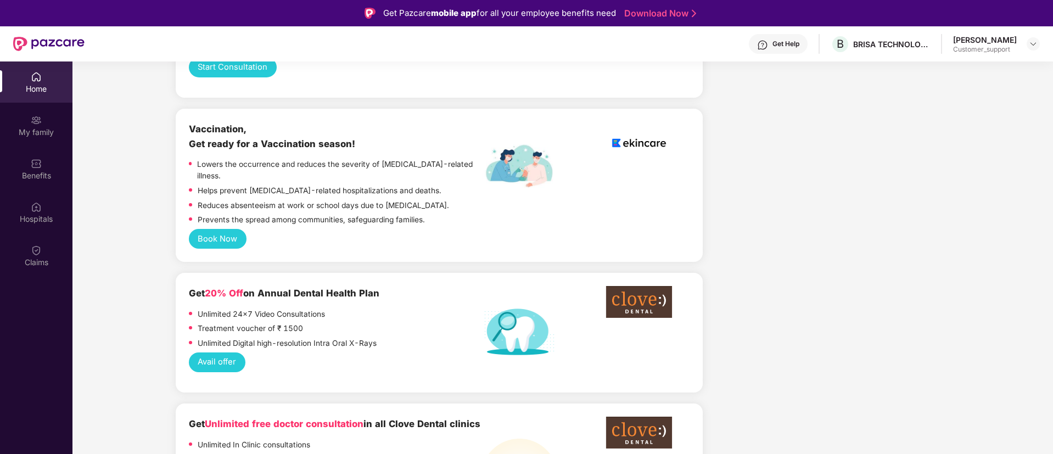
scroll to position [810, 0]
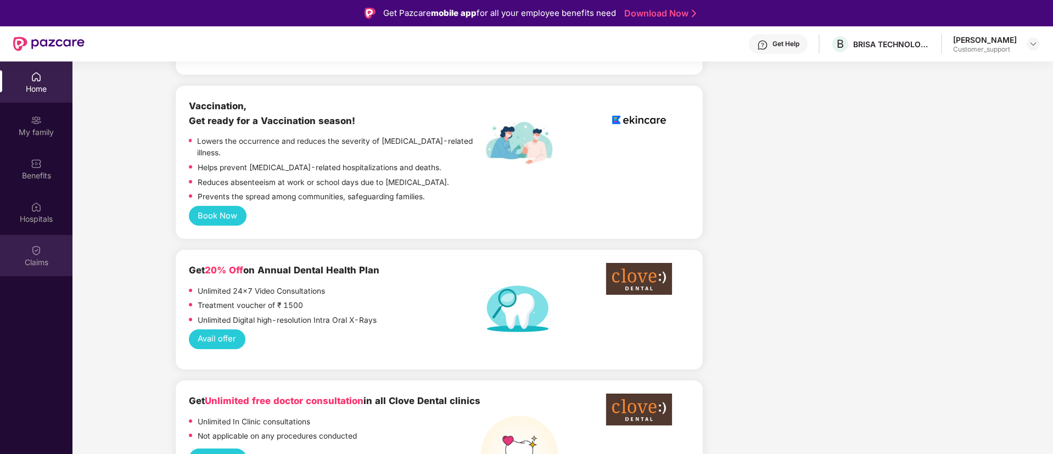
click at [31, 255] on img at bounding box center [36, 250] width 11 height 11
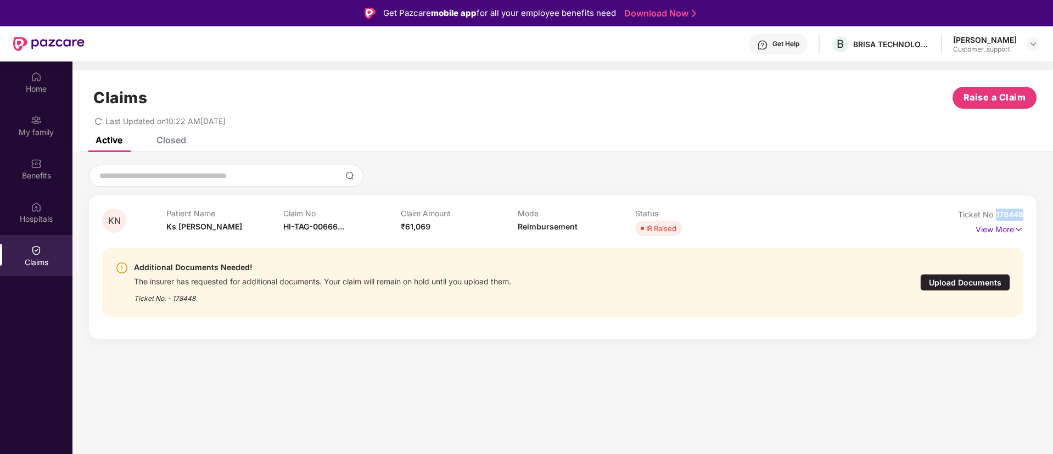
drag, startPoint x: 1023, startPoint y: 216, endPoint x: 999, endPoint y: 217, distance: 24.2
click at [999, 217] on div "KN Patient Name Ks [PERSON_NAME] Claim No HI-TAG-00666... Claim Amount ₹61,069 …" at bounding box center [563, 266] width 948 height 143
copy span "78448"
click at [47, 87] on div "Home" at bounding box center [36, 88] width 72 height 11
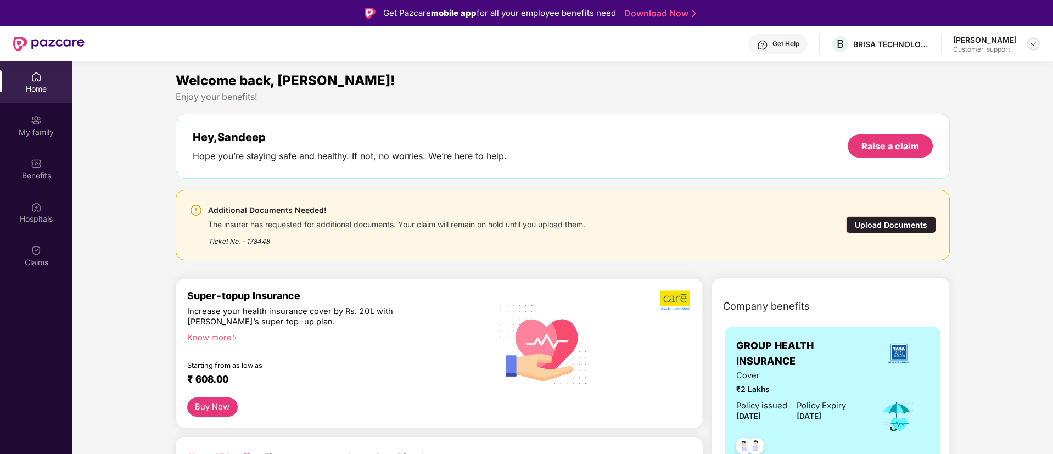
click at [1036, 43] on img at bounding box center [1033, 44] width 9 height 9
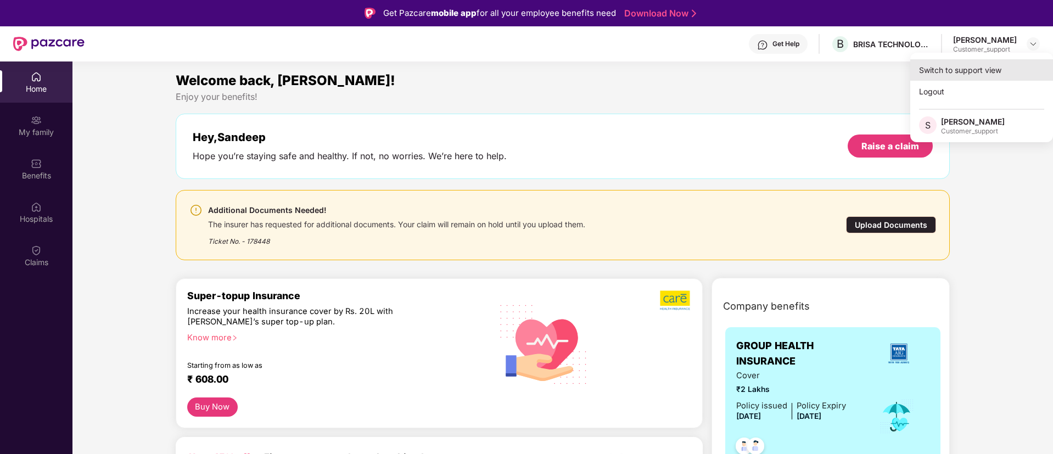
click at [934, 66] on div "Switch to support view" at bounding box center [981, 69] width 143 height 21
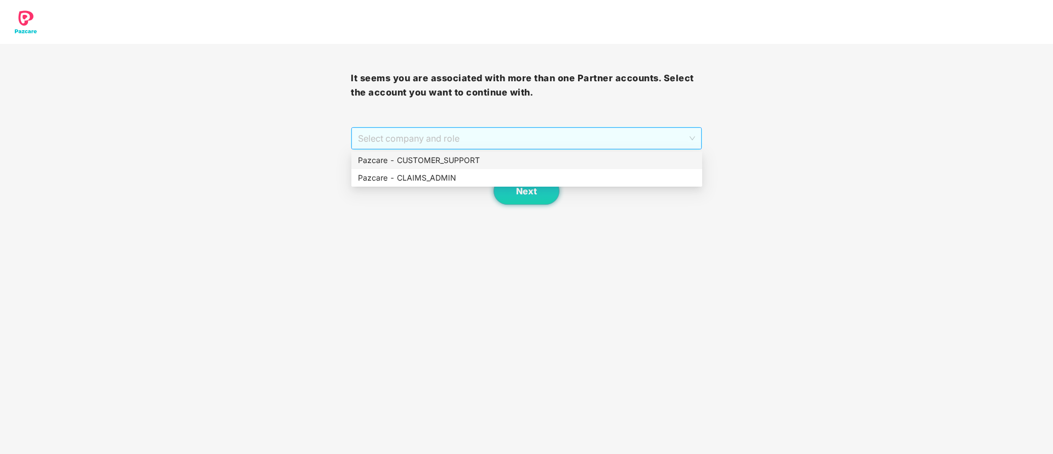
click at [568, 129] on span "Select company and role" at bounding box center [526, 138] width 337 height 21
click at [486, 158] on div "Pazcare - CUSTOMER_SUPPORT" at bounding box center [527, 160] width 338 height 12
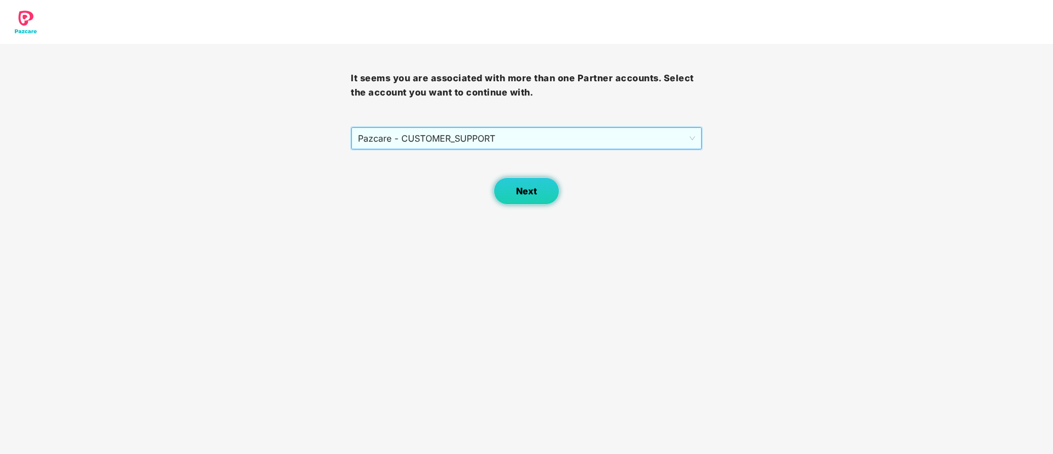
click at [519, 183] on button "Next" at bounding box center [527, 190] width 66 height 27
